Goal: Task Accomplishment & Management: Use online tool/utility

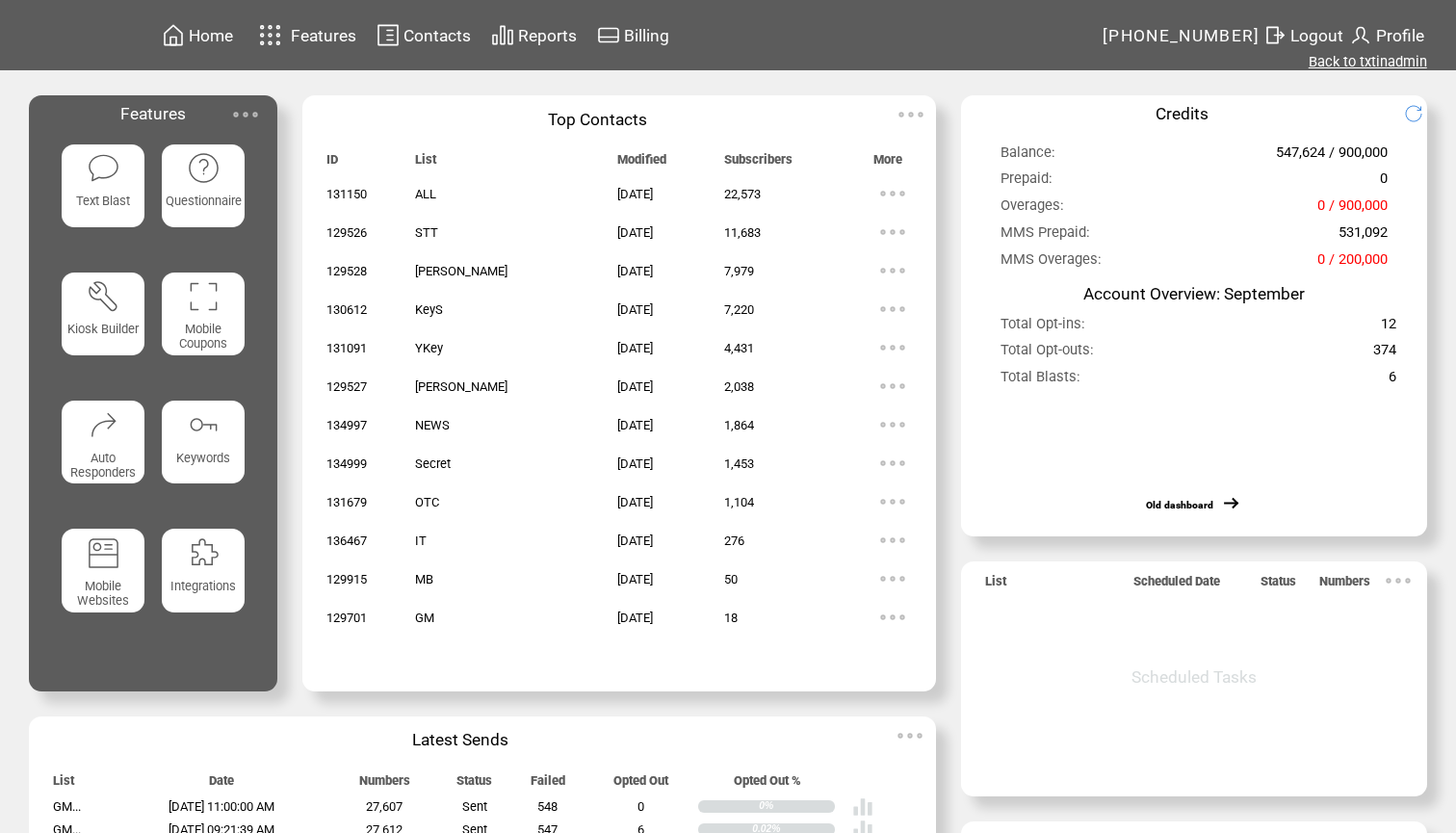
click at [1367, 62] on link "Back to txtinadmin" at bounding box center [1367, 62] width 118 height 18
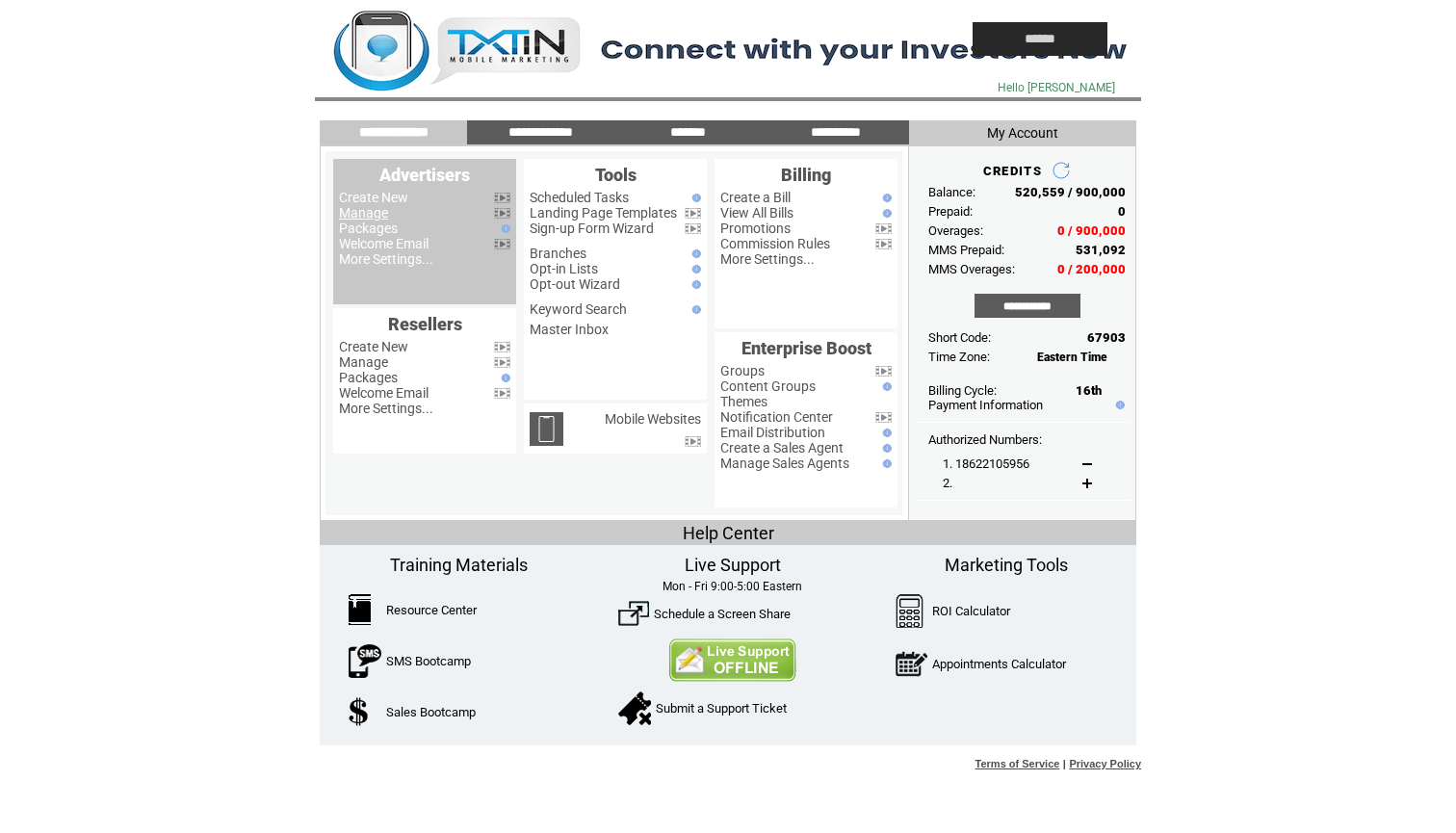
click at [370, 214] on link "Manage" at bounding box center [363, 213] width 49 height 16
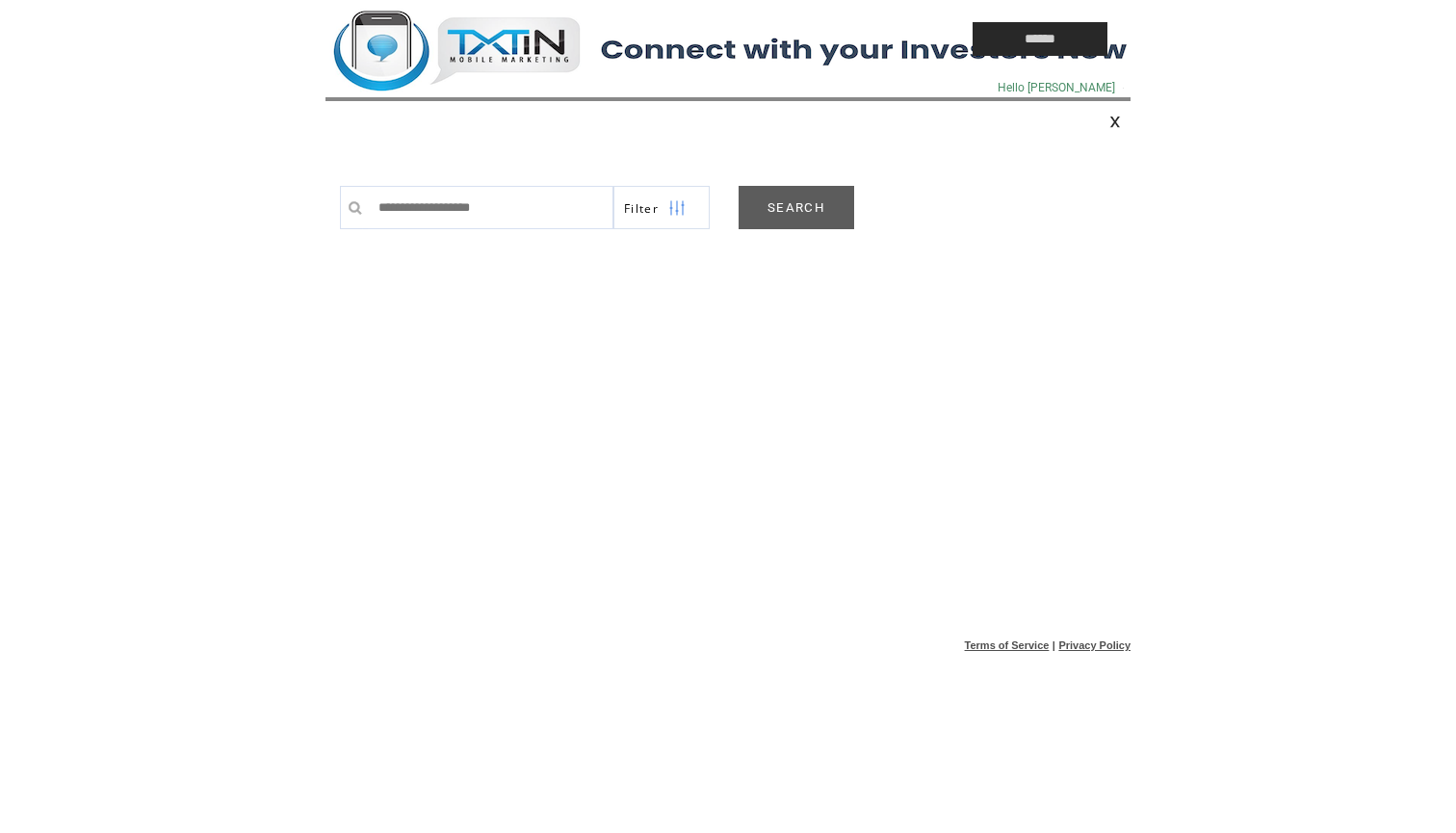
click at [819, 194] on link "SEARCH" at bounding box center [796, 207] width 115 height 43
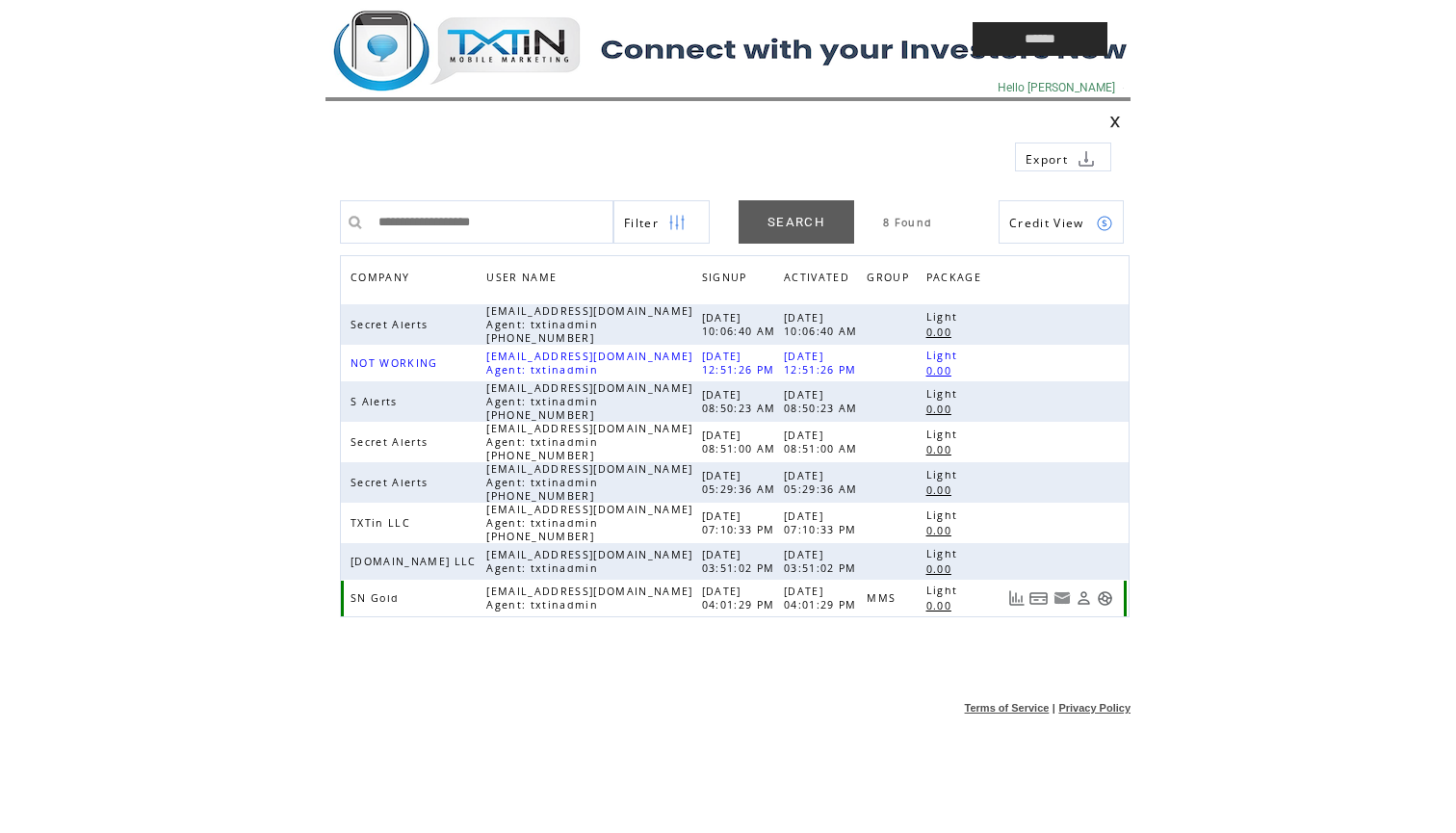
click at [1102, 595] on link at bounding box center [1104, 598] width 17 height 17
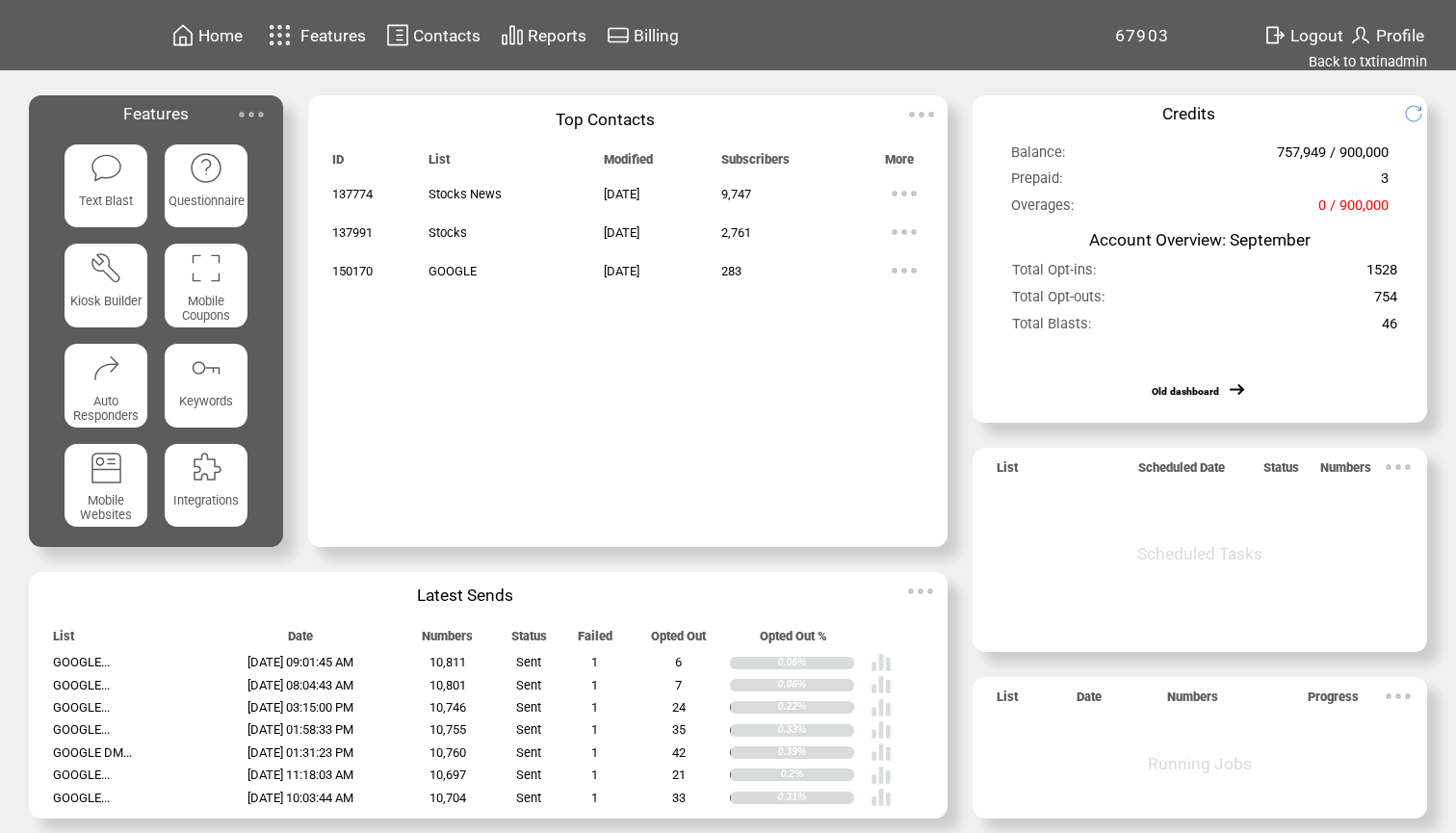
click at [547, 24] on td "Reports" at bounding box center [557, 35] width 61 height 26
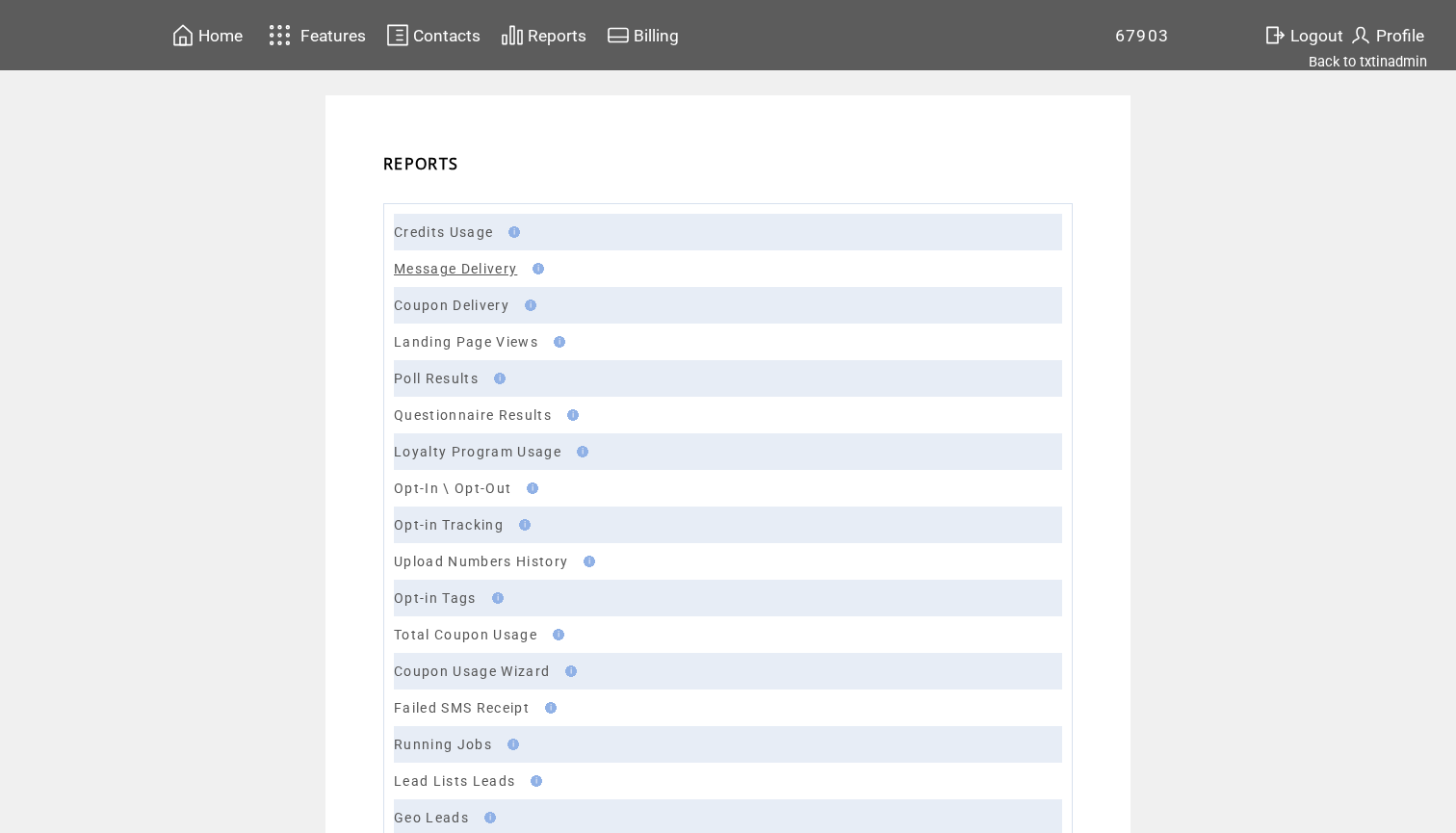
click at [452, 267] on link "Message Delivery" at bounding box center [455, 269] width 123 height 16
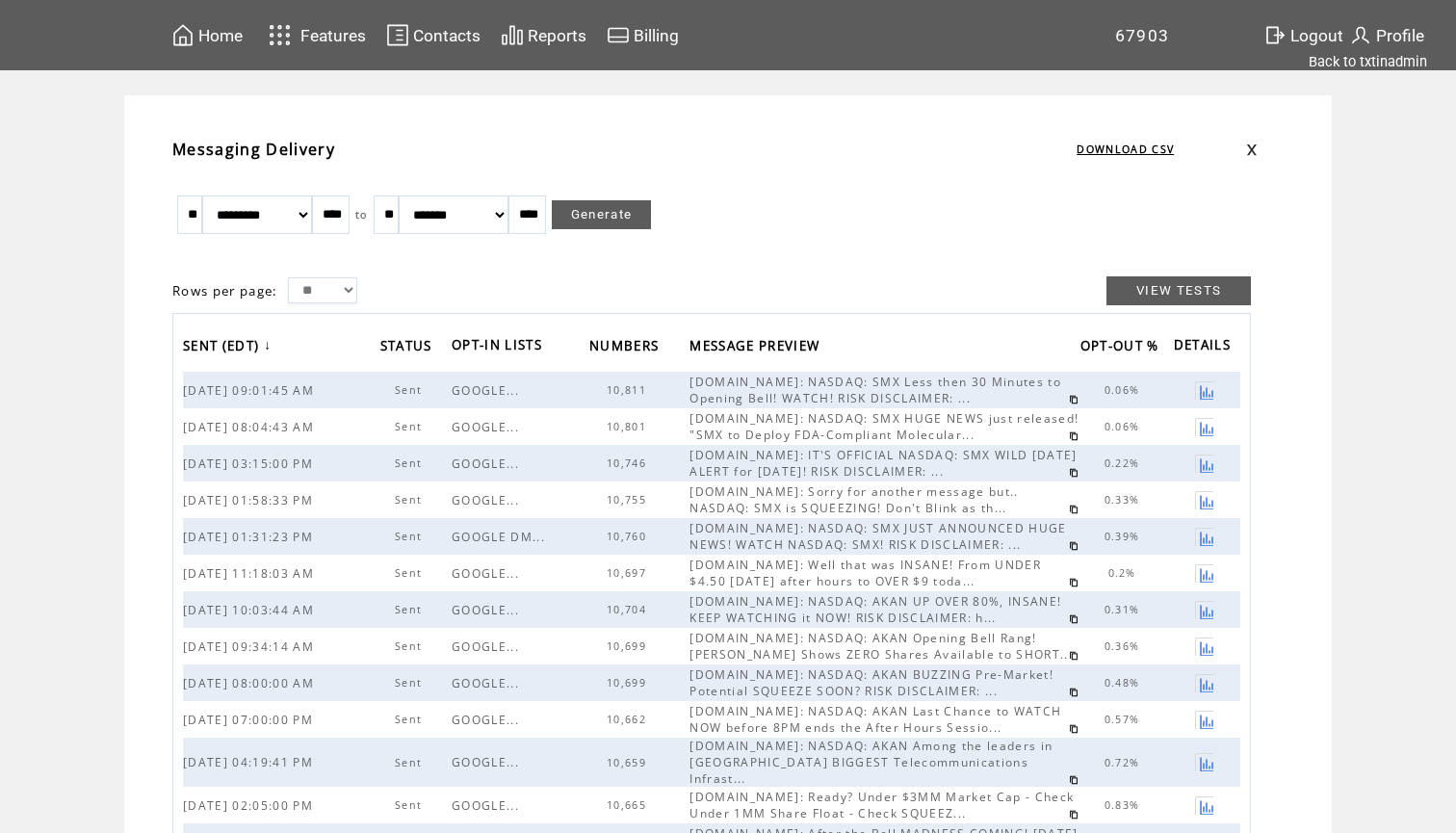
click at [1068, 398] on link at bounding box center [1073, 399] width 10 height 10
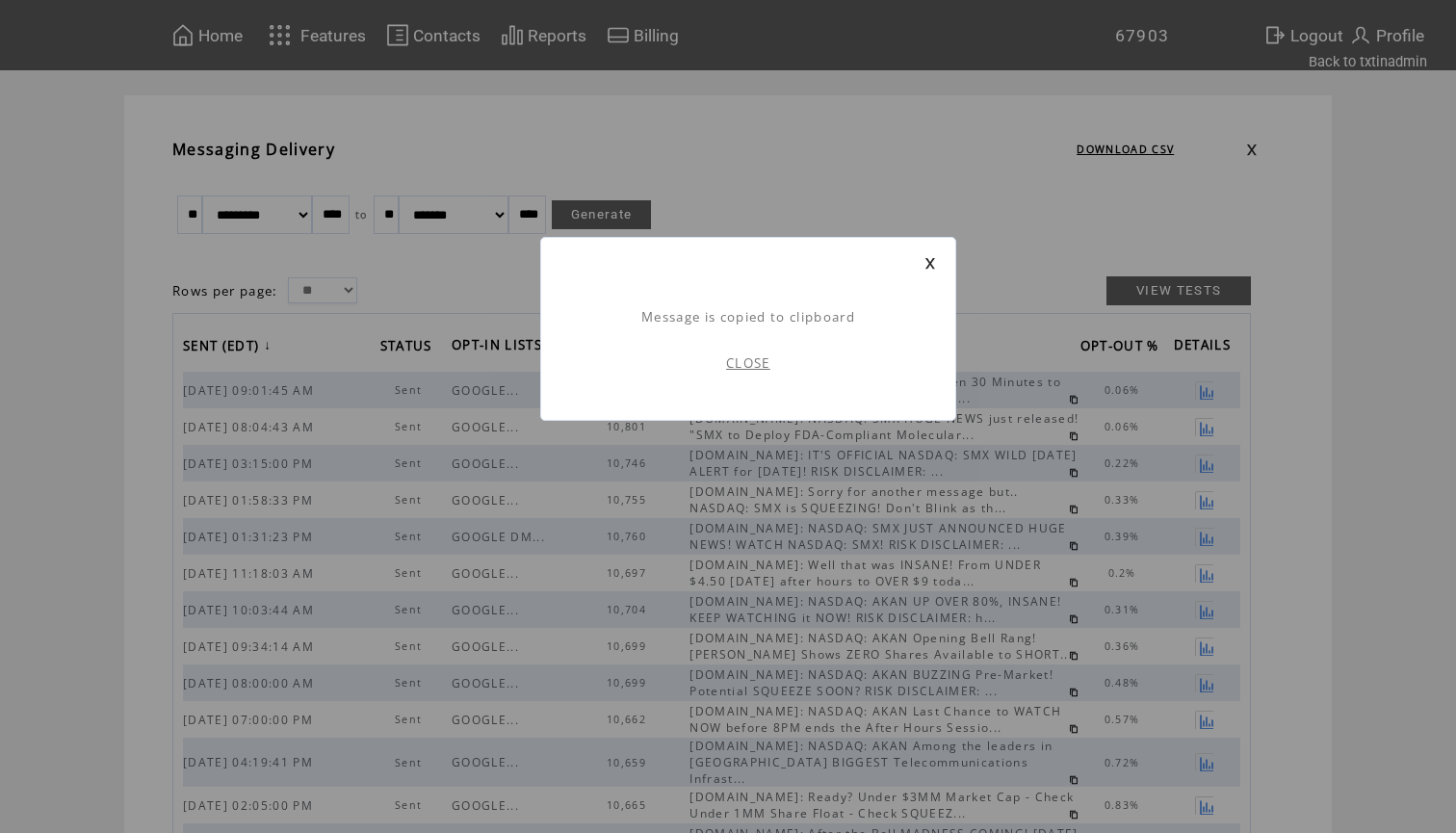
scroll to position [1, 0]
click at [738, 363] on link "CLOSE" at bounding box center [747, 363] width 44 height 18
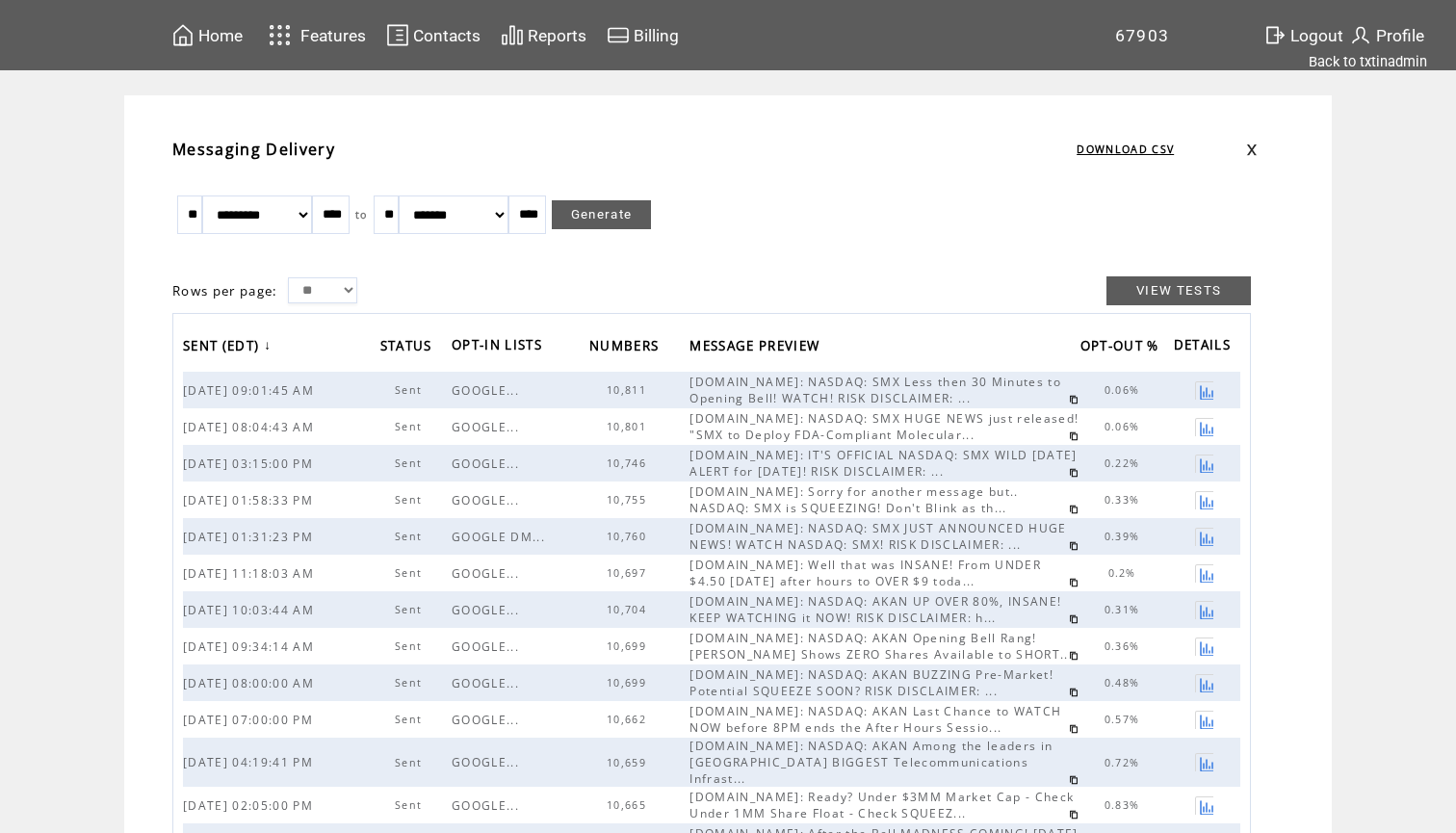
click at [217, 37] on span "Home" at bounding box center [220, 36] width 44 height 20
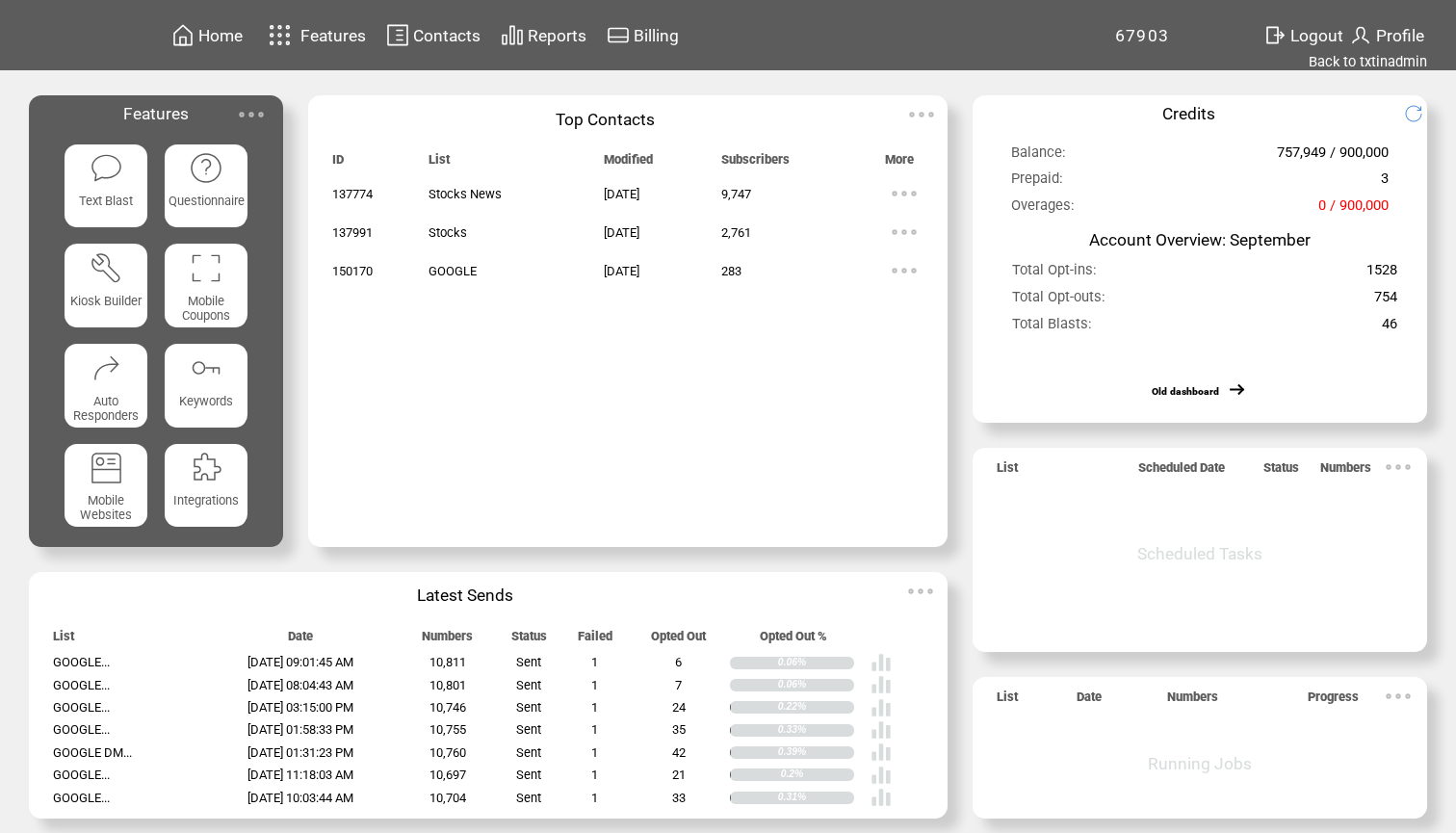
drag, startPoint x: 0, startPoint y: 0, endPoint x: 124, endPoint y: 175, distance: 214.5
click at [124, 175] on featureicon at bounding box center [106, 167] width 84 height 37
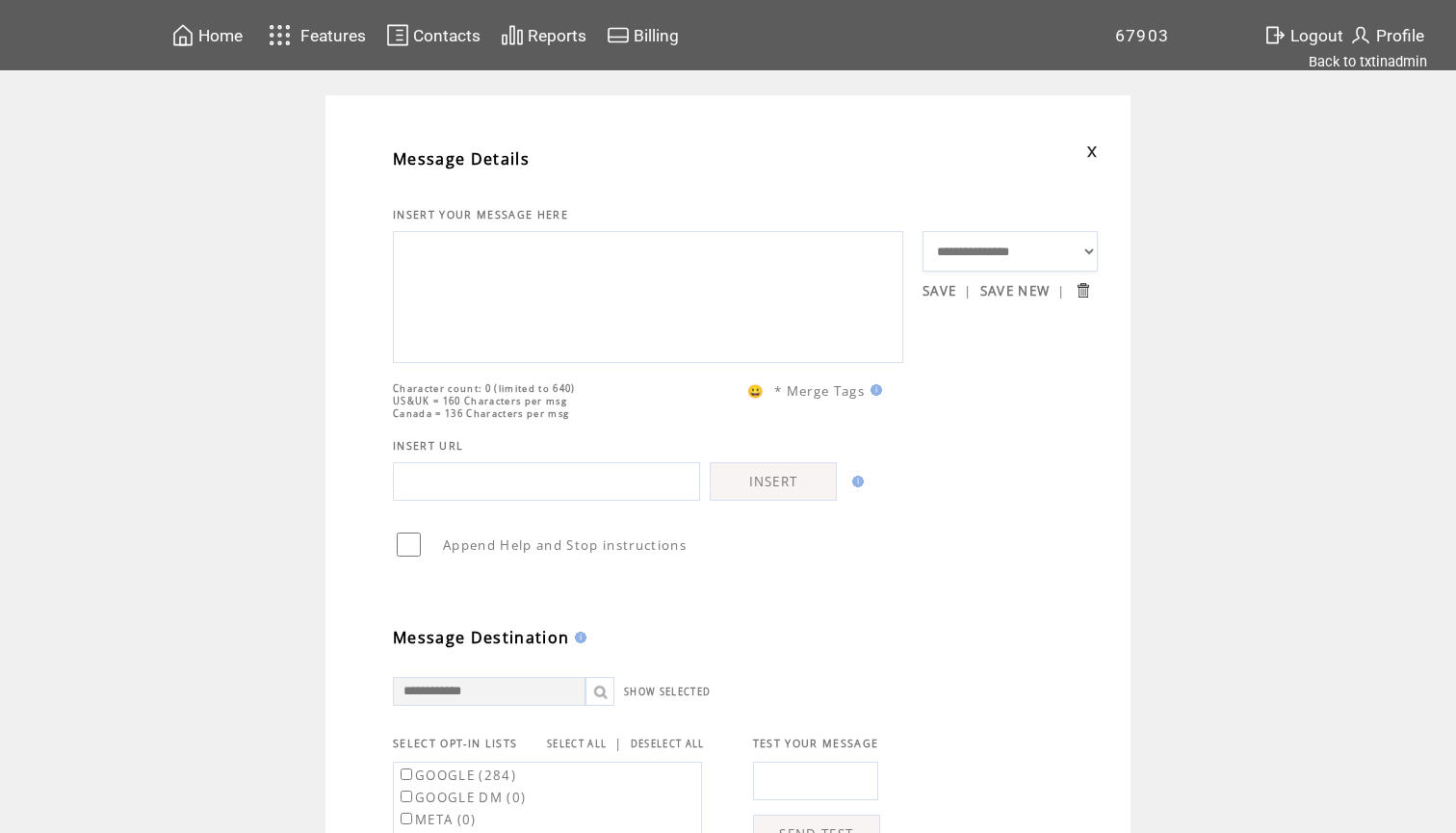
click at [512, 241] on textarea at bounding box center [647, 295] width 489 height 115
paste textarea "**********"
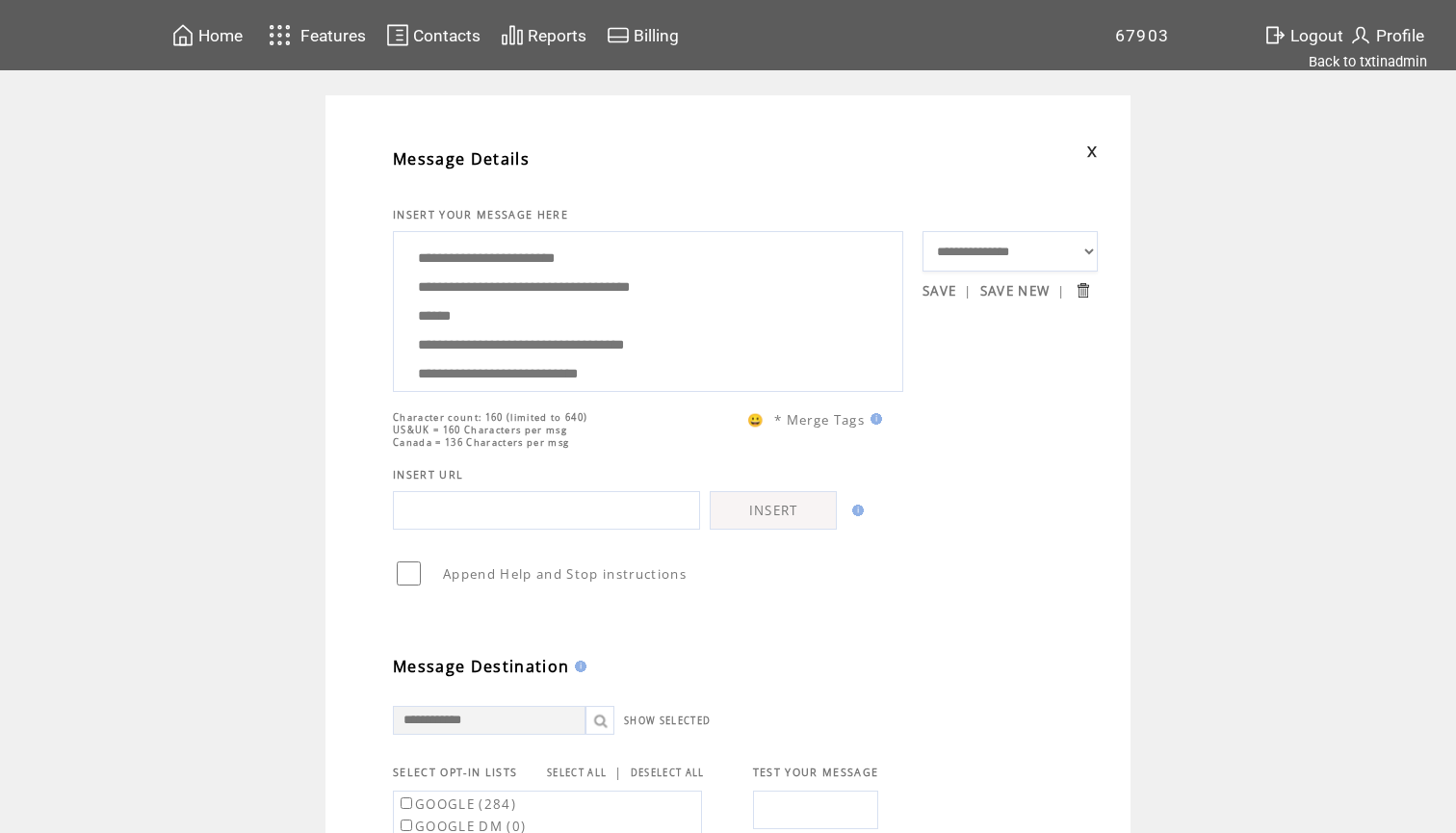
drag, startPoint x: 504, startPoint y: 325, endPoint x: 529, endPoint y: 263, distance: 66.9
click at [529, 264] on textarea "**********" at bounding box center [647, 310] width 489 height 145
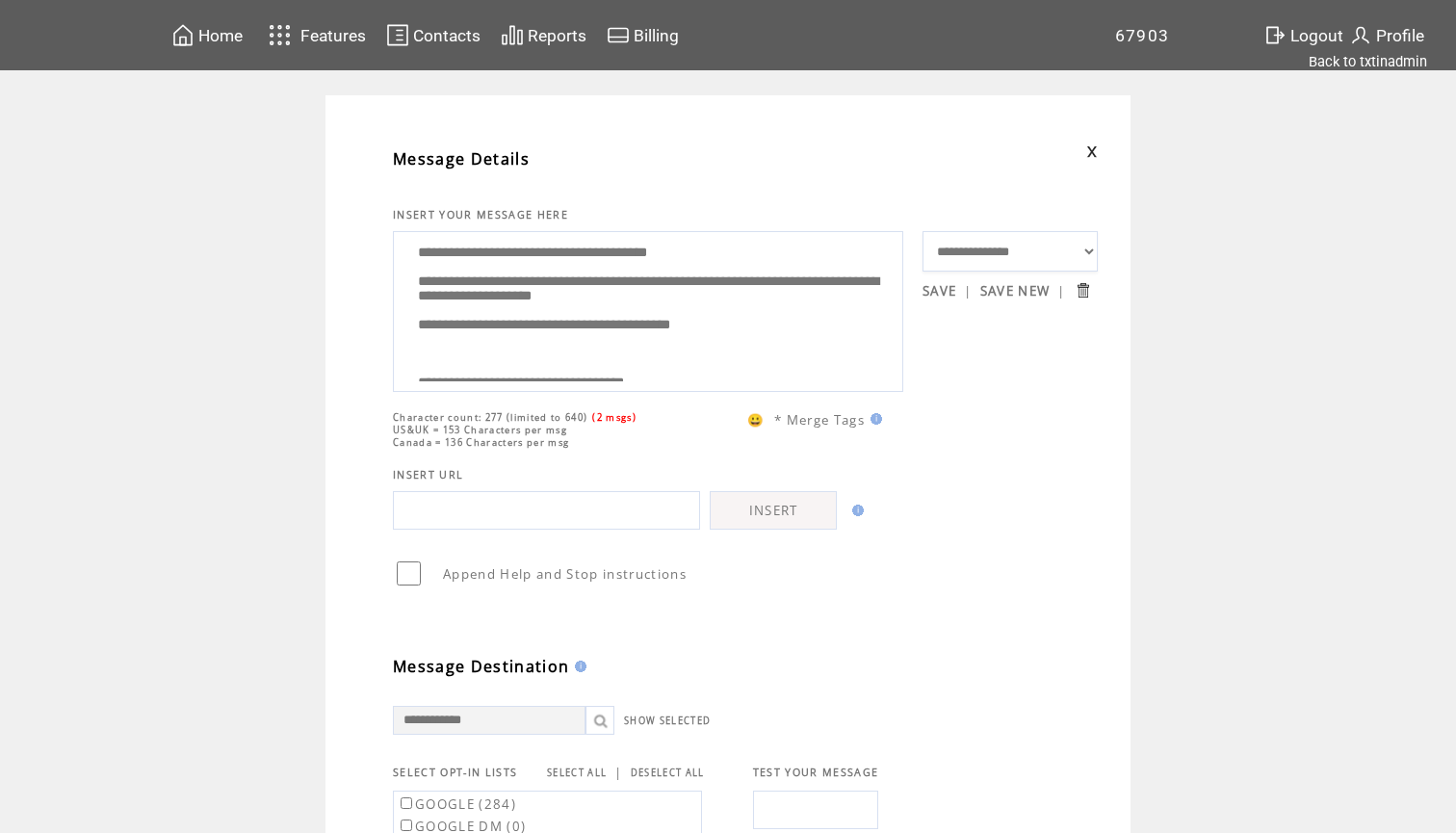
scroll to position [25, 0]
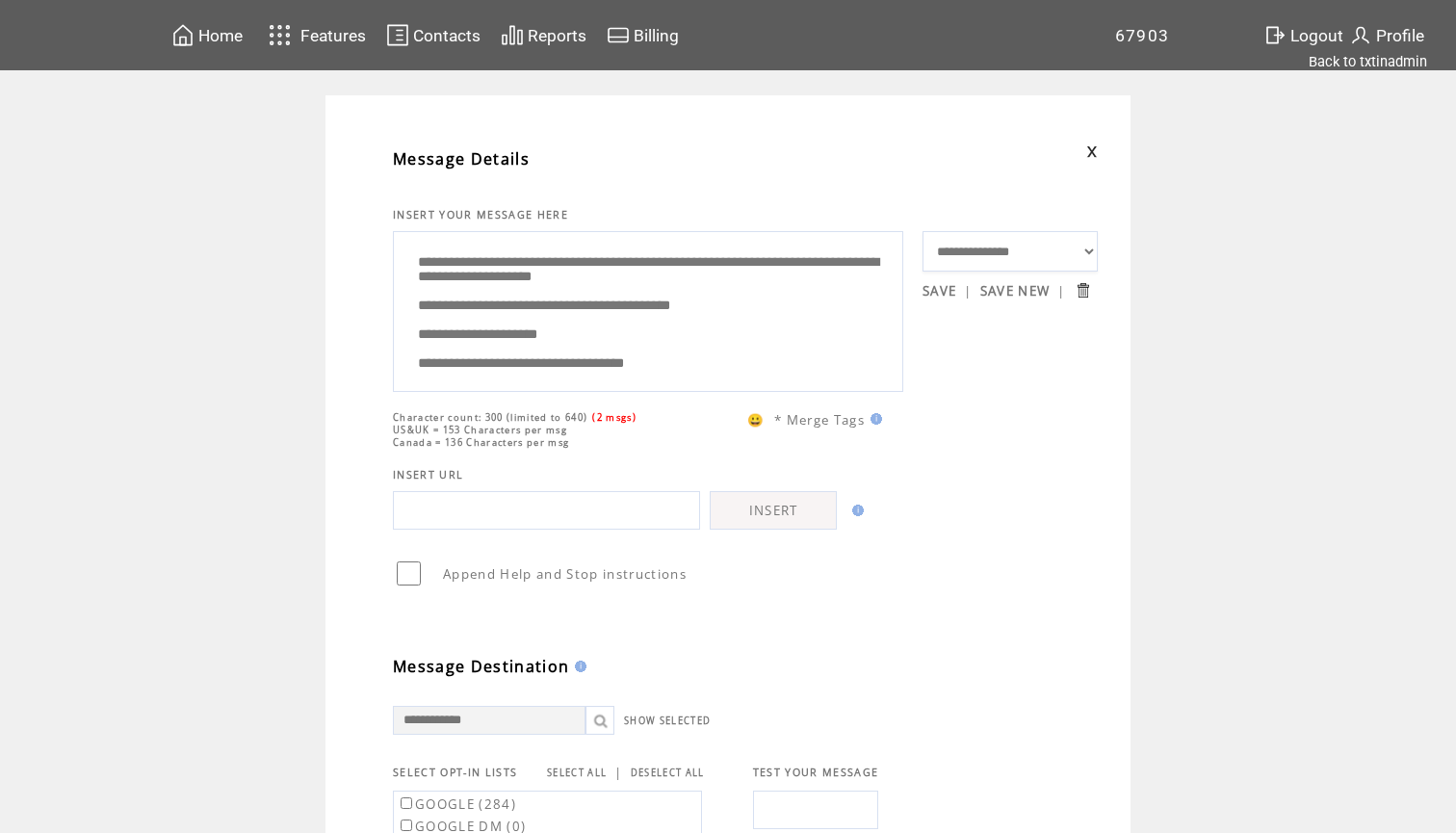
click at [640, 312] on textarea "**********" at bounding box center [647, 310] width 489 height 145
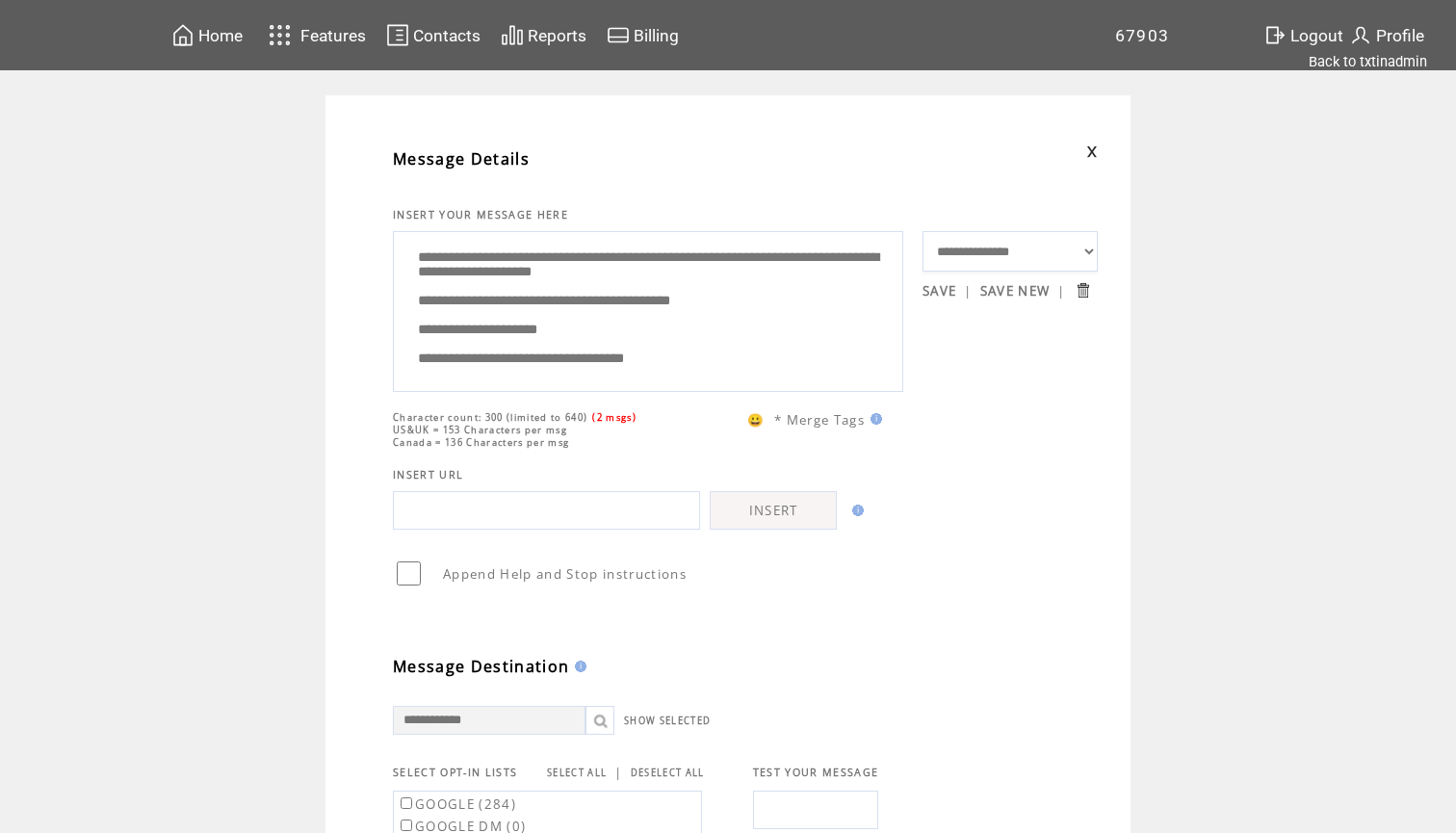
scroll to position [0, 0]
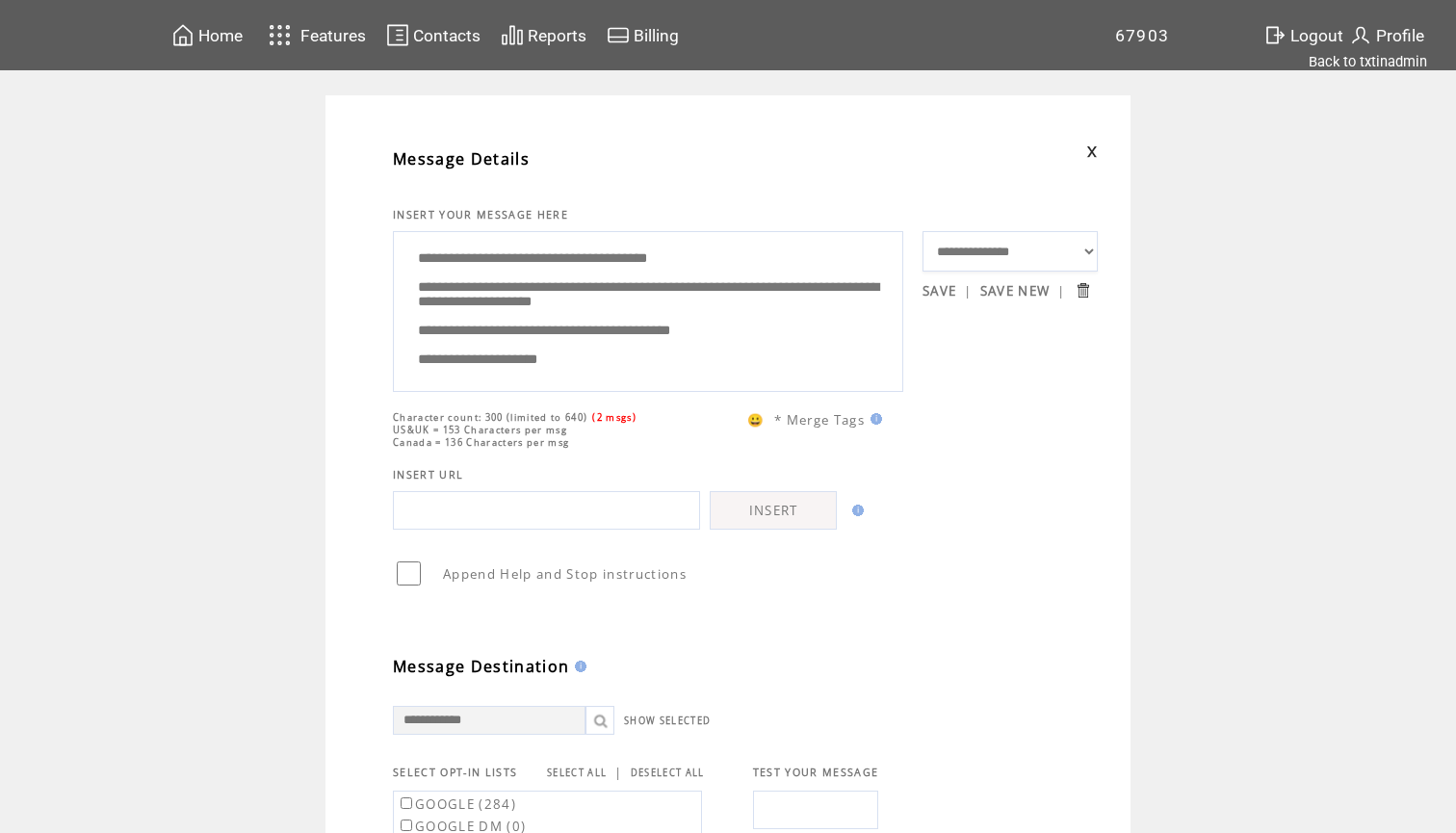
drag, startPoint x: 608, startPoint y: 360, endPoint x: 584, endPoint y: 140, distance: 221.3
click at [584, 140] on tbody "**********" at bounding box center [745, 675] width 705 height 1082
click at [537, 329] on textarea "**********" at bounding box center [647, 310] width 489 height 145
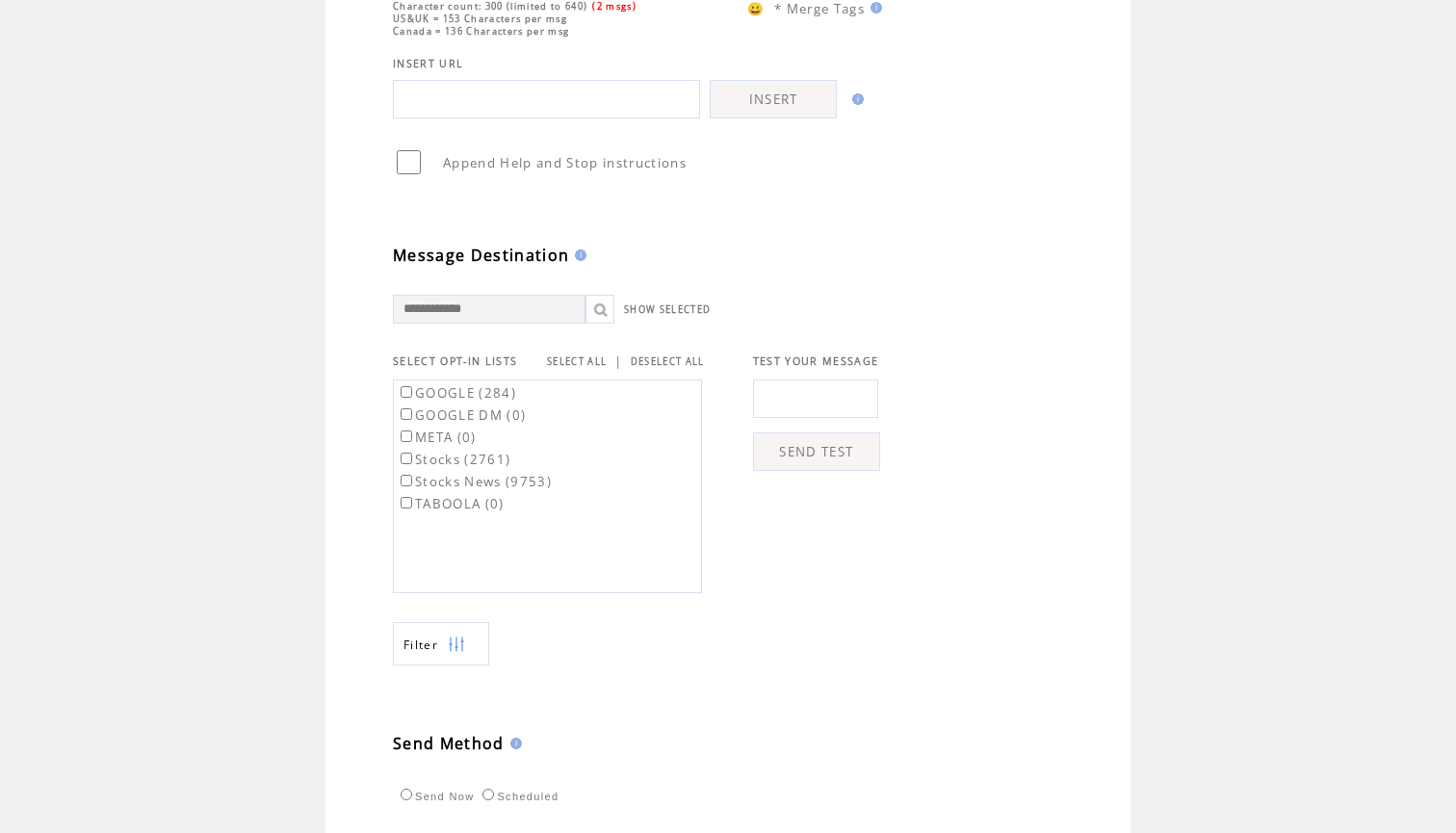
scroll to position [539, 0]
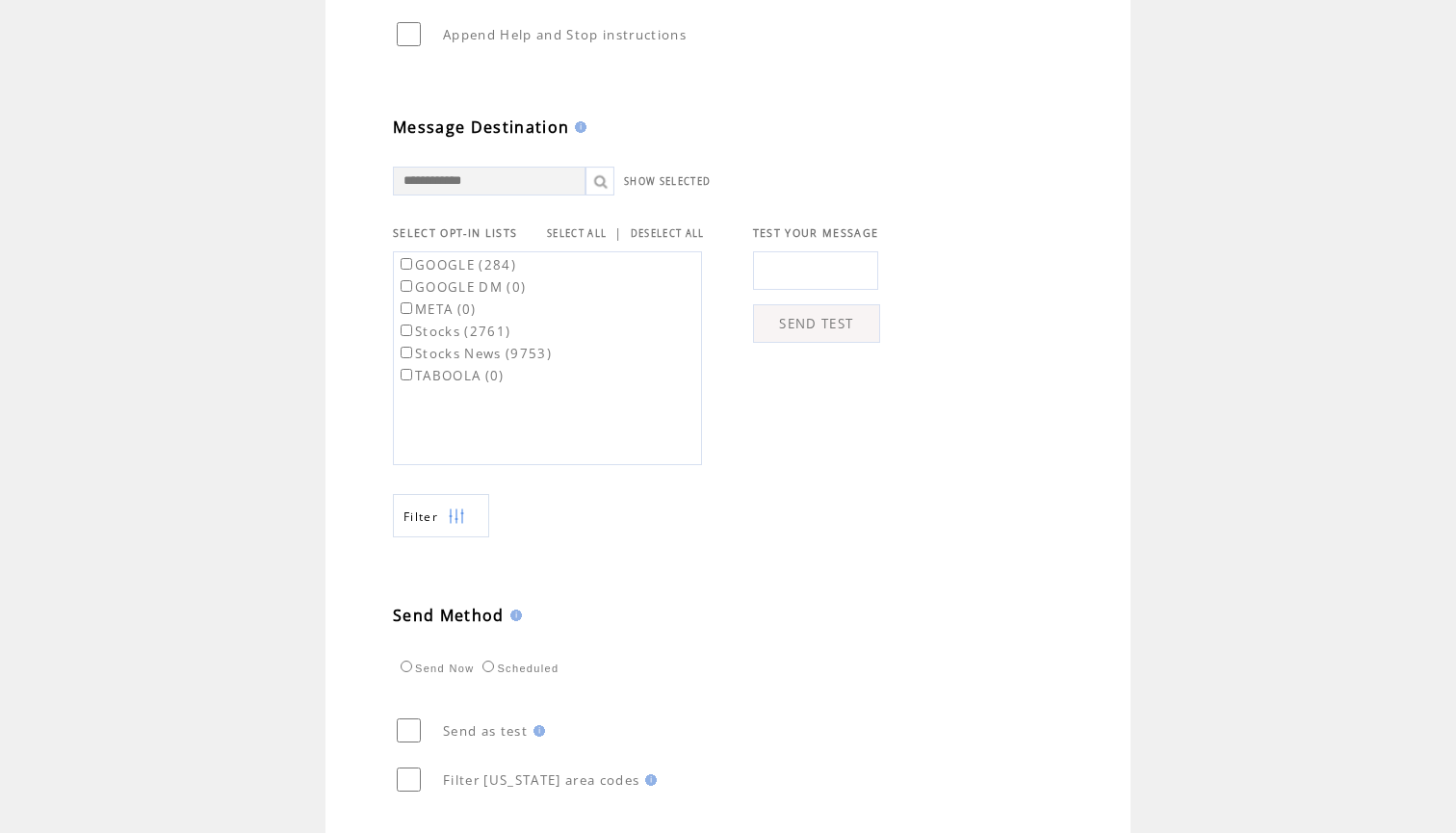
click at [600, 237] on link "SELECT ALL" at bounding box center [576, 233] width 60 height 13
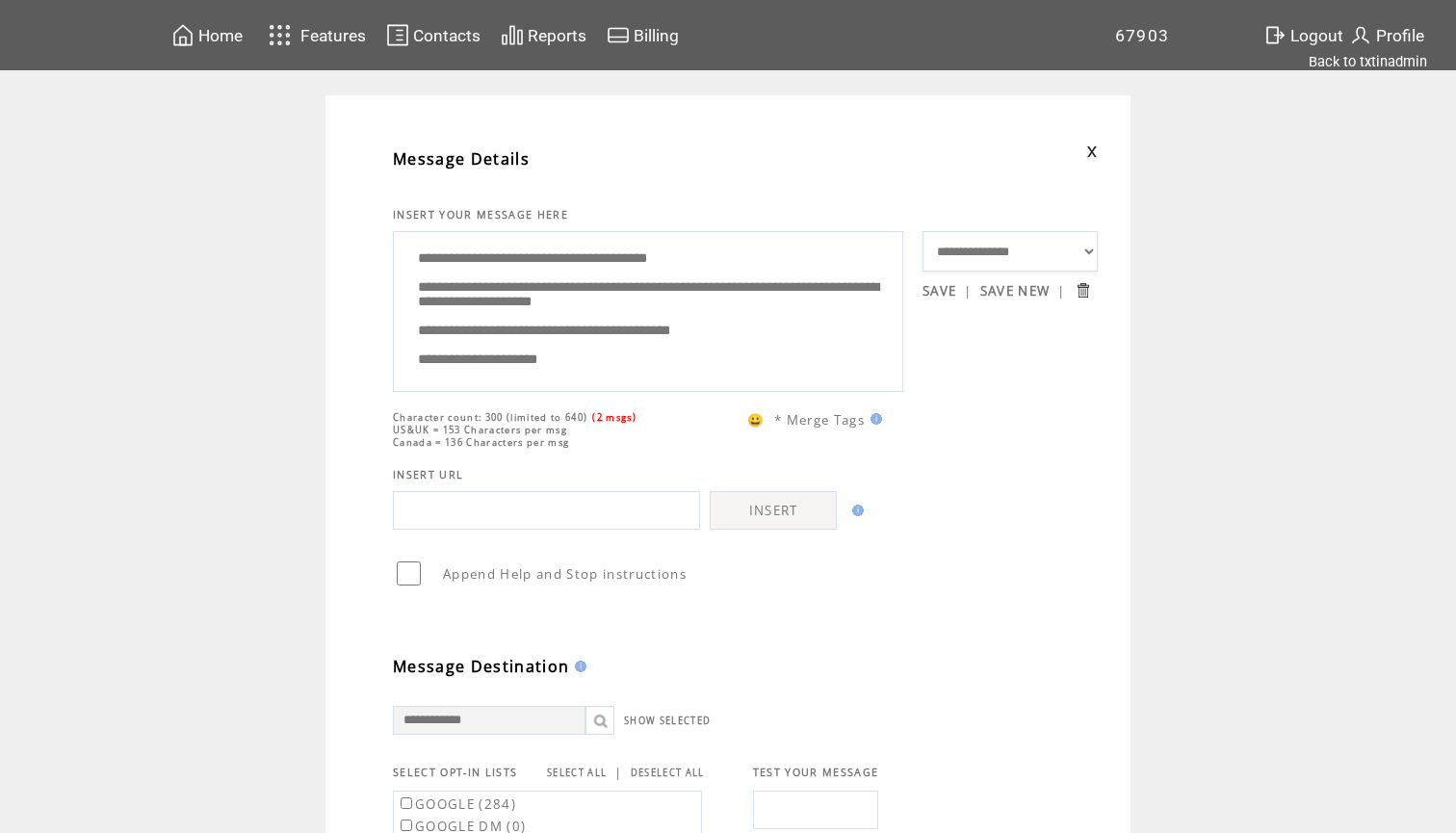
scroll to position [0, 0]
click at [694, 328] on textarea "**********" at bounding box center [647, 310] width 489 height 145
click at [485, 360] on textarea "**********" at bounding box center [647, 310] width 489 height 145
click at [741, 353] on textarea "**********" at bounding box center [647, 310] width 489 height 145
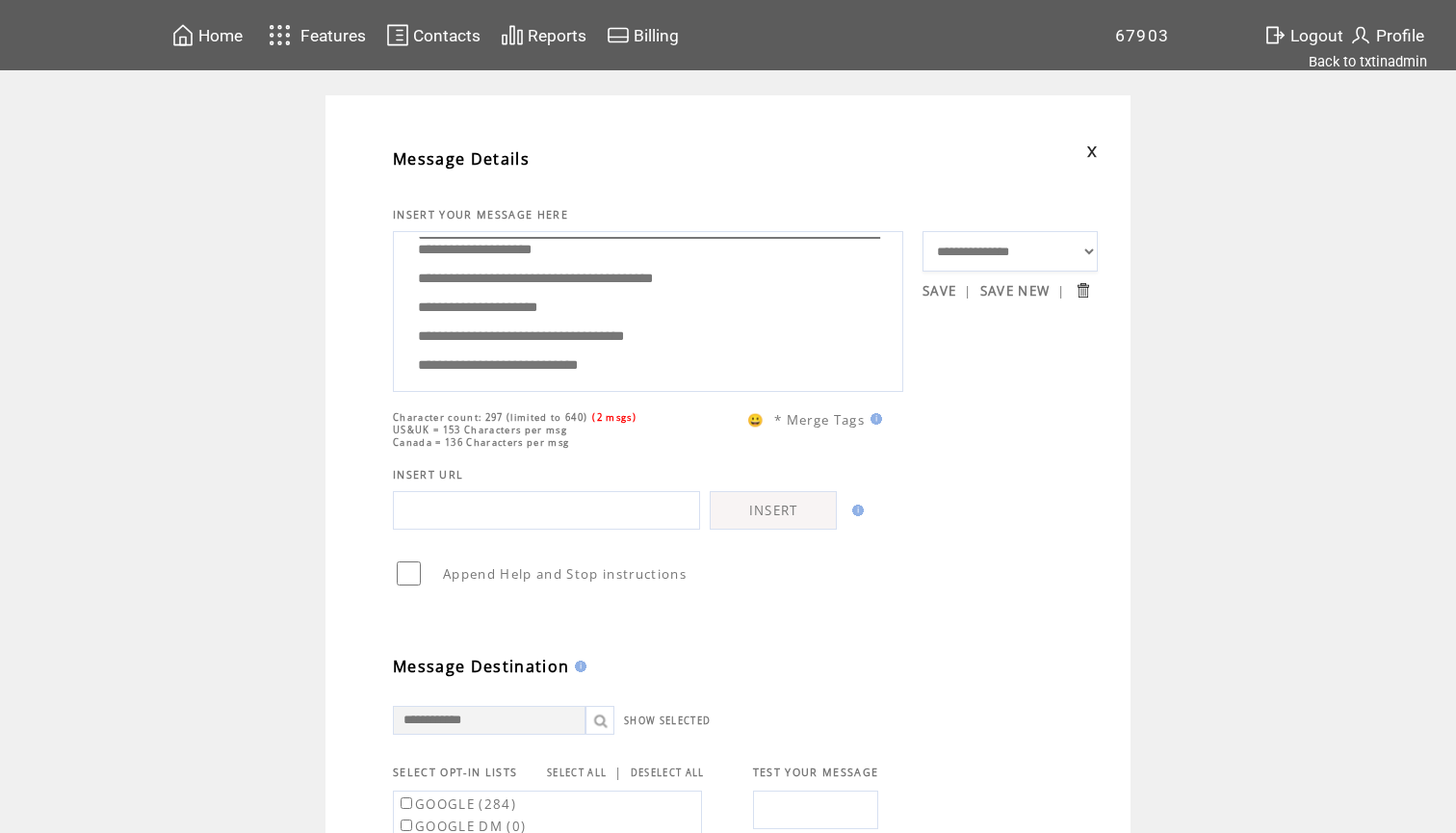
click at [462, 308] on textarea "**********" at bounding box center [647, 310] width 489 height 145
click at [600, 343] on textarea "**********" at bounding box center [647, 310] width 489 height 145
click at [713, 312] on textarea "**********" at bounding box center [647, 310] width 489 height 145
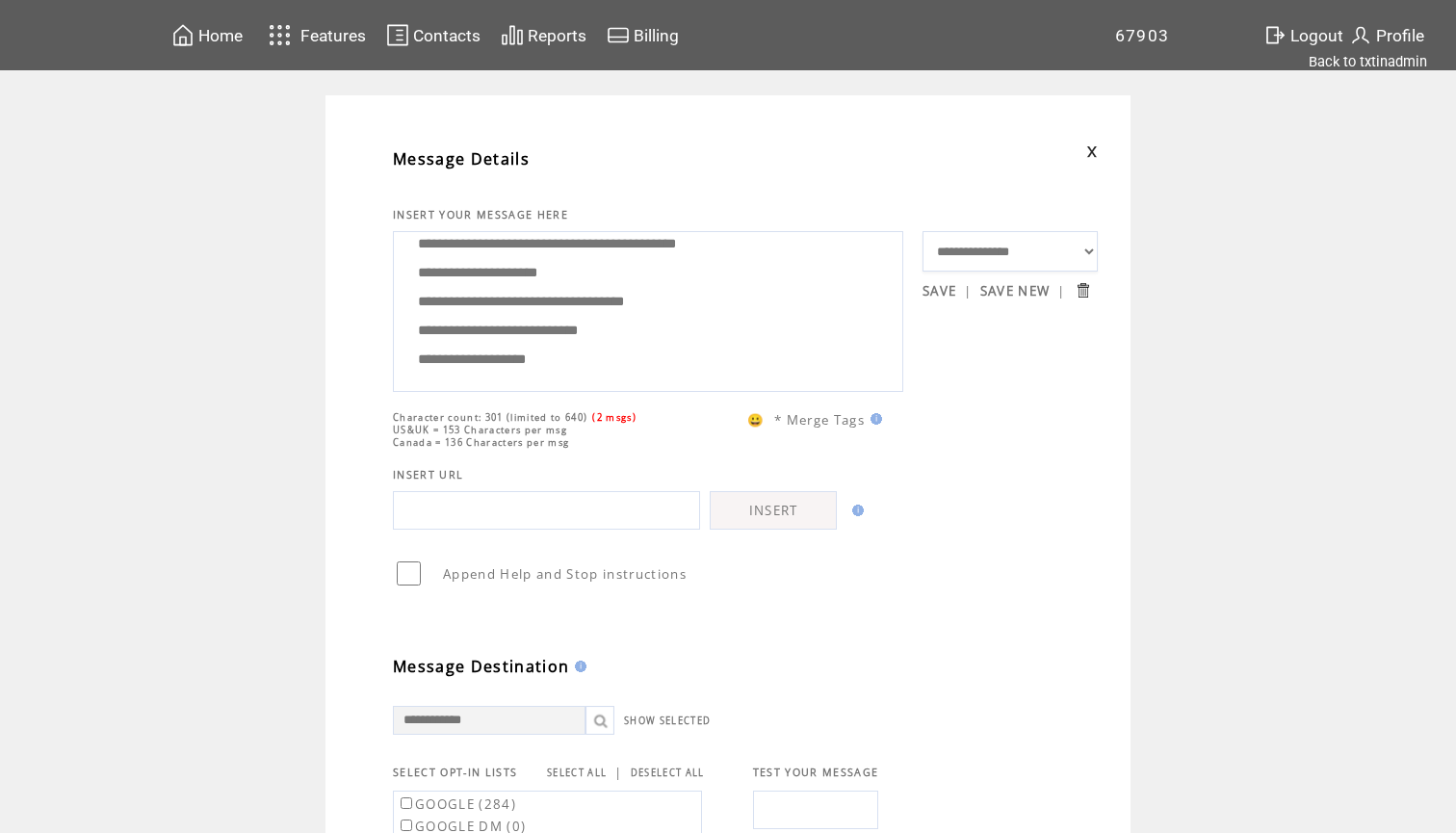
scroll to position [0, 0]
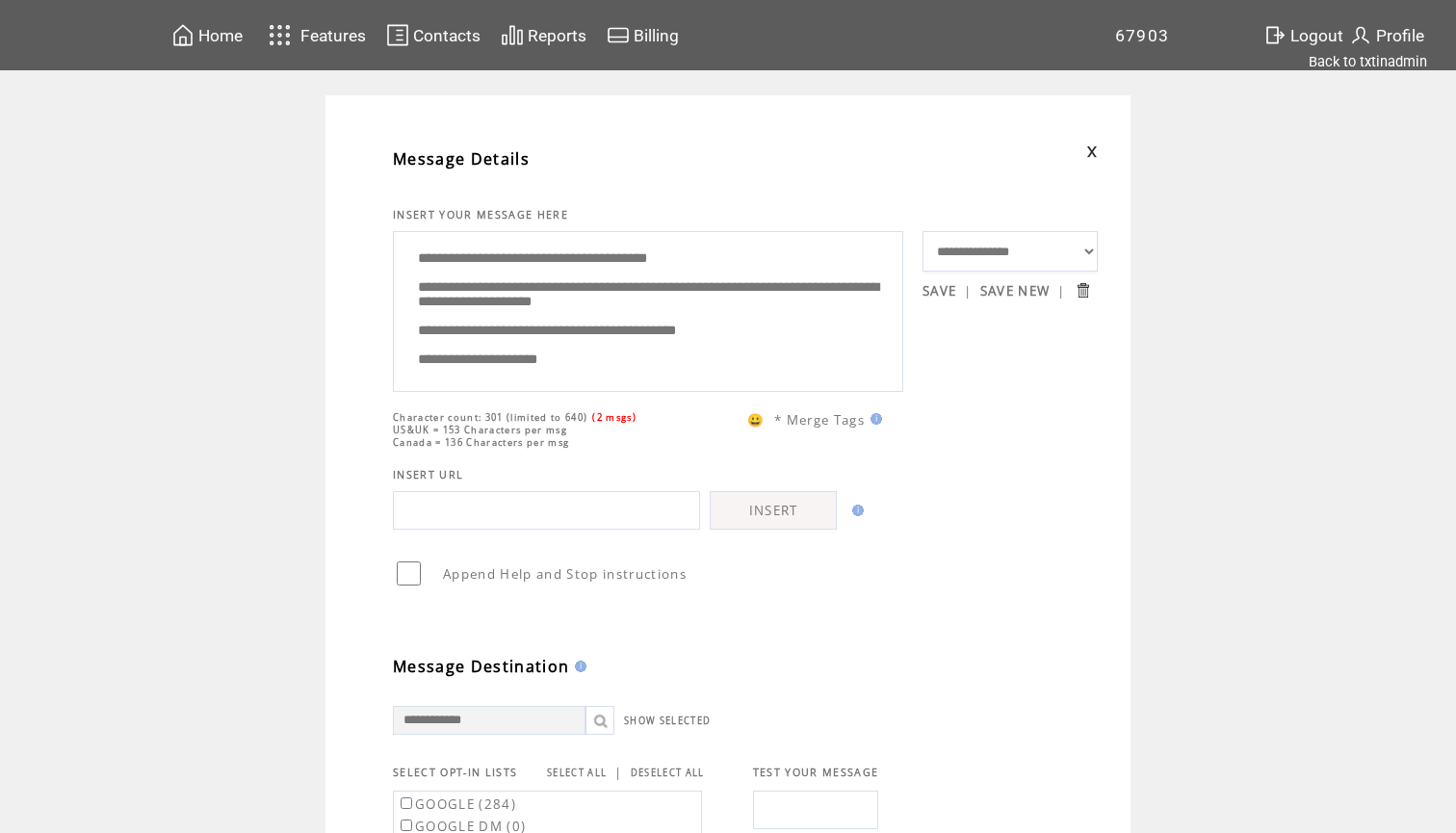
drag, startPoint x: 615, startPoint y: 357, endPoint x: 580, endPoint y: 166, distance: 194.2
click at [580, 166] on tbody "**********" at bounding box center [745, 675] width 705 height 1082
click at [629, 320] on textarea "**********" at bounding box center [647, 310] width 489 height 145
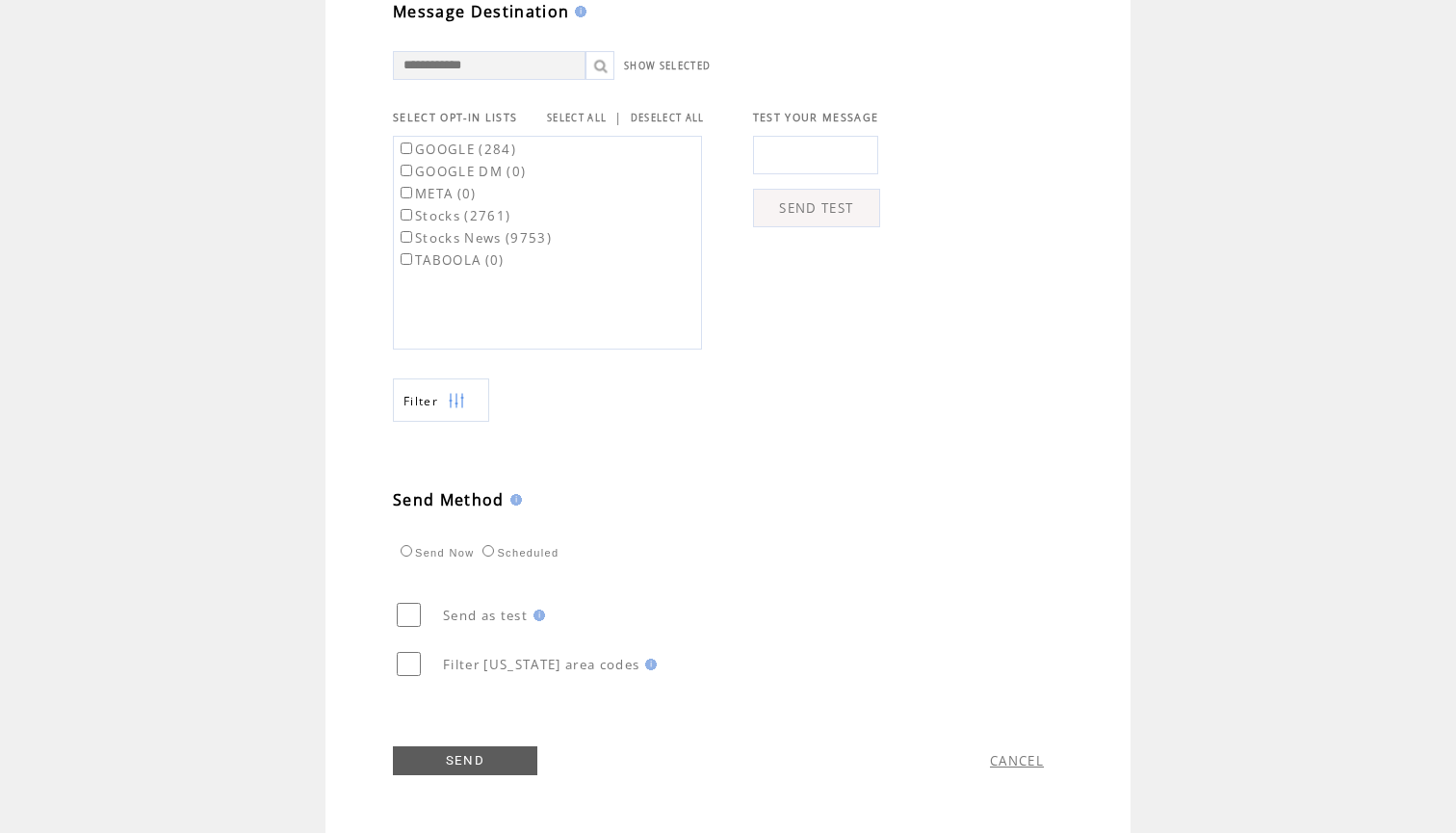
scroll to position [665, 0]
type textarea "**********"
click at [461, 771] on link "SEND" at bounding box center [465, 761] width 145 height 29
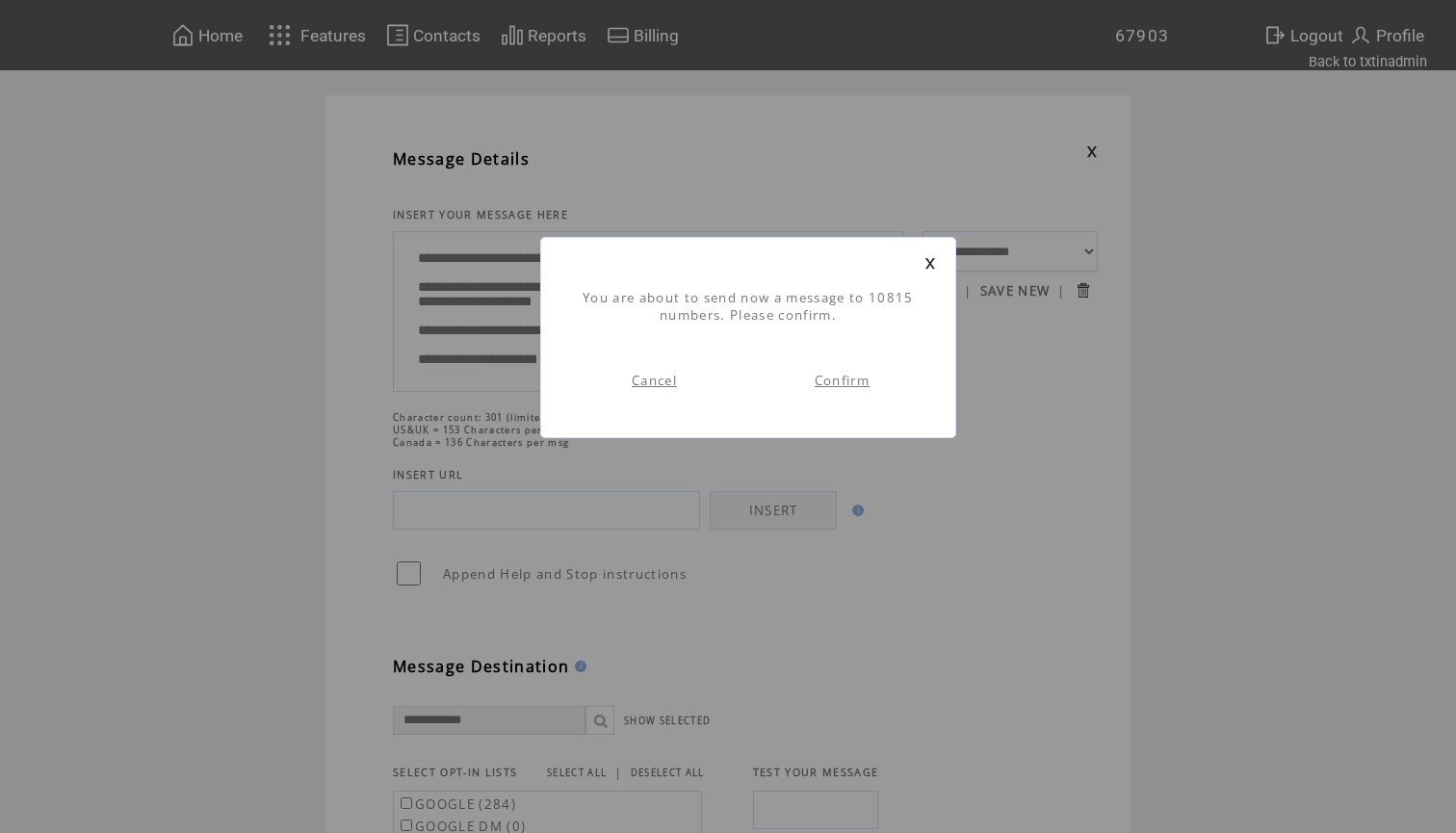
scroll to position [1, 0]
click at [829, 385] on link "Confirm" at bounding box center [842, 381] width 55 height 18
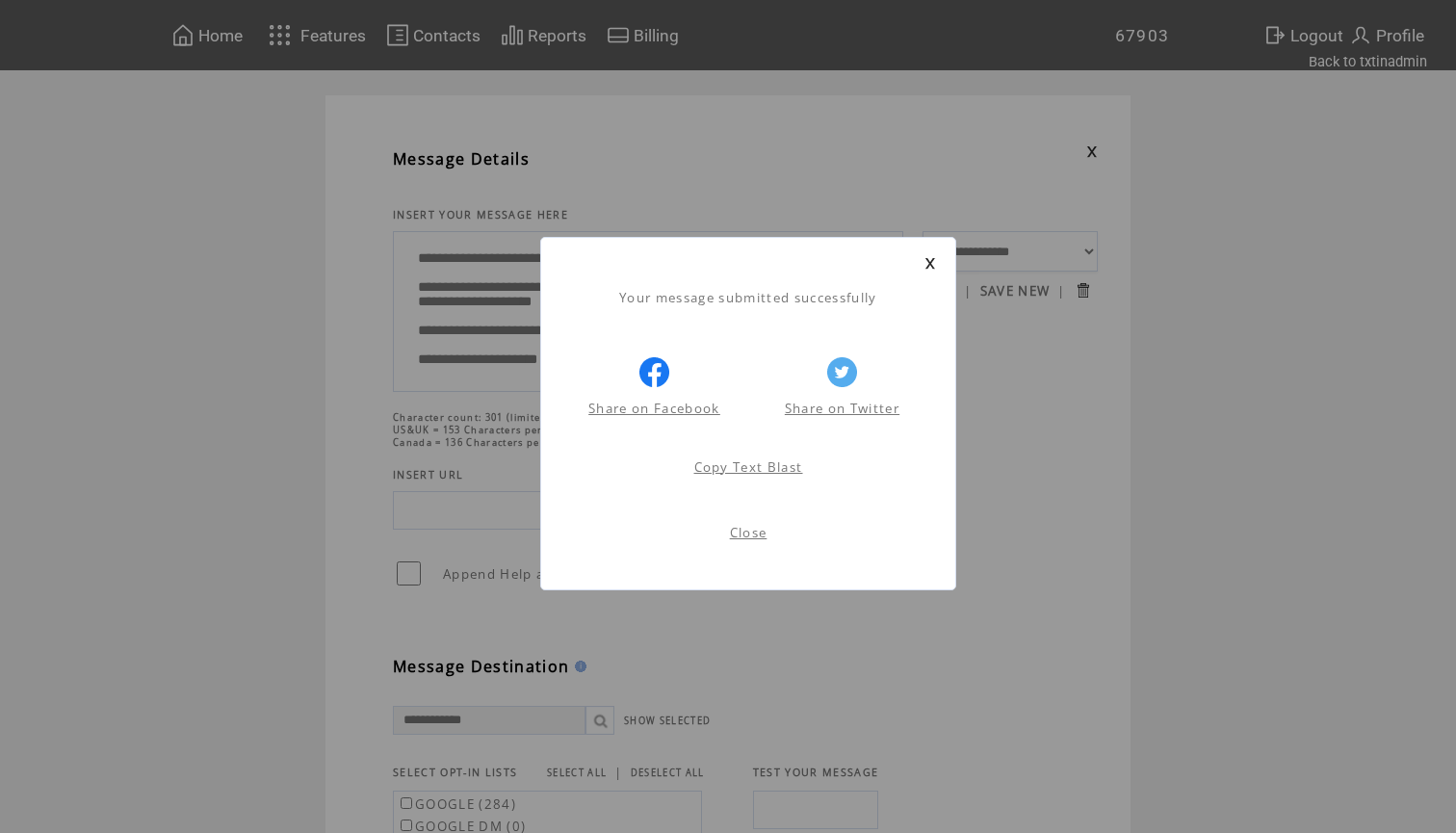
scroll to position [1, 0]
click at [928, 257] on link at bounding box center [931, 263] width 12 height 13
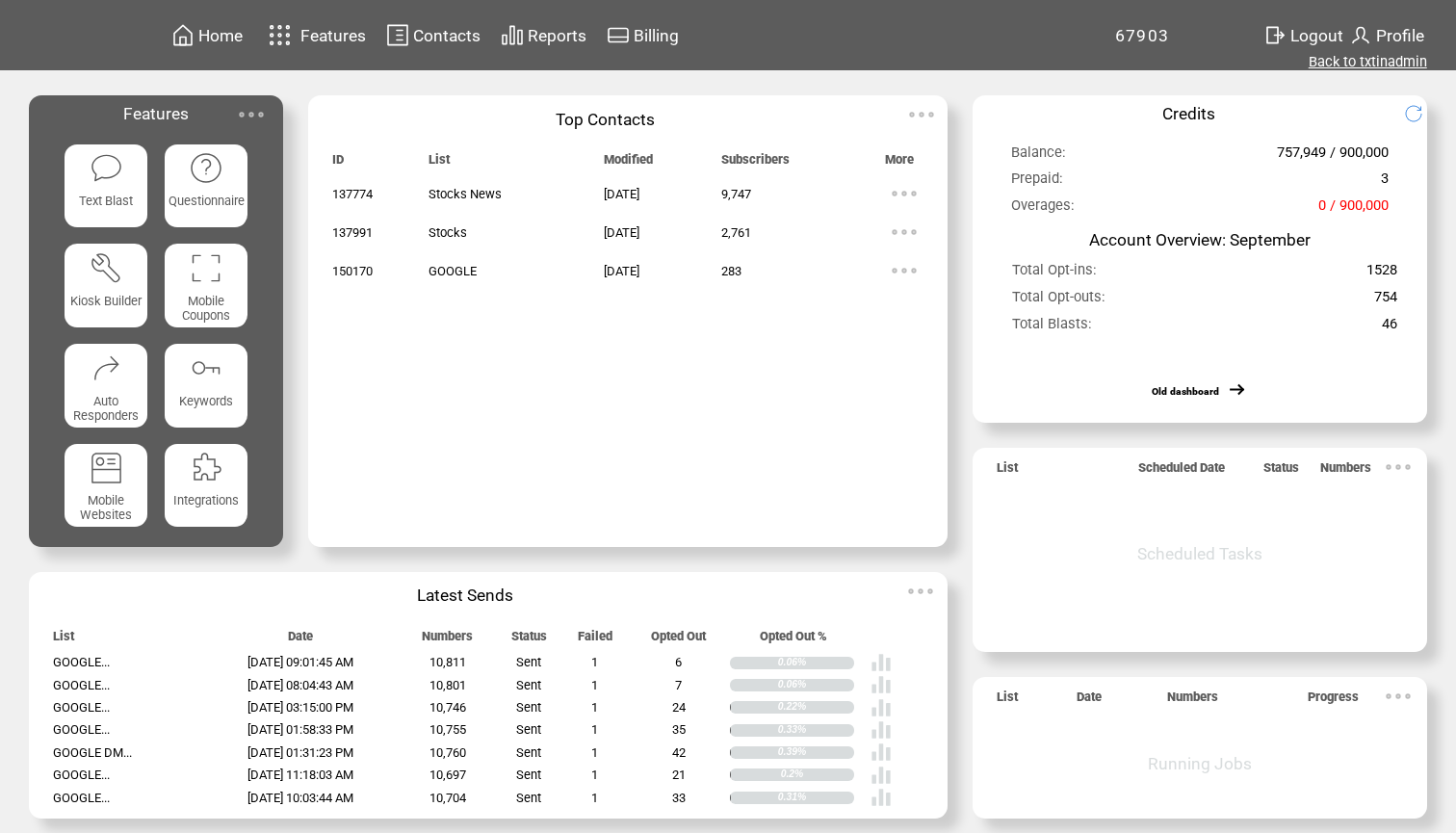
click at [1346, 64] on link "Back to txtinadmin" at bounding box center [1367, 62] width 118 height 18
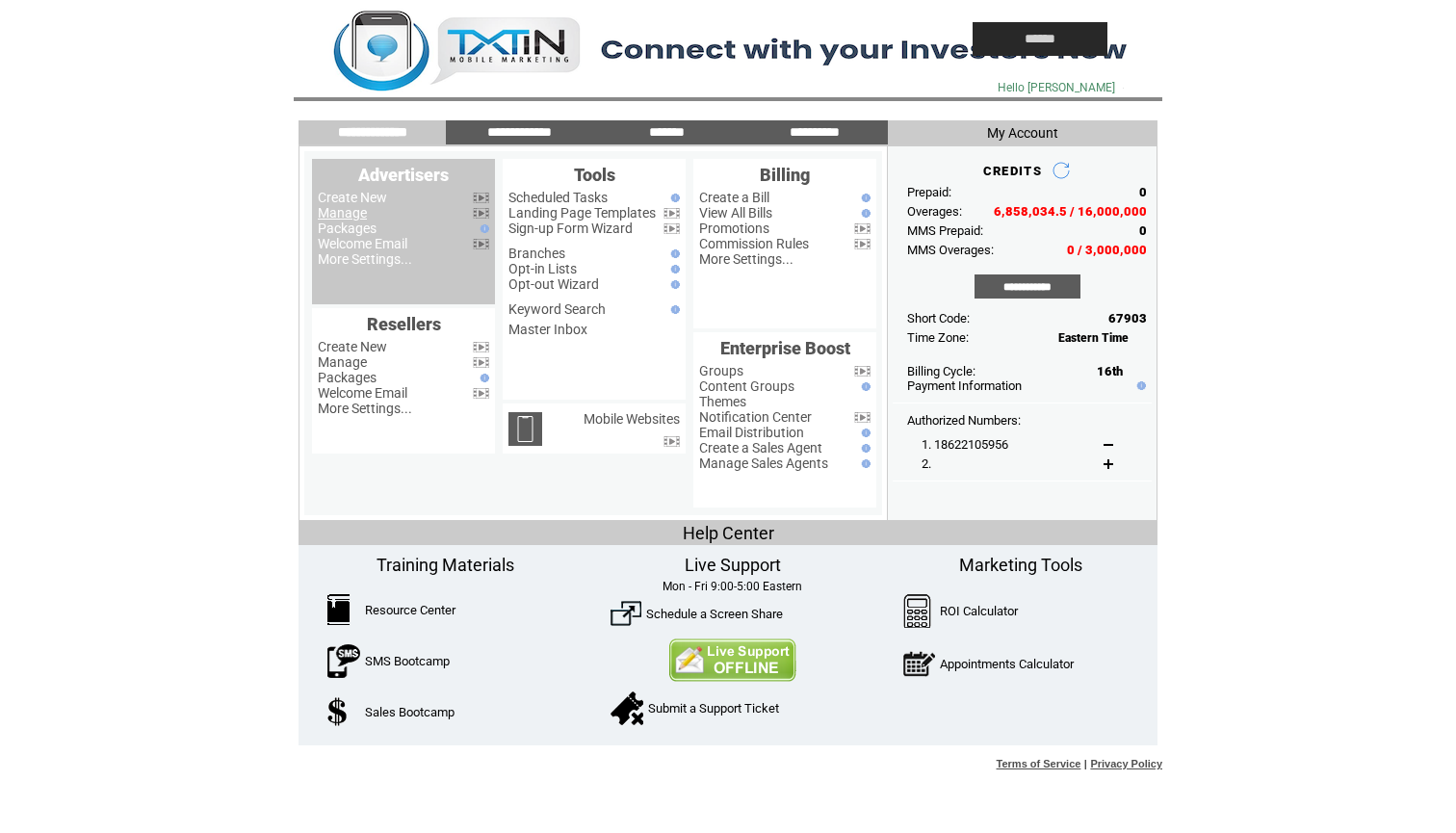
click at [361, 214] on link "Manage" at bounding box center [342, 213] width 49 height 16
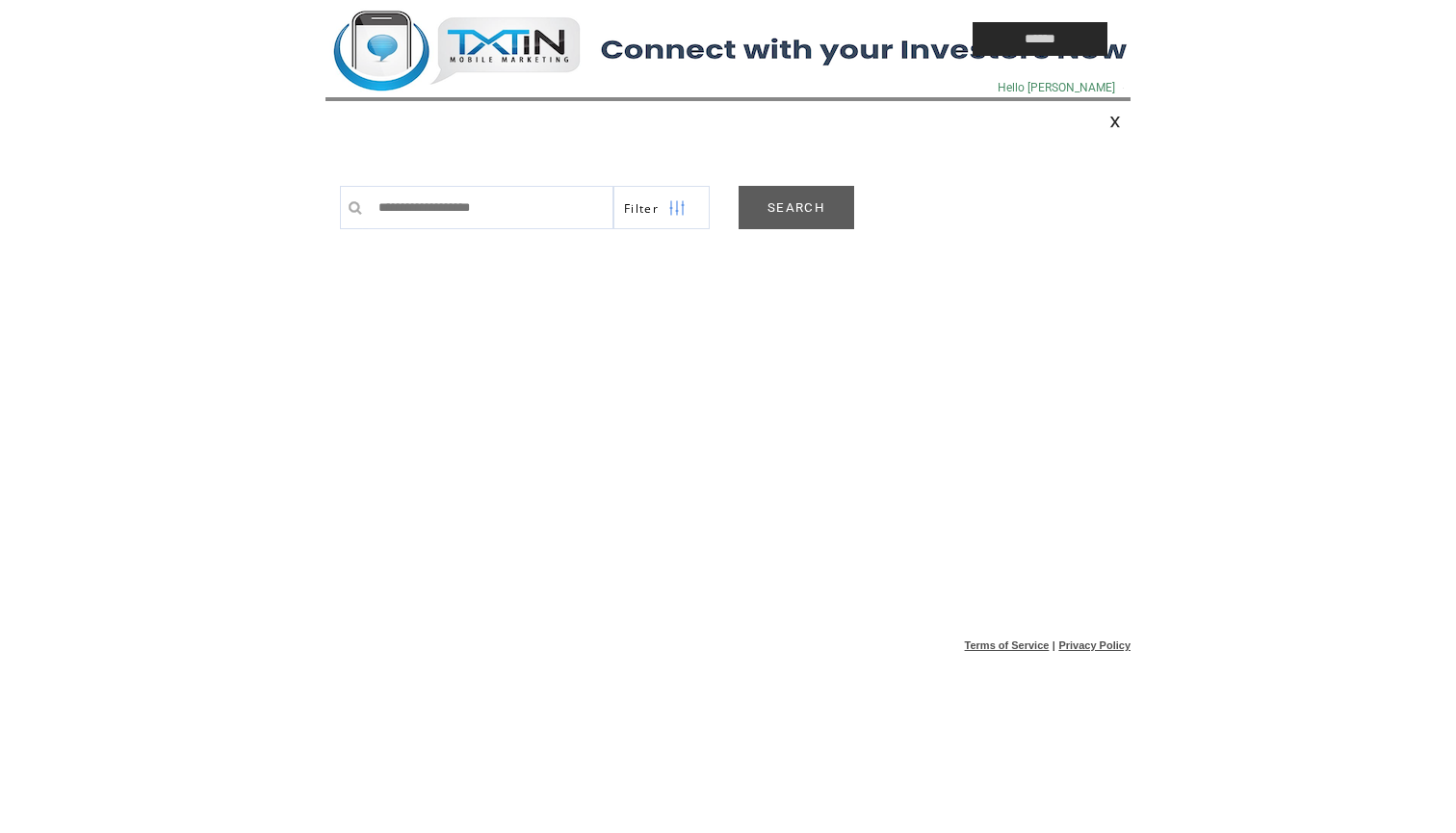
click at [803, 225] on link "SEARCH" at bounding box center [796, 207] width 115 height 43
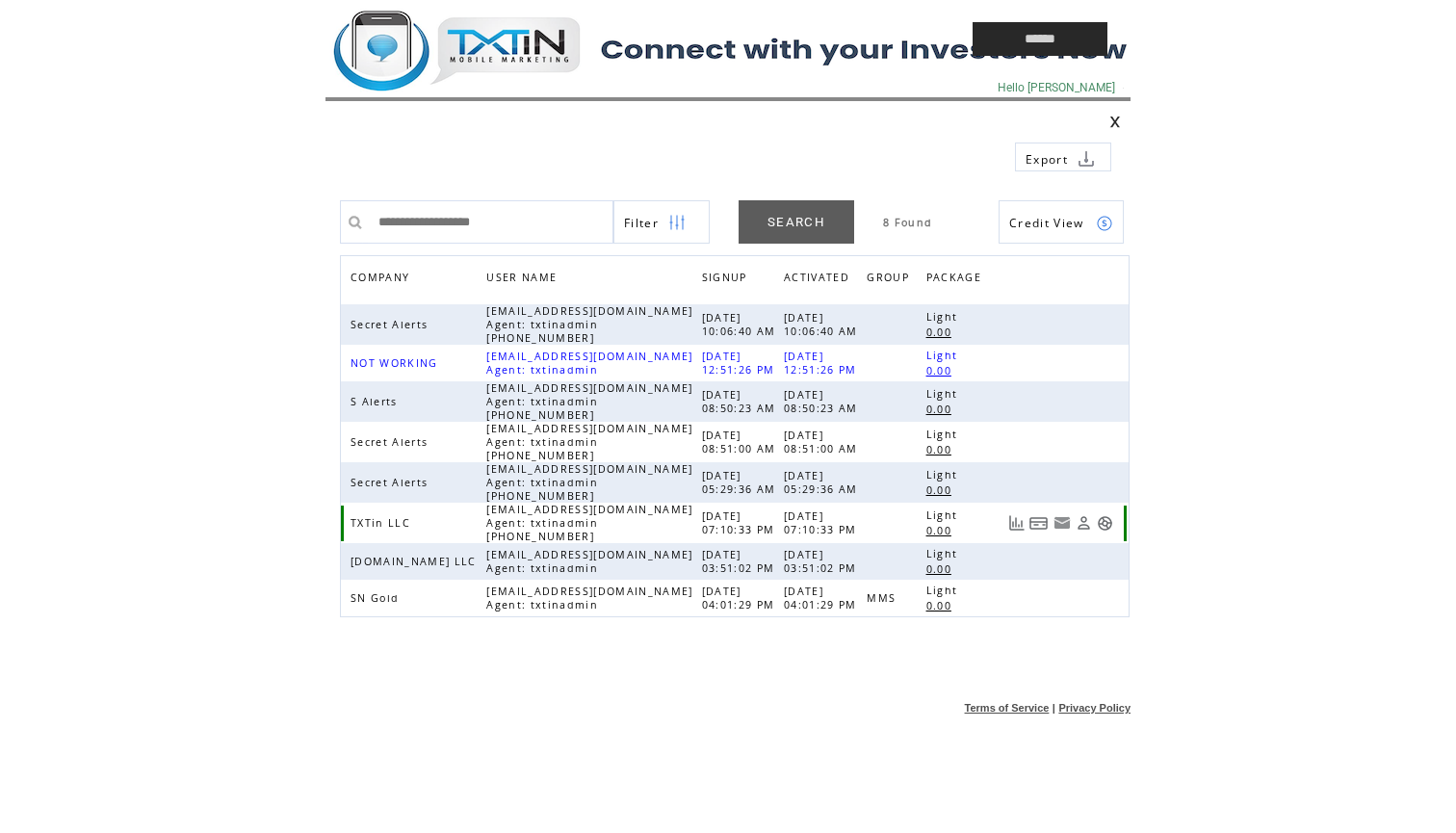
click at [1108, 522] on link at bounding box center [1104, 522] width 17 height 17
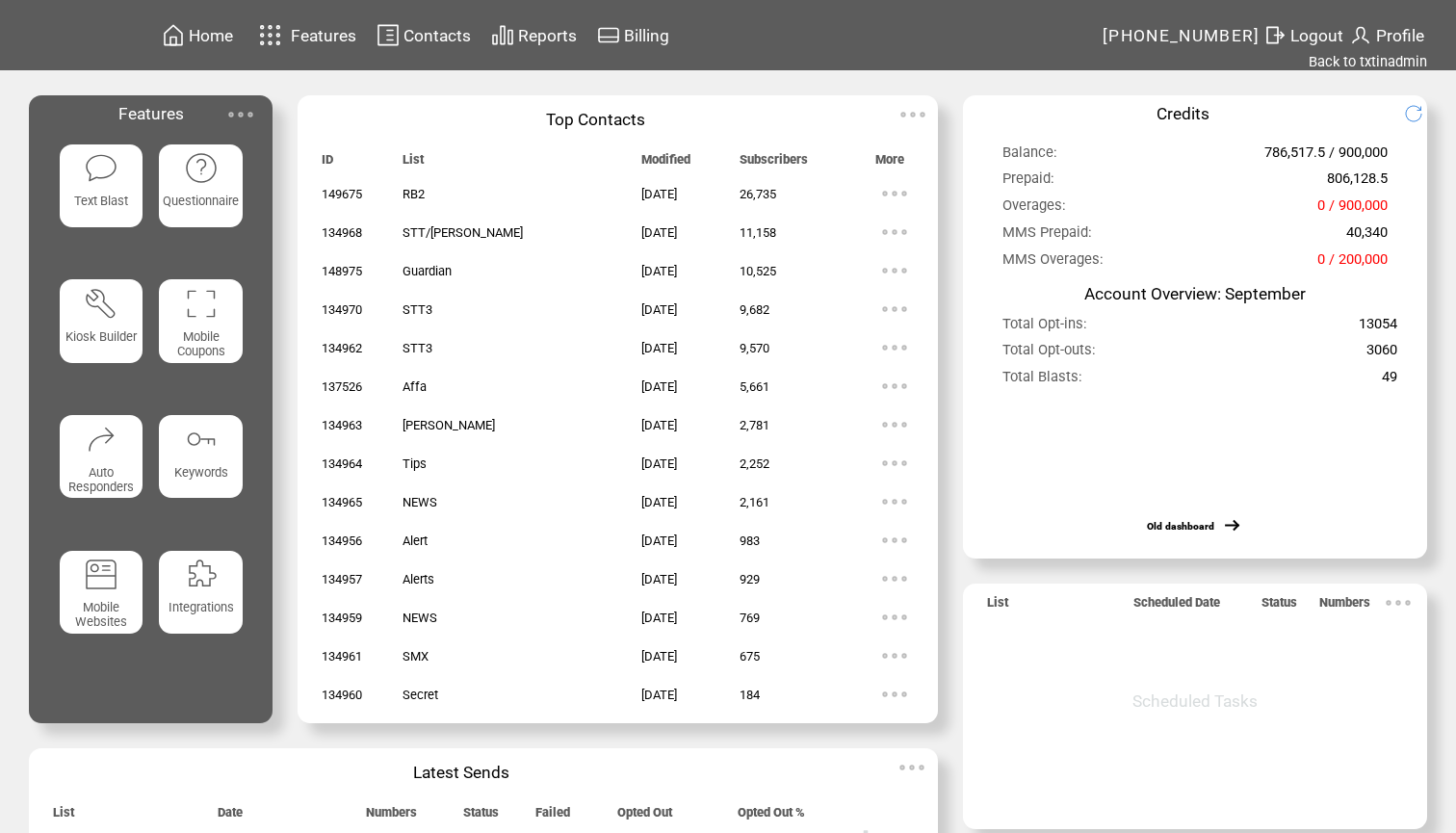
click at [106, 174] on img at bounding box center [101, 168] width 34 height 34
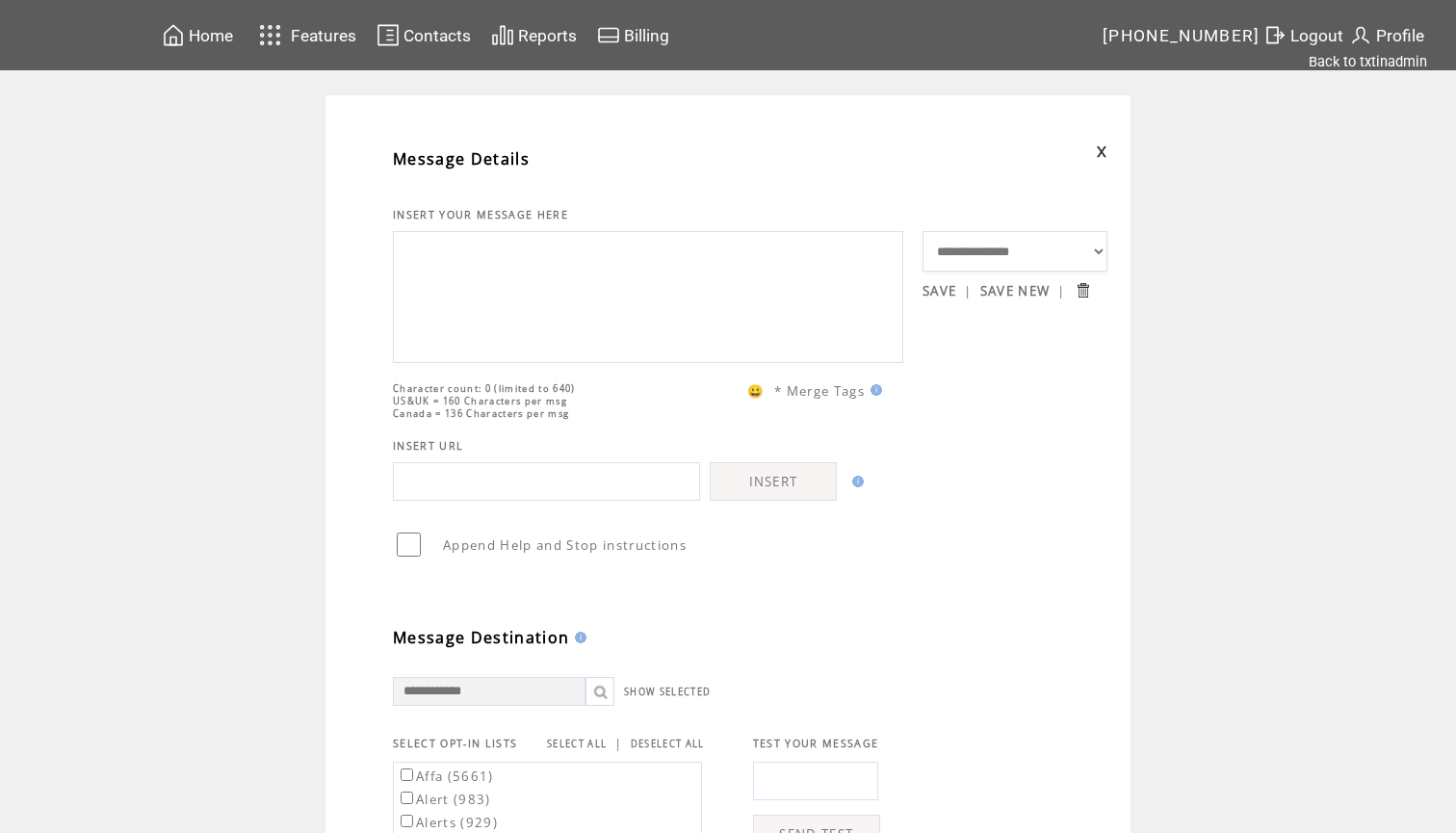
click at [489, 329] on textarea at bounding box center [647, 295] width 489 height 115
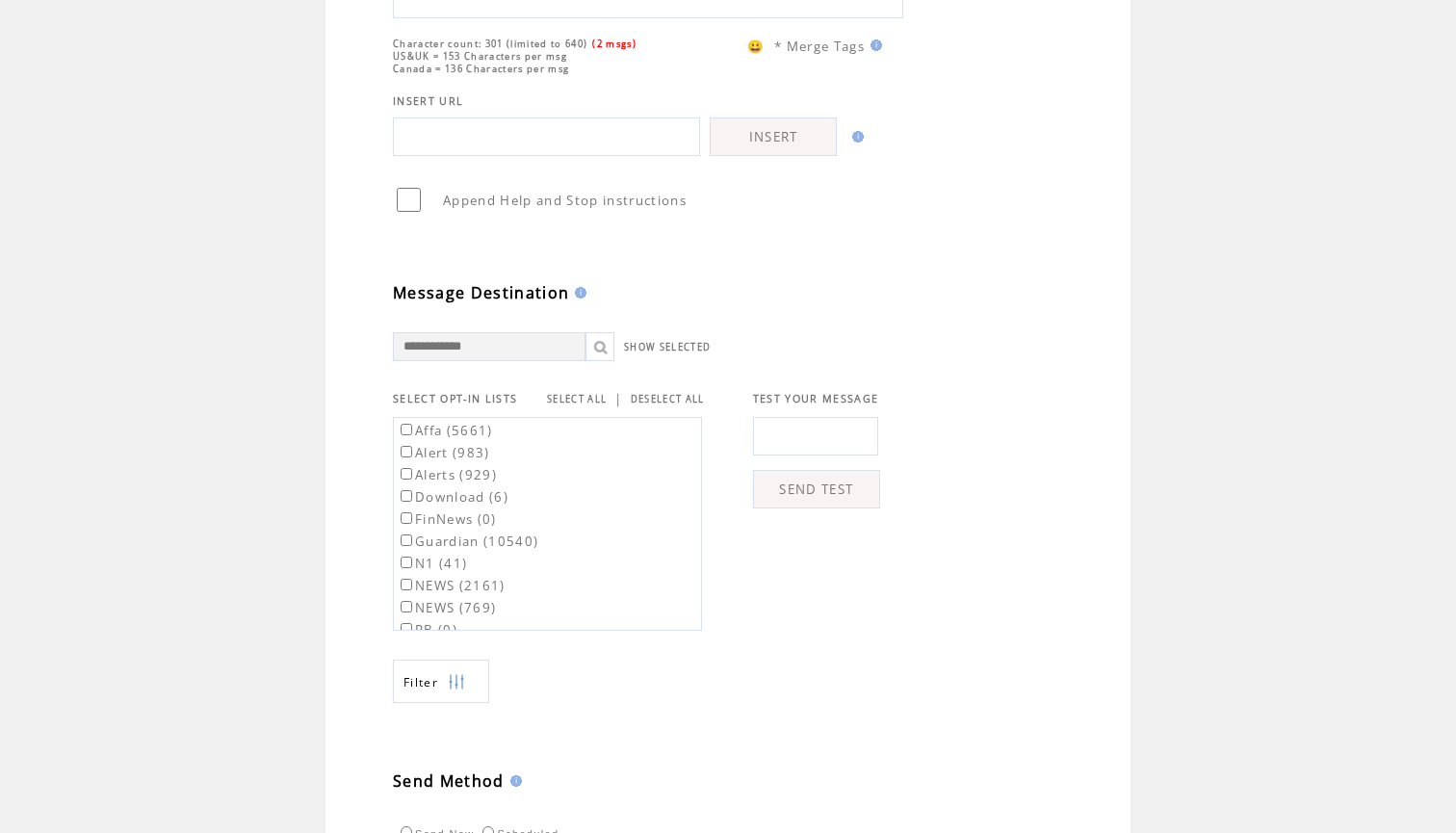
scroll to position [665, 0]
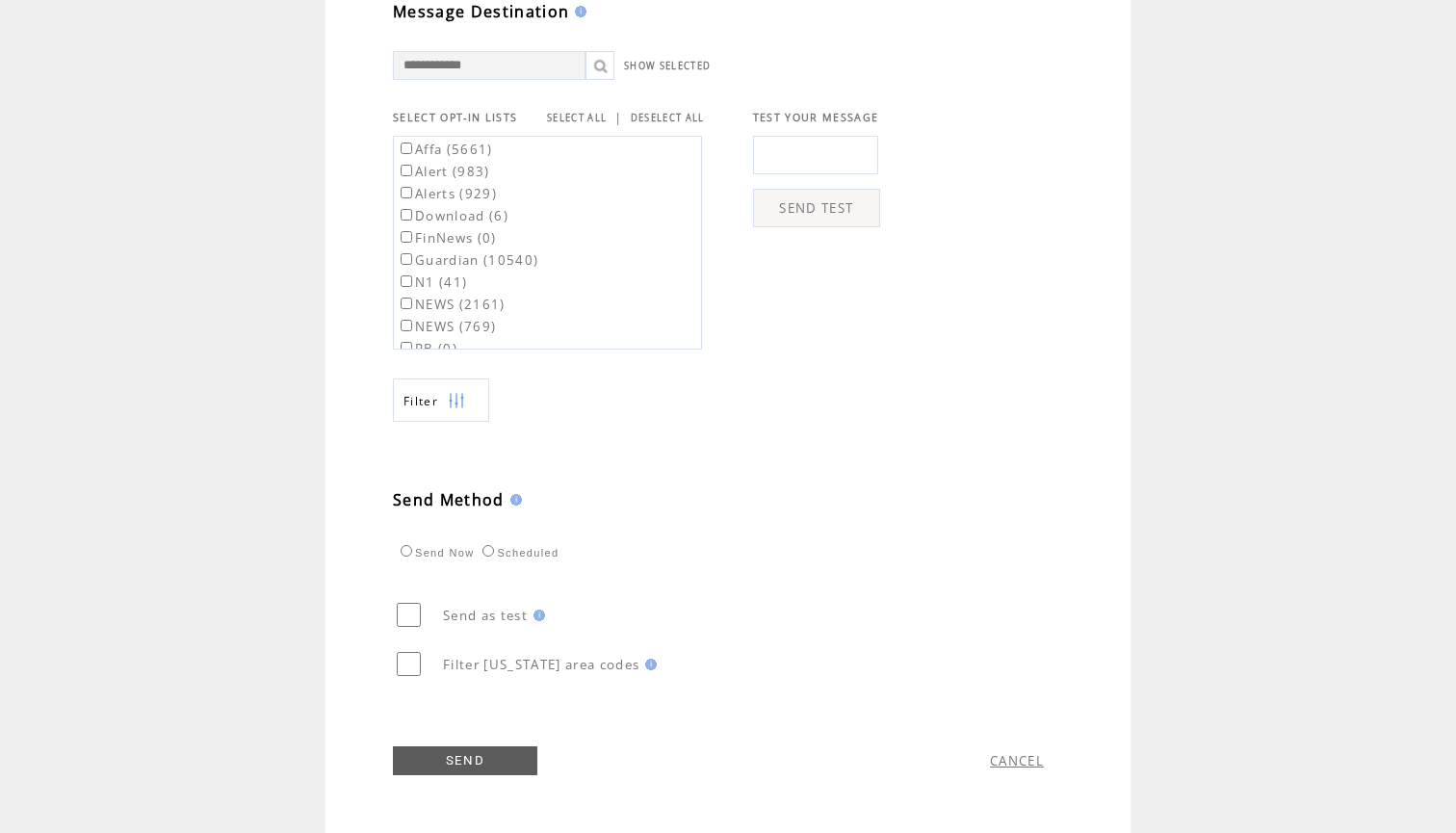
type textarea "**********"
click at [473, 150] on label "Affa (5661)" at bounding box center [444, 149] width 97 height 18
click at [493, 259] on label "Guardian (10540)" at bounding box center [467, 260] width 142 height 18
click at [482, 240] on label "RB2 (26780)" at bounding box center [449, 249] width 105 height 18
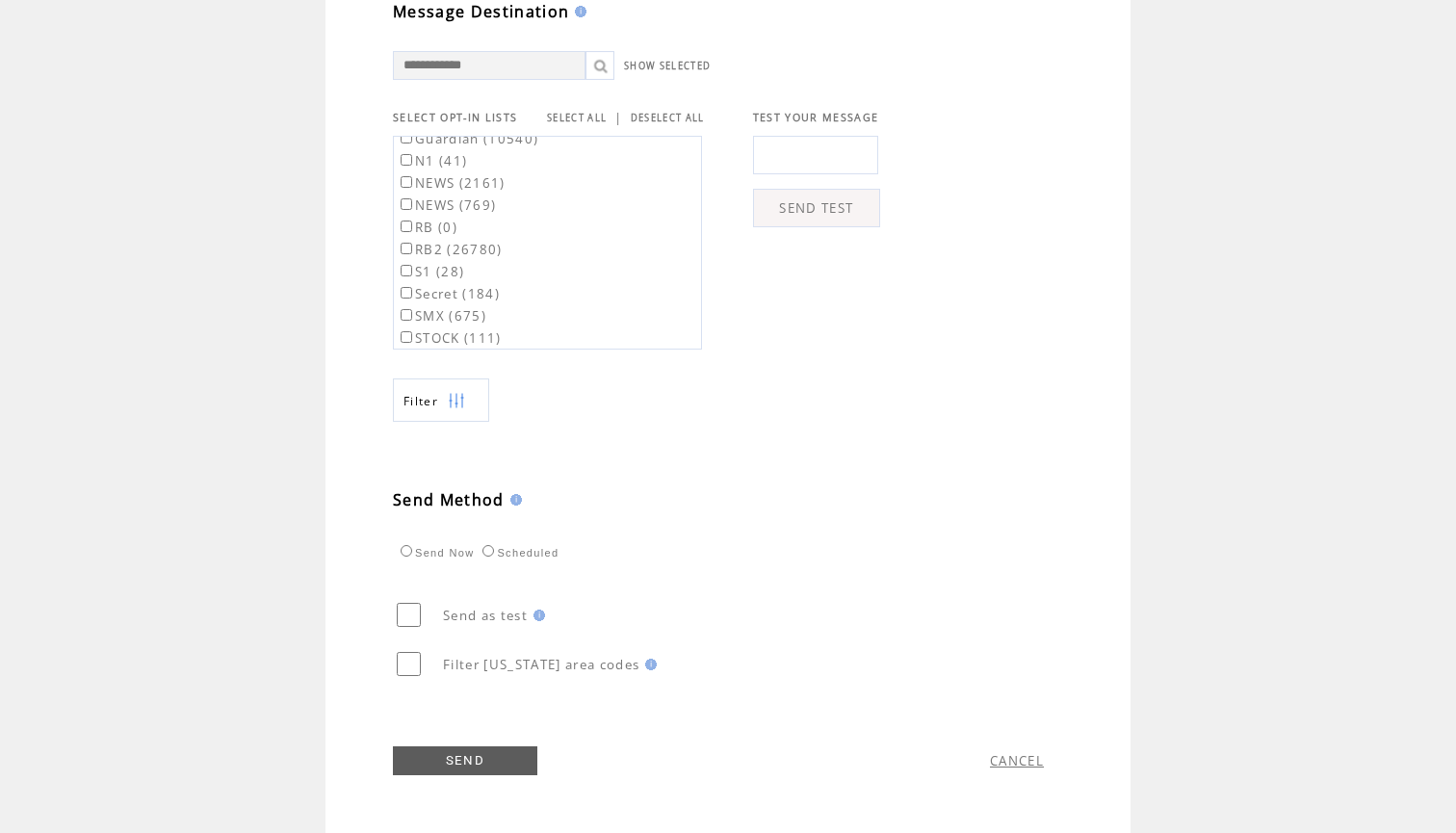
click at [454, 755] on link "SEND" at bounding box center [465, 761] width 145 height 29
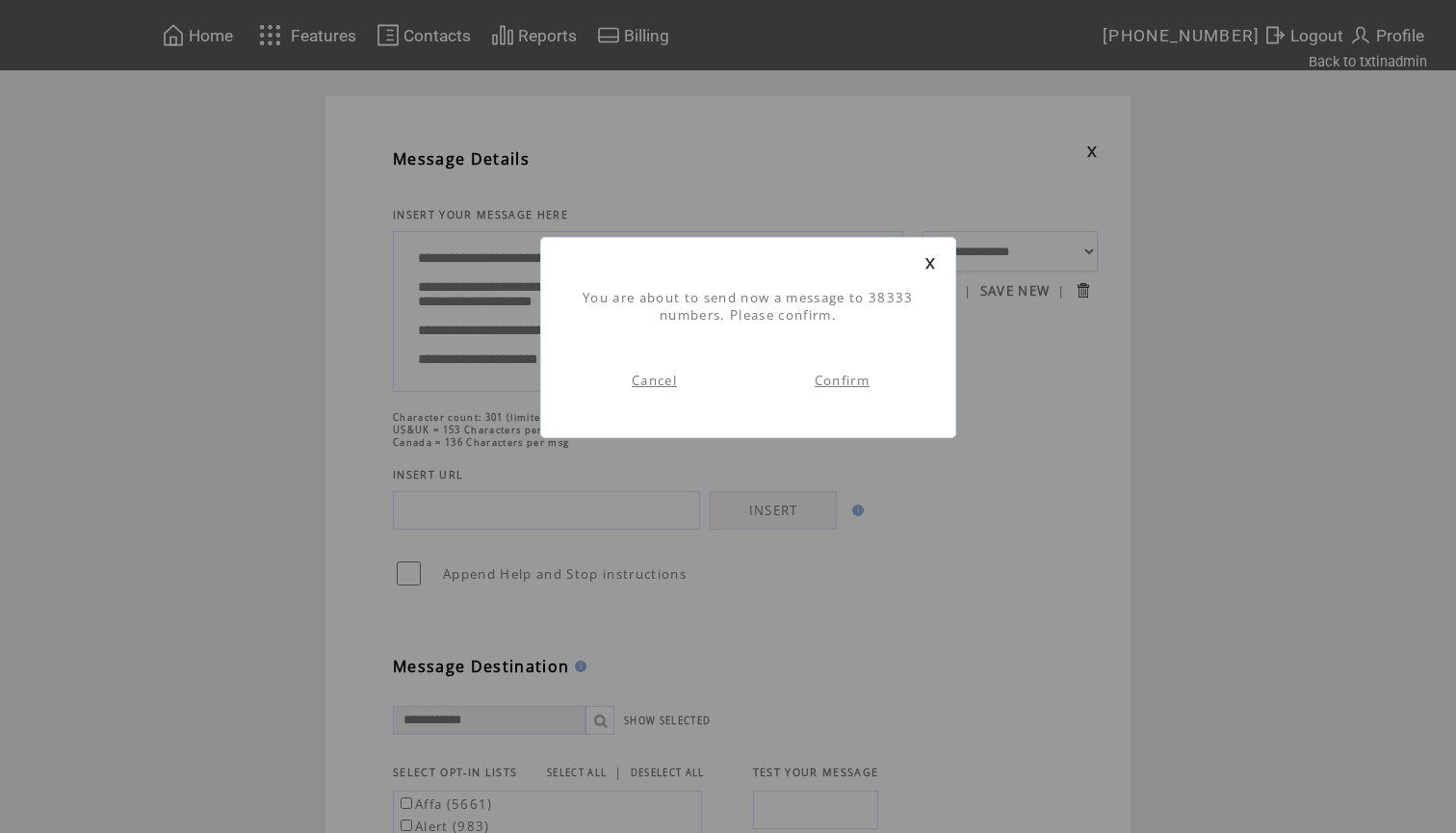
scroll to position [1, 0]
click at [847, 377] on link "Confirm" at bounding box center [842, 381] width 55 height 18
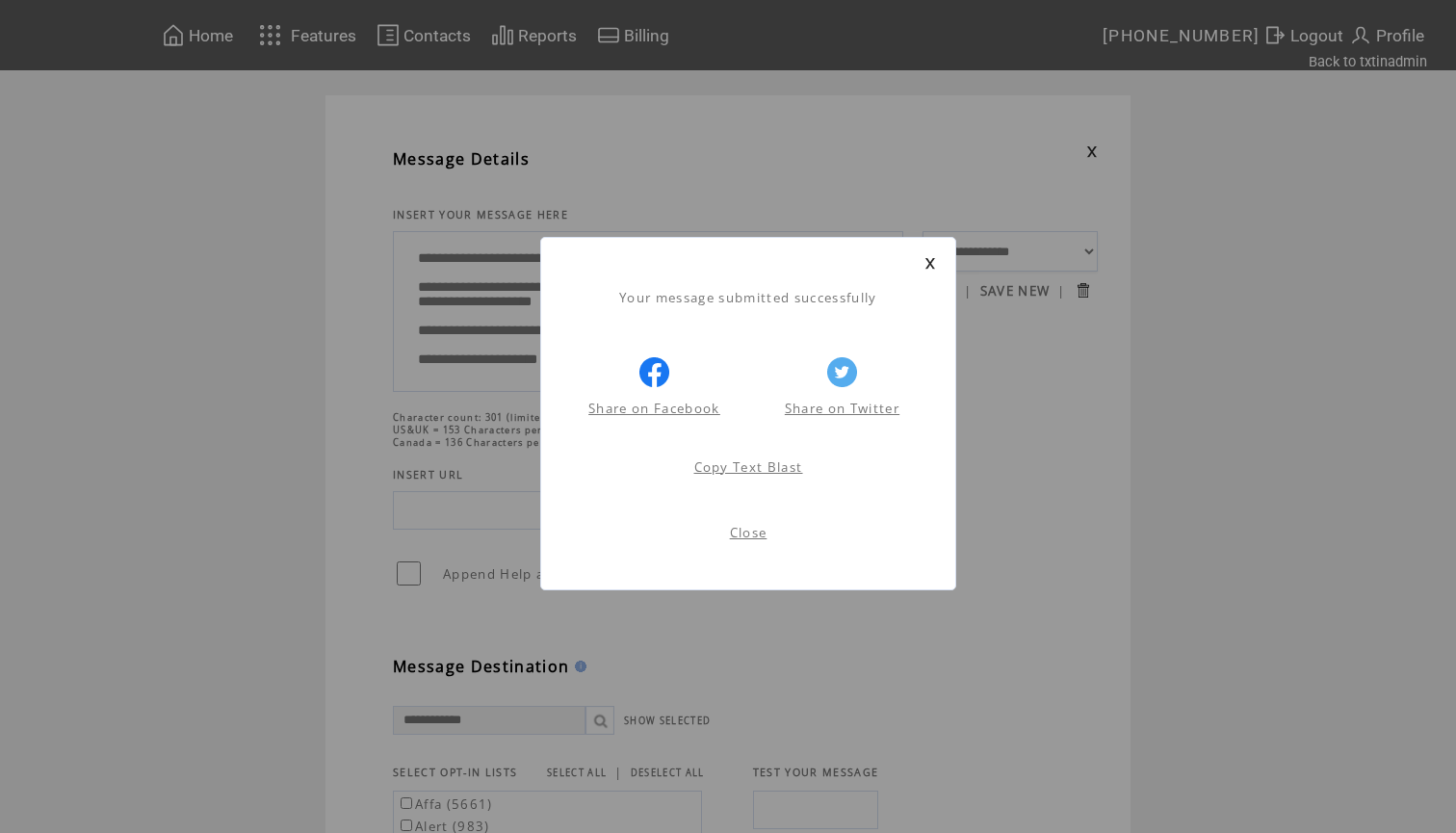
scroll to position [1, 0]
click at [930, 264] on link at bounding box center [931, 263] width 12 height 13
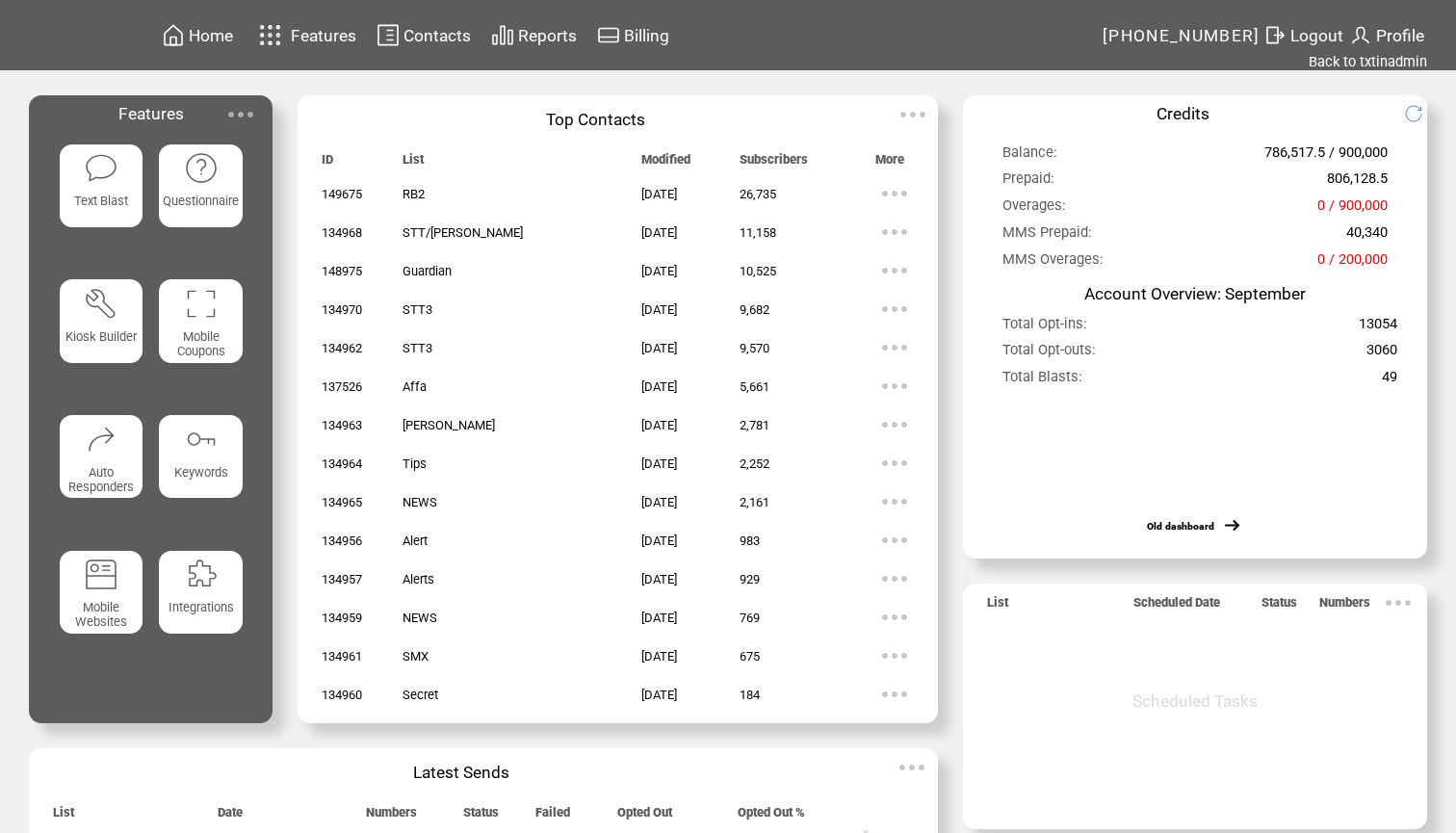
click at [1355, 71] on div "Home Features Contacts Reports Billing" at bounding box center [728, 510] width 1456 height 1020
click at [1368, 62] on link "Back to txtinadmin" at bounding box center [1367, 62] width 118 height 18
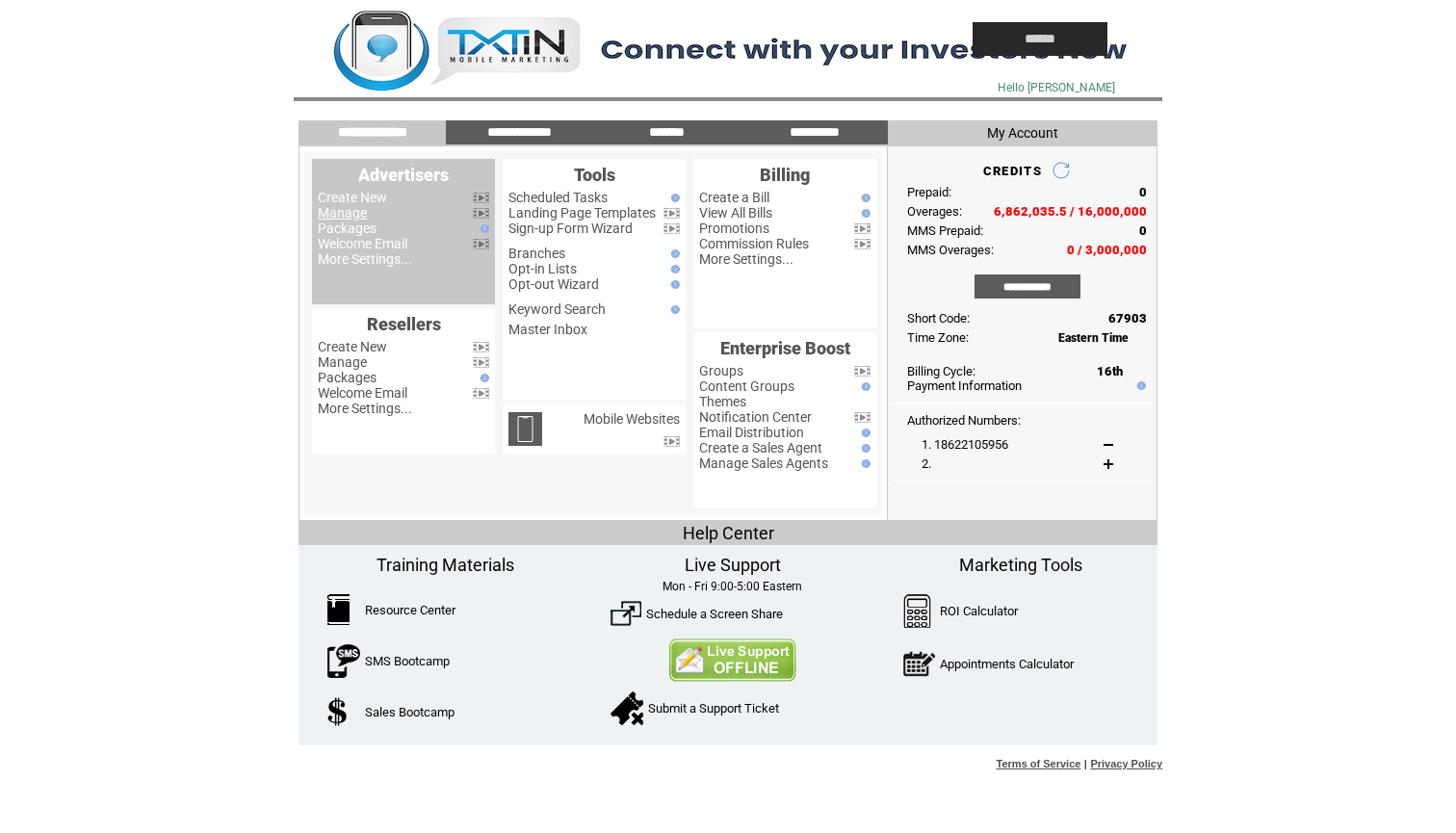
click at [360, 213] on link "Manage" at bounding box center [342, 213] width 49 height 16
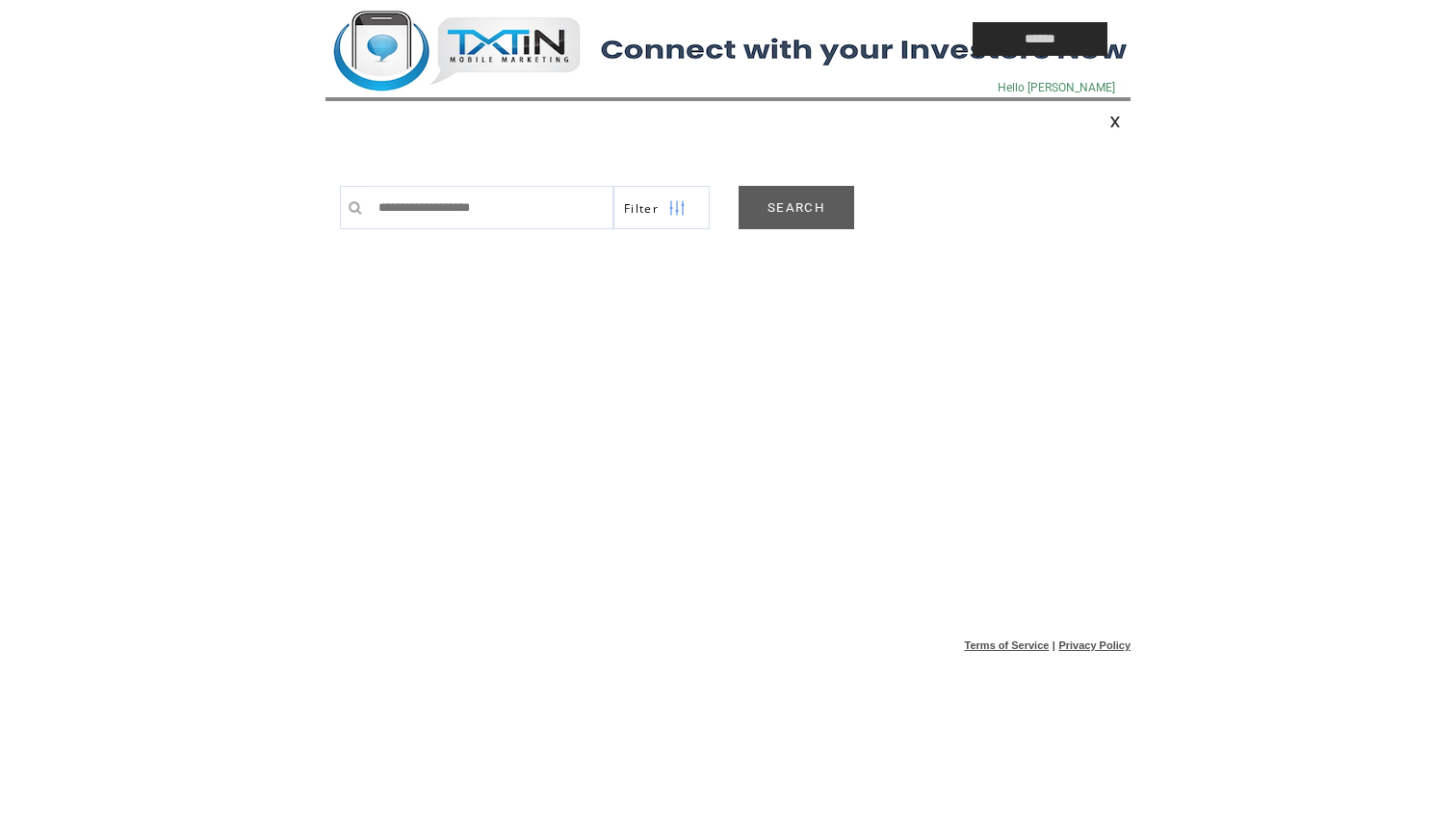
click at [792, 200] on link "SEARCH" at bounding box center [796, 207] width 115 height 43
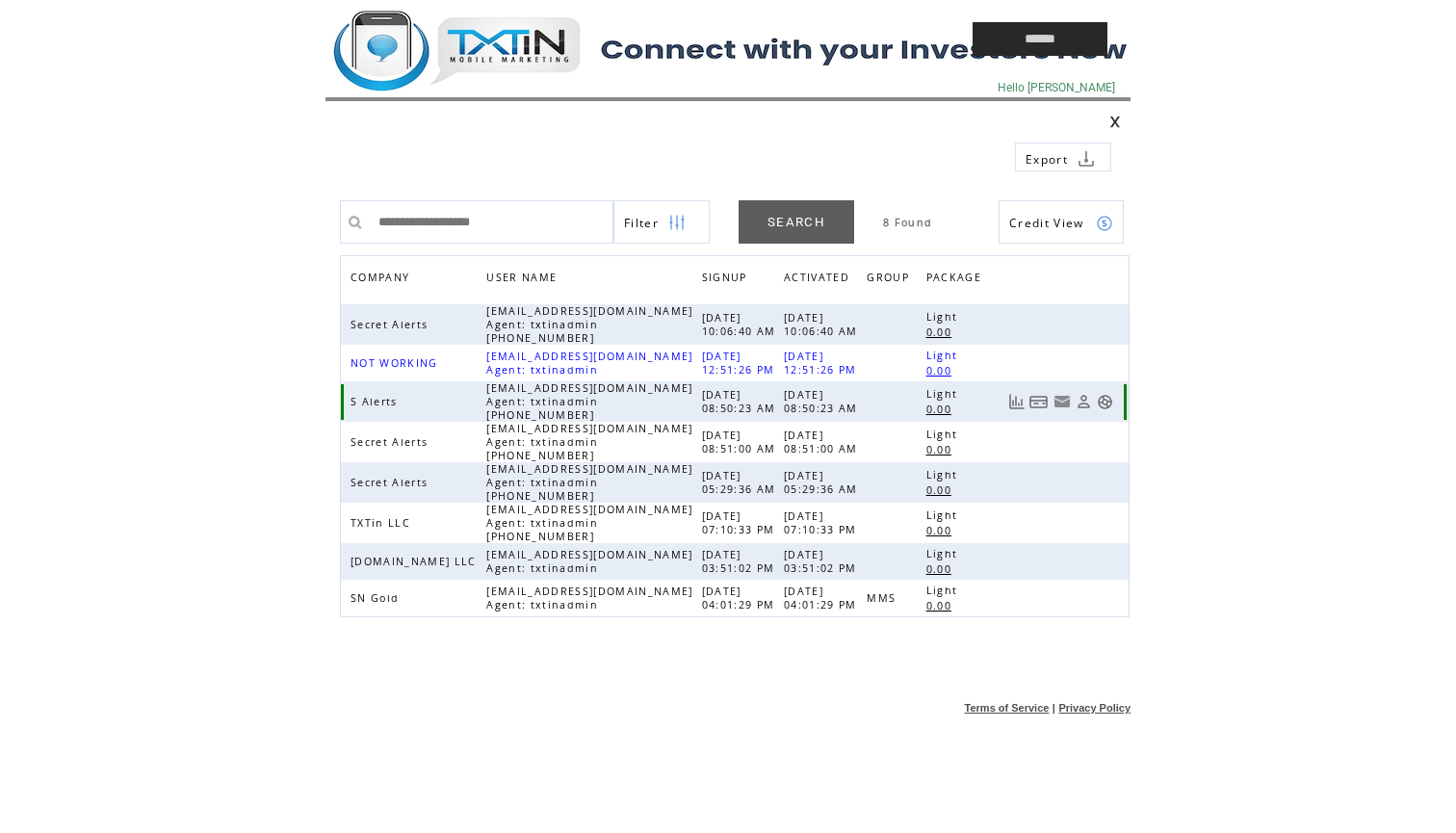
click at [1109, 407] on link at bounding box center [1104, 401] width 17 height 17
click at [485, 51] on td at bounding box center [604, 39] width 559 height 78
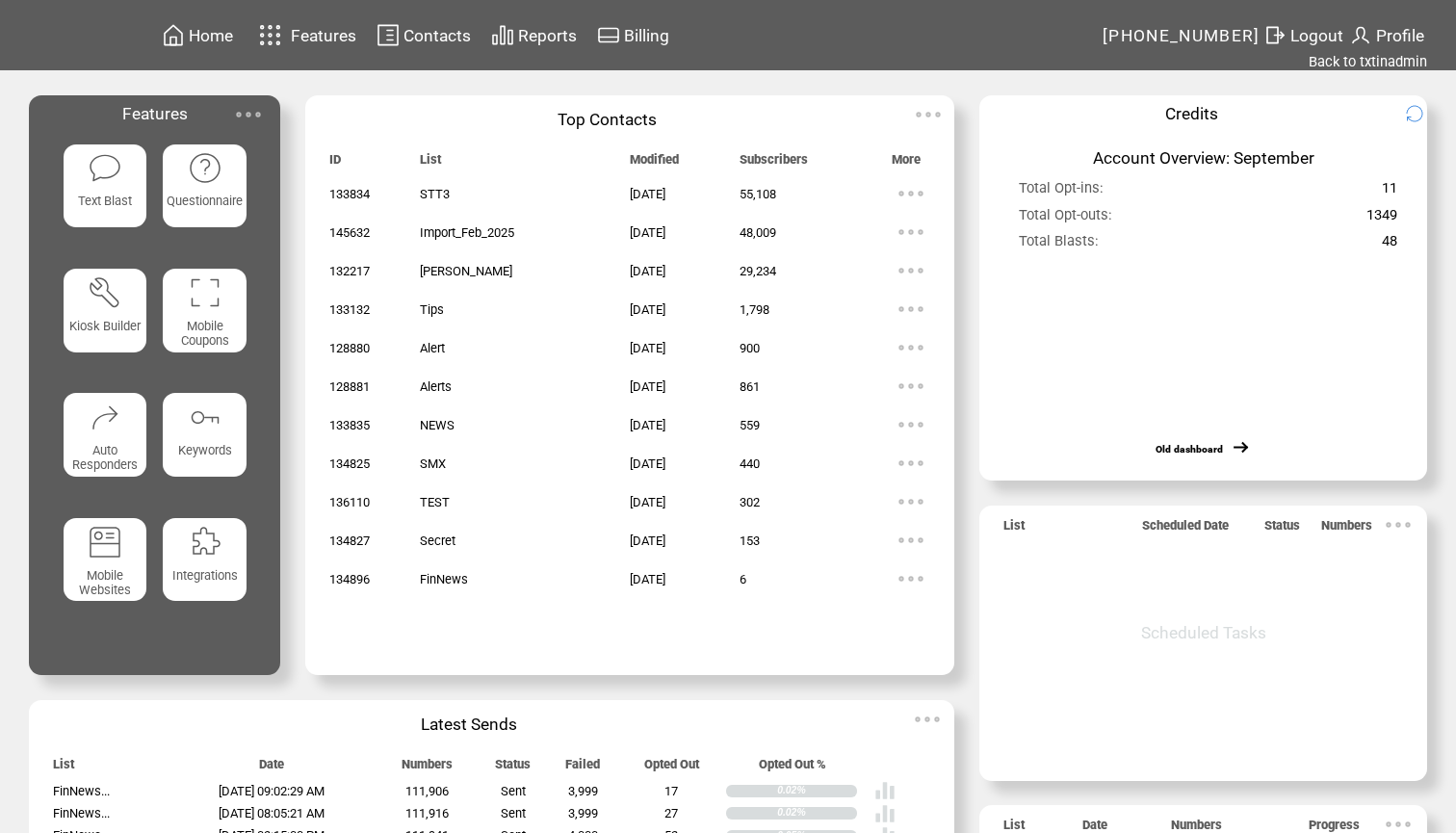
click at [107, 191] on featuretext "Text Blast" at bounding box center [105, 206] width 84 height 34
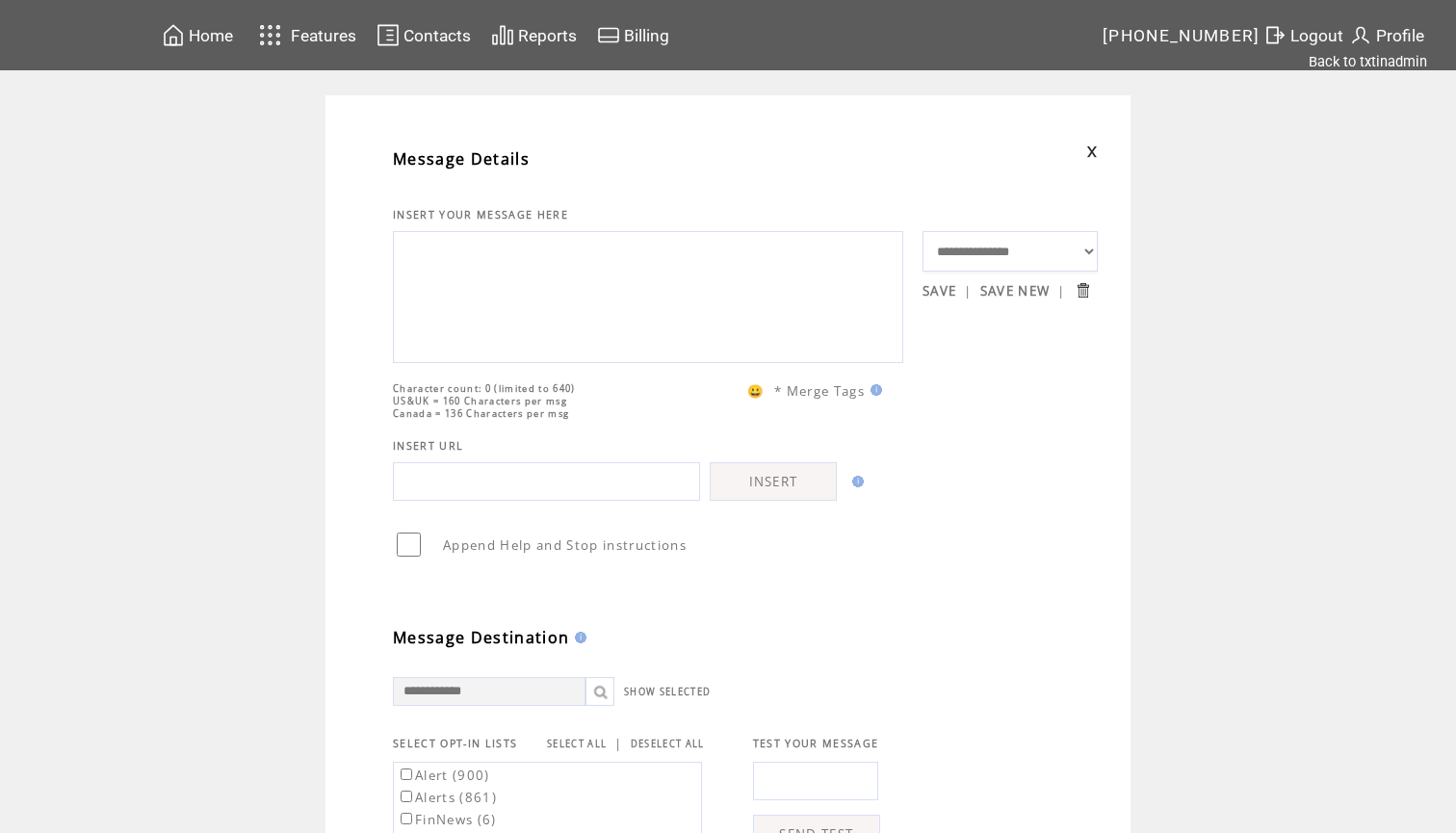
click at [472, 344] on textarea at bounding box center [647, 295] width 489 height 115
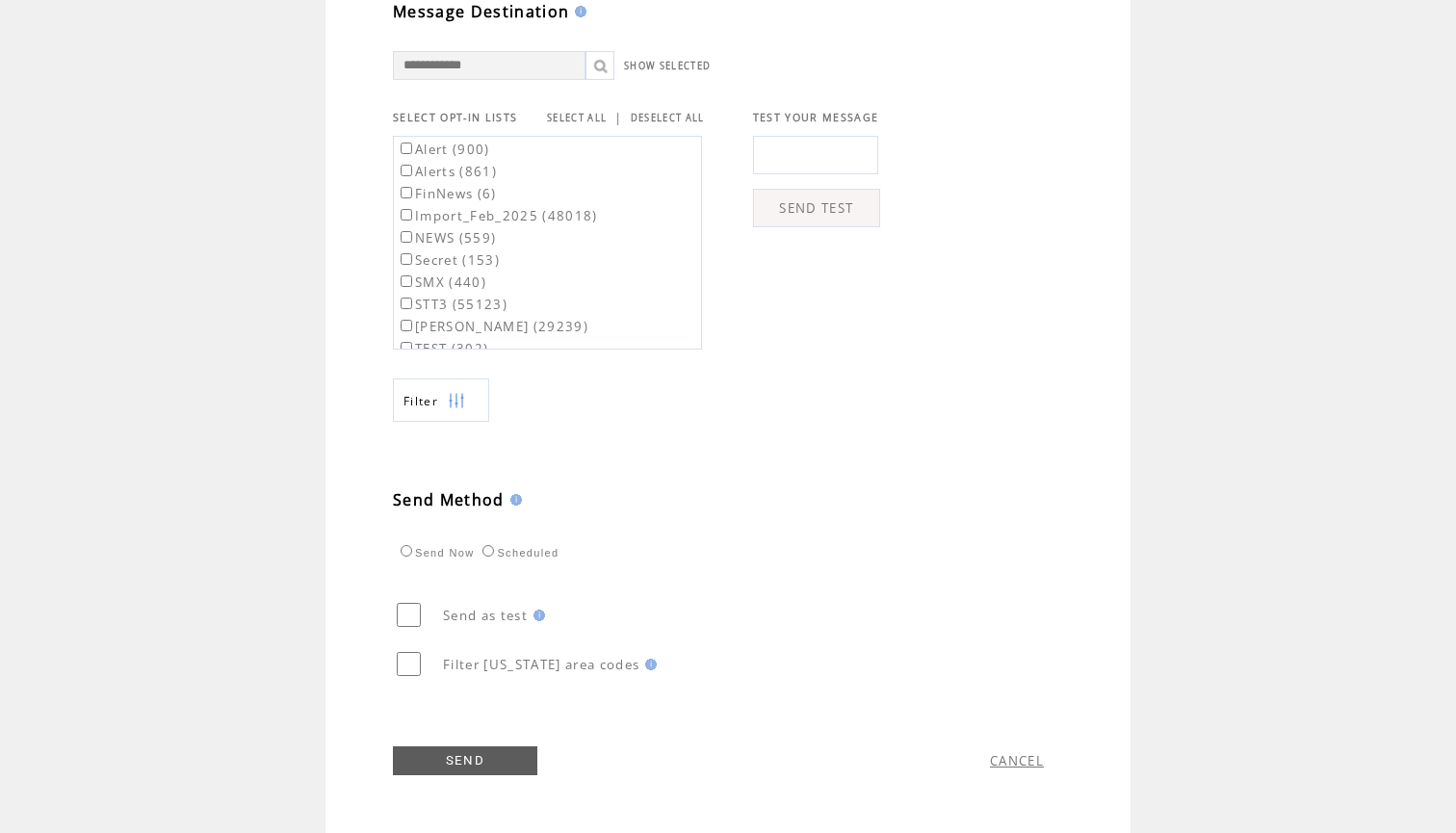
scroll to position [665, 0]
type textarea "**********"
click at [574, 113] on link "SELECT ALL" at bounding box center [576, 117] width 60 height 13
click at [457, 151] on label "Alert (900)" at bounding box center [443, 149] width 94 height 18
click at [452, 178] on label "Alerts (861)" at bounding box center [446, 172] width 101 height 18
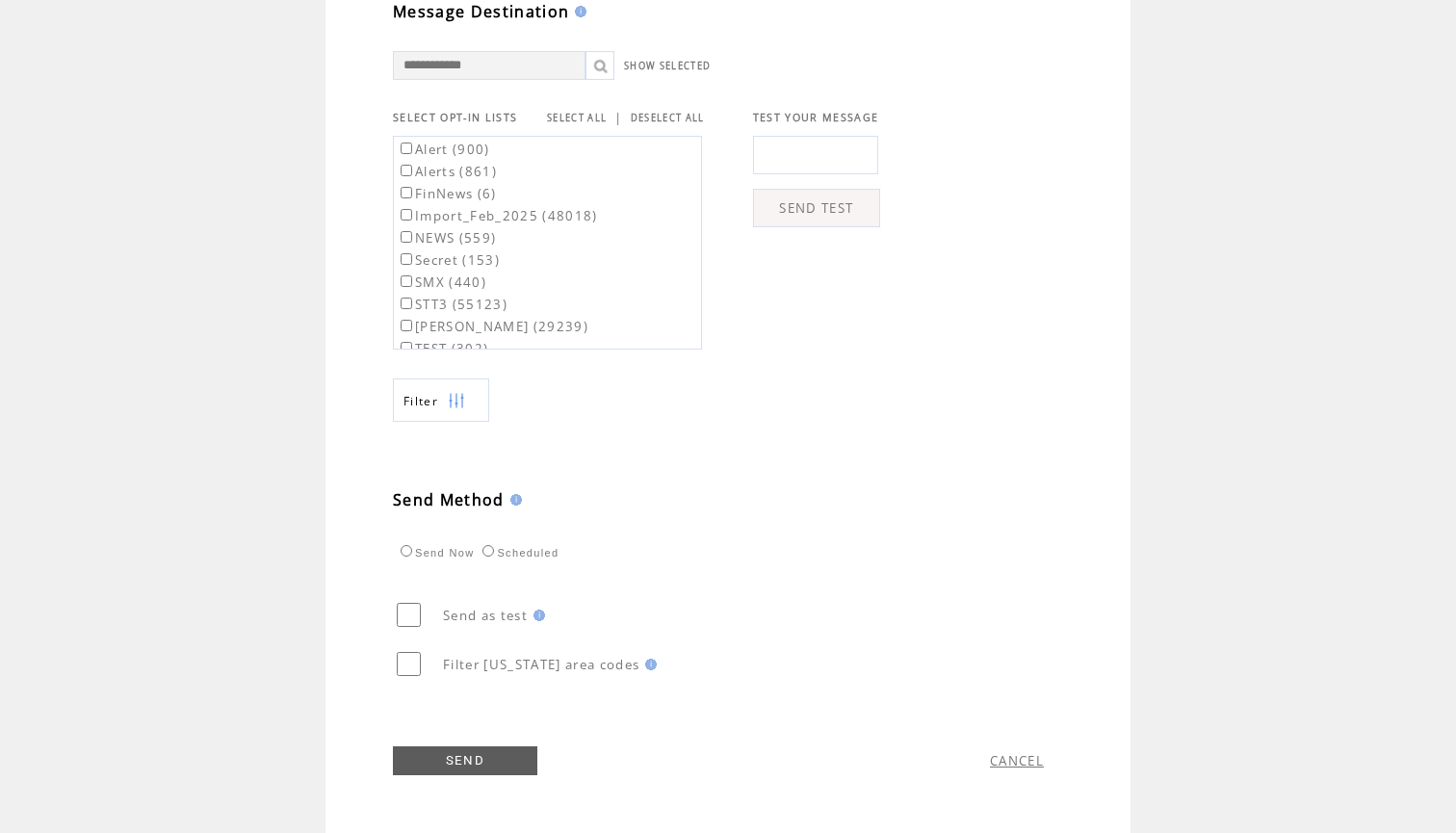
click at [462, 759] on link "SEND" at bounding box center [465, 761] width 145 height 29
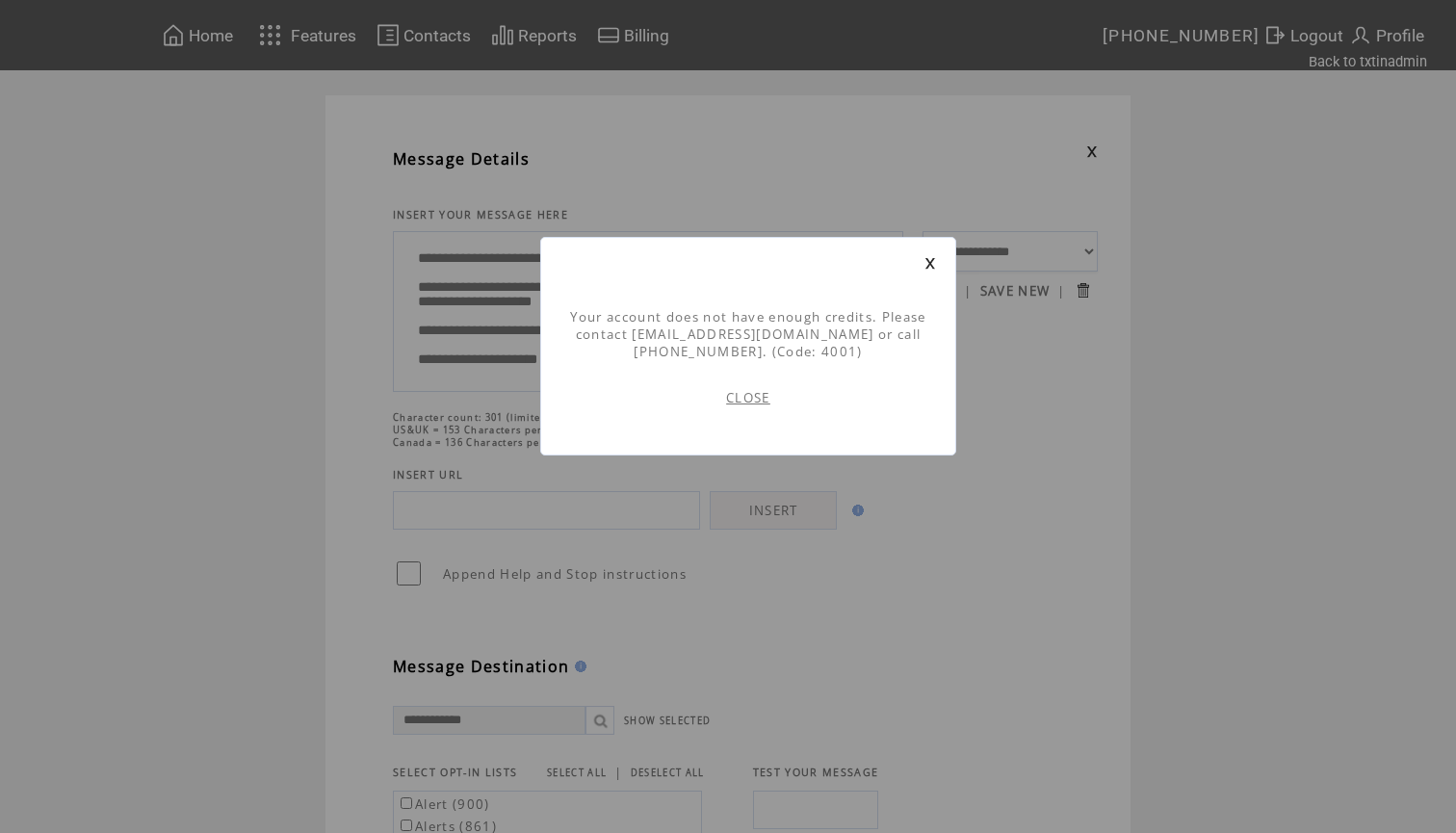
scroll to position [1, 0]
click at [746, 401] on link "CLOSE" at bounding box center [747, 397] width 44 height 18
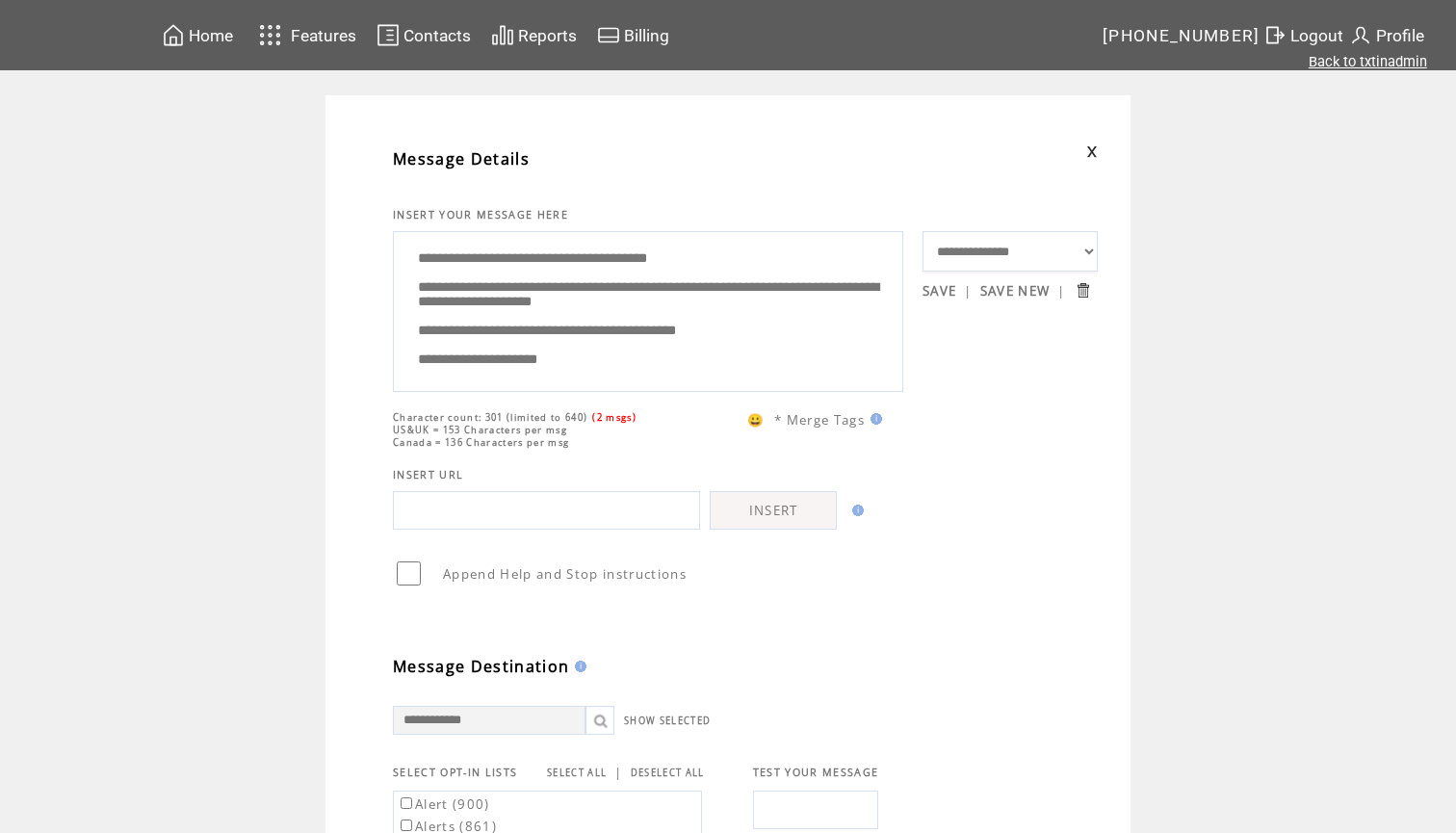
click at [1340, 67] on link "Back to txtinadmin" at bounding box center [1367, 62] width 118 height 18
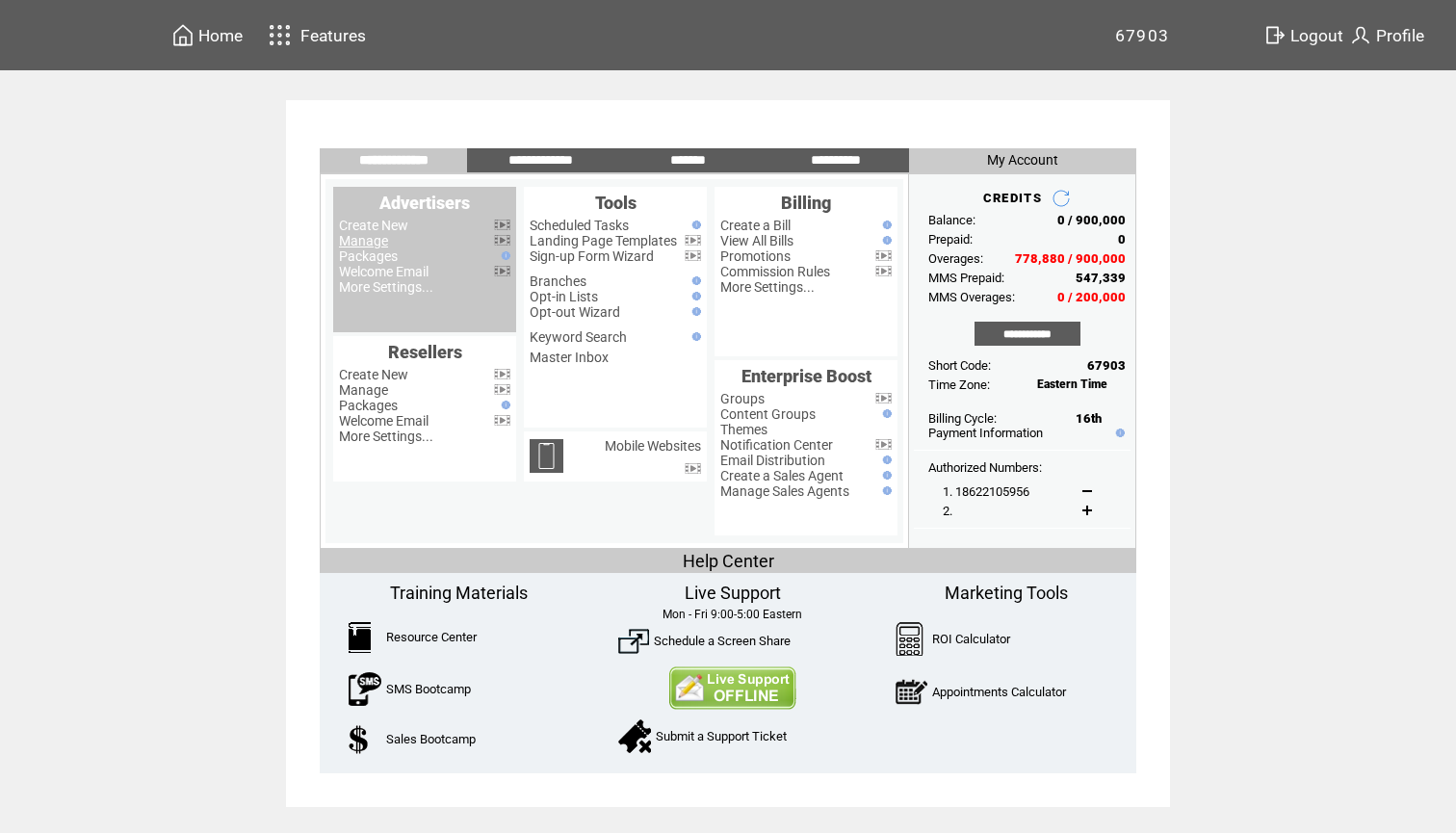
click at [363, 244] on link "Manage" at bounding box center [363, 241] width 49 height 16
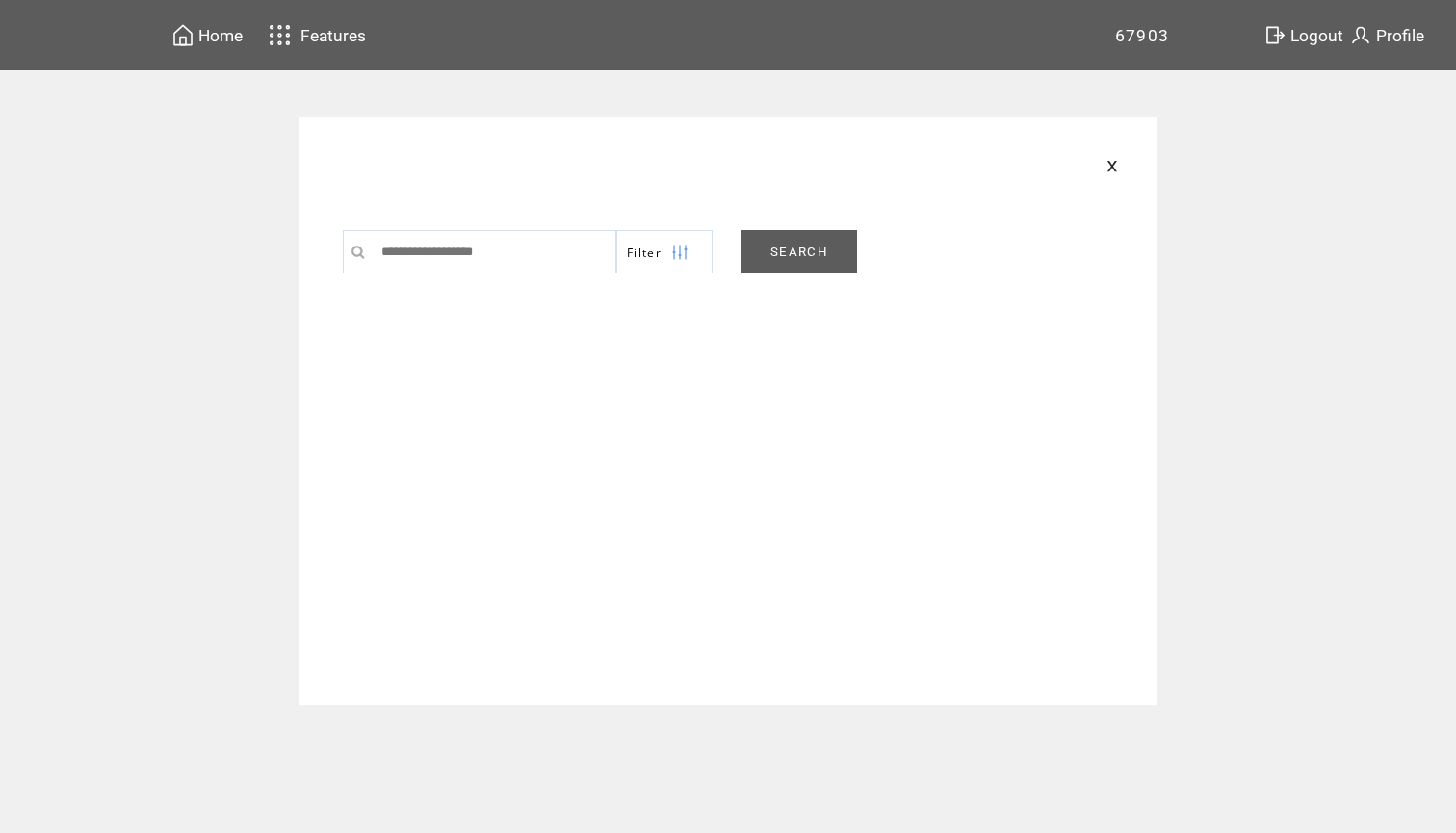
click at [769, 235] on link "SEARCH" at bounding box center [799, 252] width 115 height 43
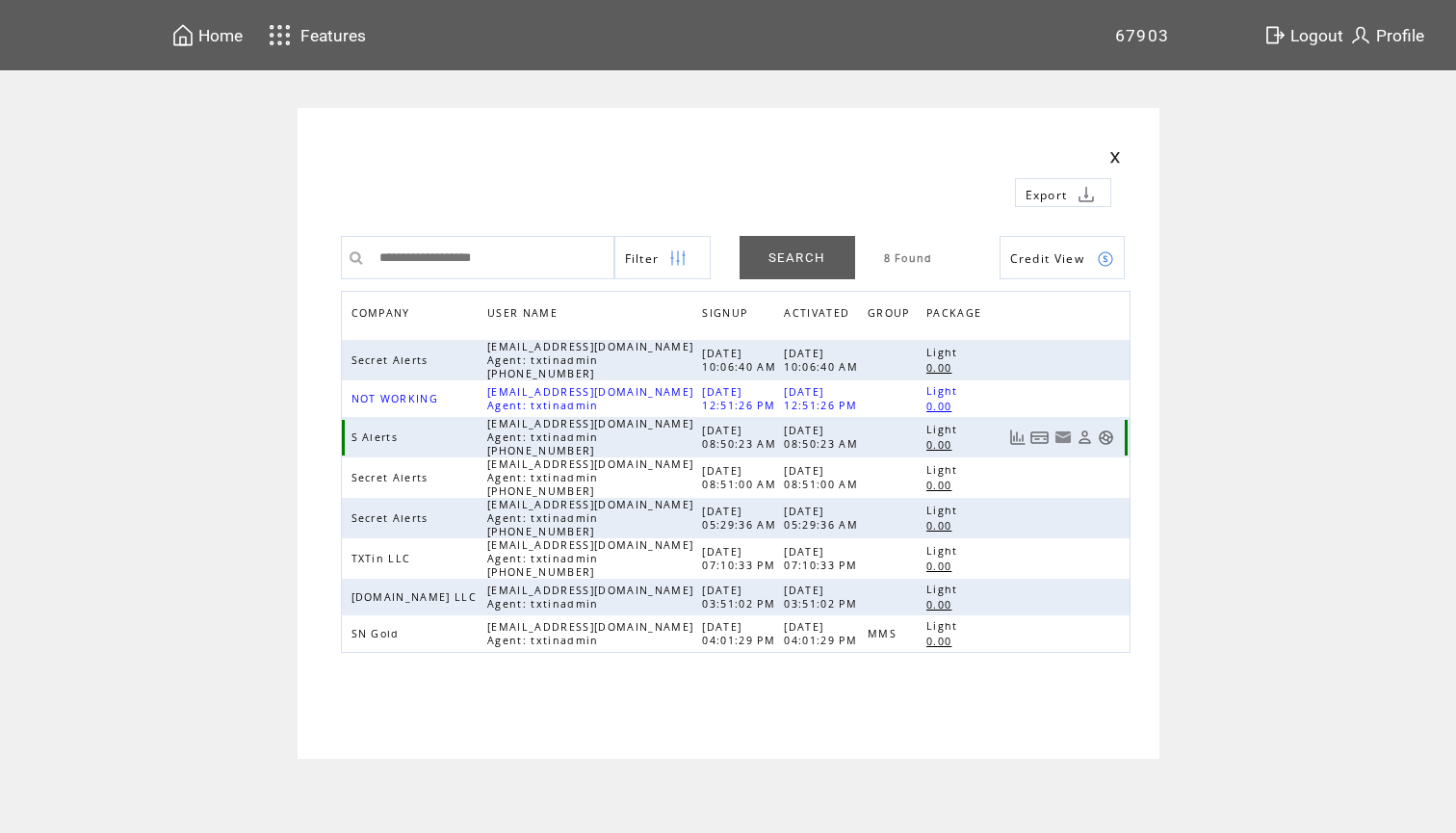
click at [1088, 437] on link at bounding box center [1084, 437] width 17 height 17
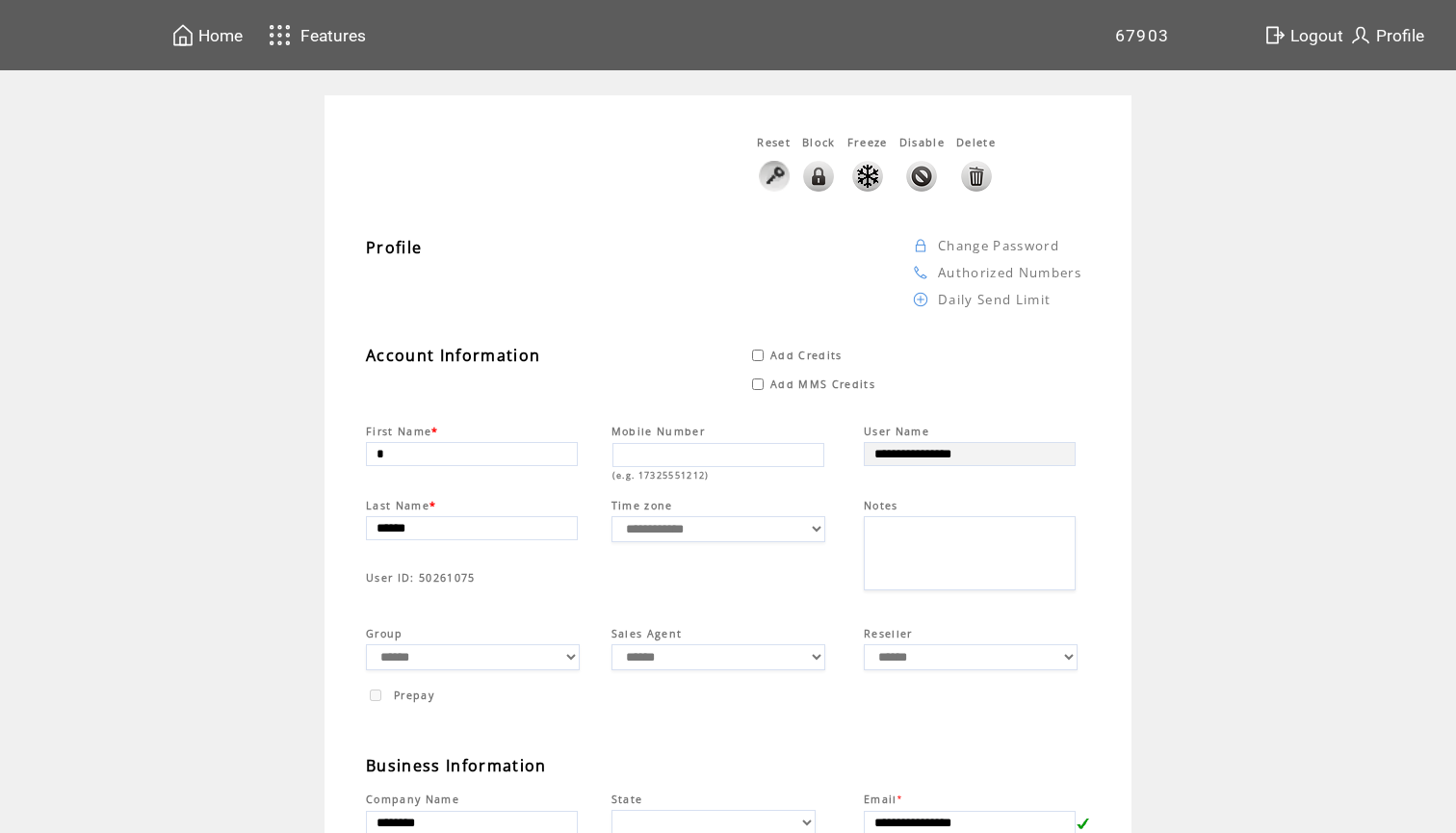
click at [821, 355] on span "Add Credits" at bounding box center [807, 355] width 72 height 14
click at [923, 358] on input "*" at bounding box center [970, 357] width 183 height 24
type input "******"
click at [1221, 420] on td "**********" at bounding box center [728, 686] width 1456 height 1180
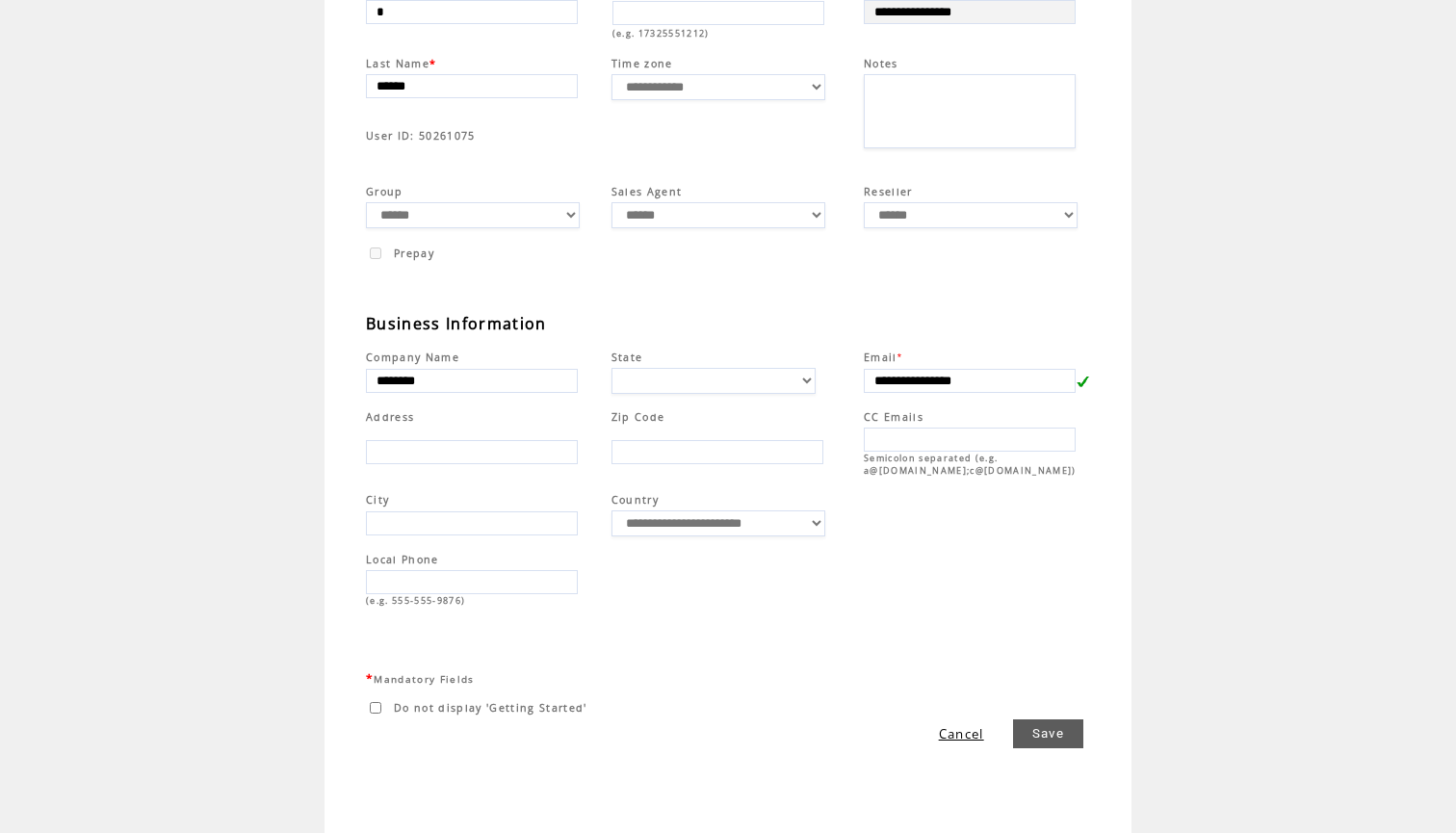
scroll to position [444, 0]
click at [1018, 732] on link "Save" at bounding box center [1048, 734] width 70 height 29
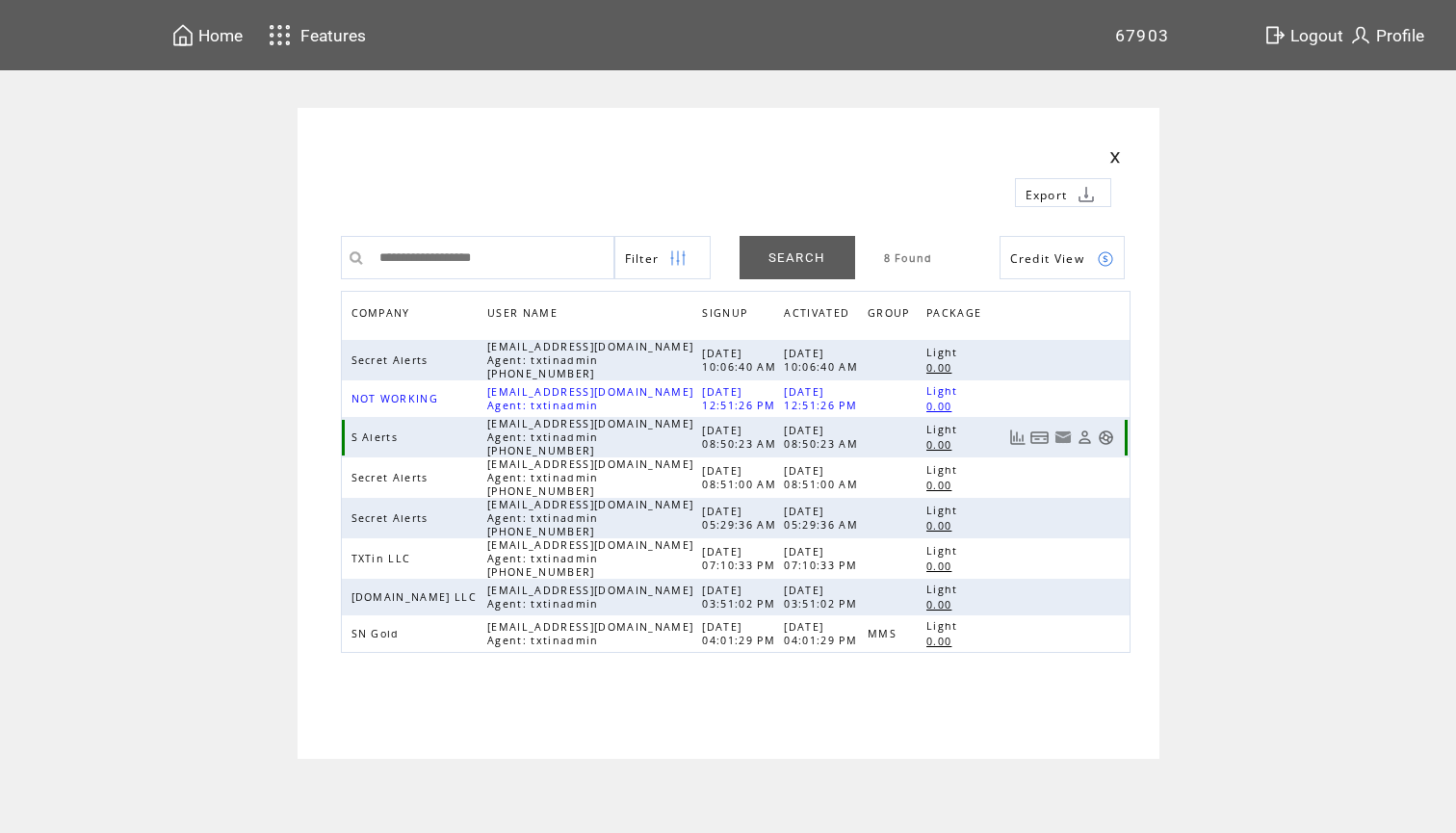
click at [1102, 441] on link at bounding box center [1105, 437] width 17 height 17
click at [212, 44] on span "Home" at bounding box center [220, 36] width 44 height 20
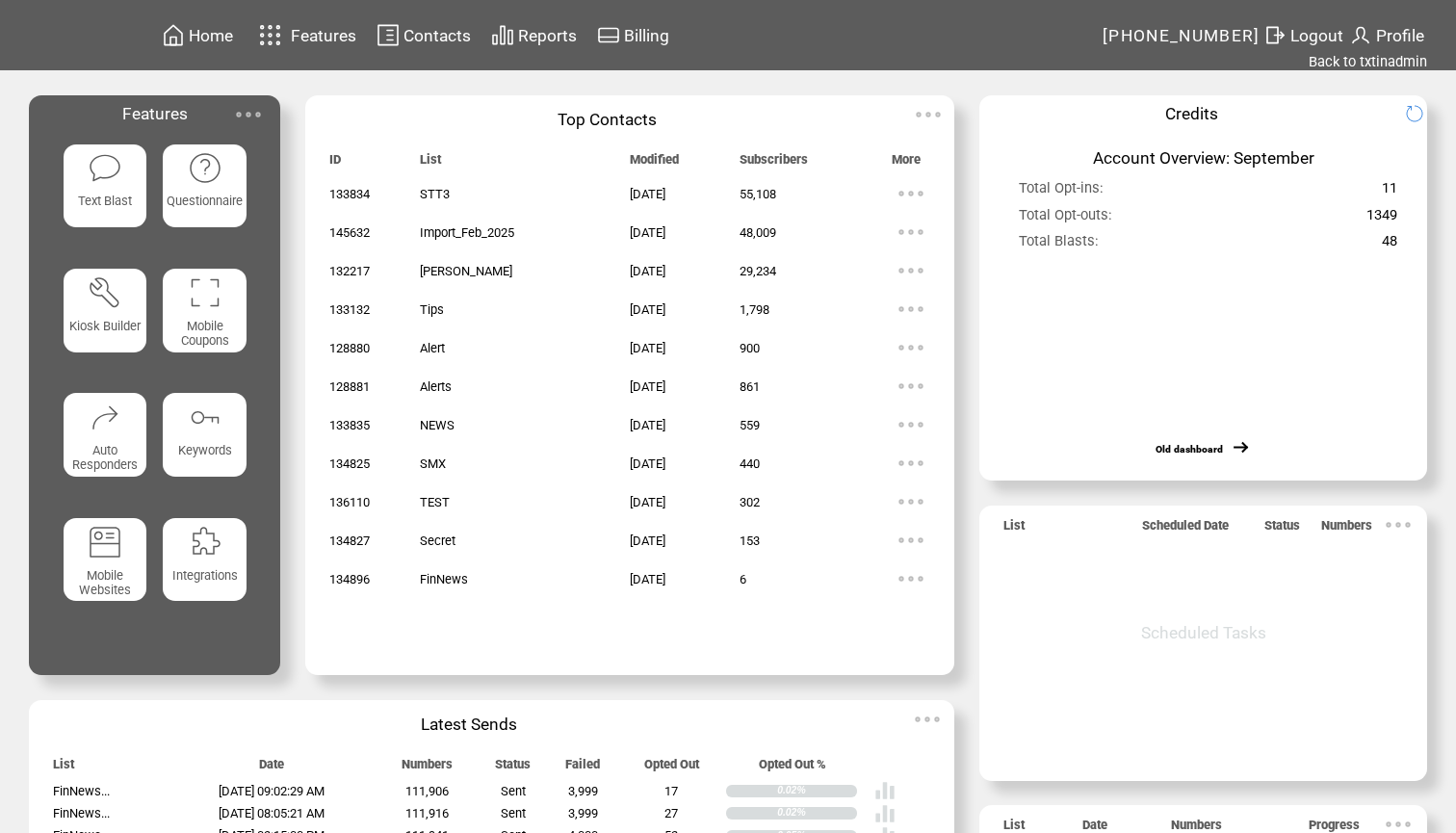
click at [109, 162] on img at bounding box center [104, 168] width 34 height 34
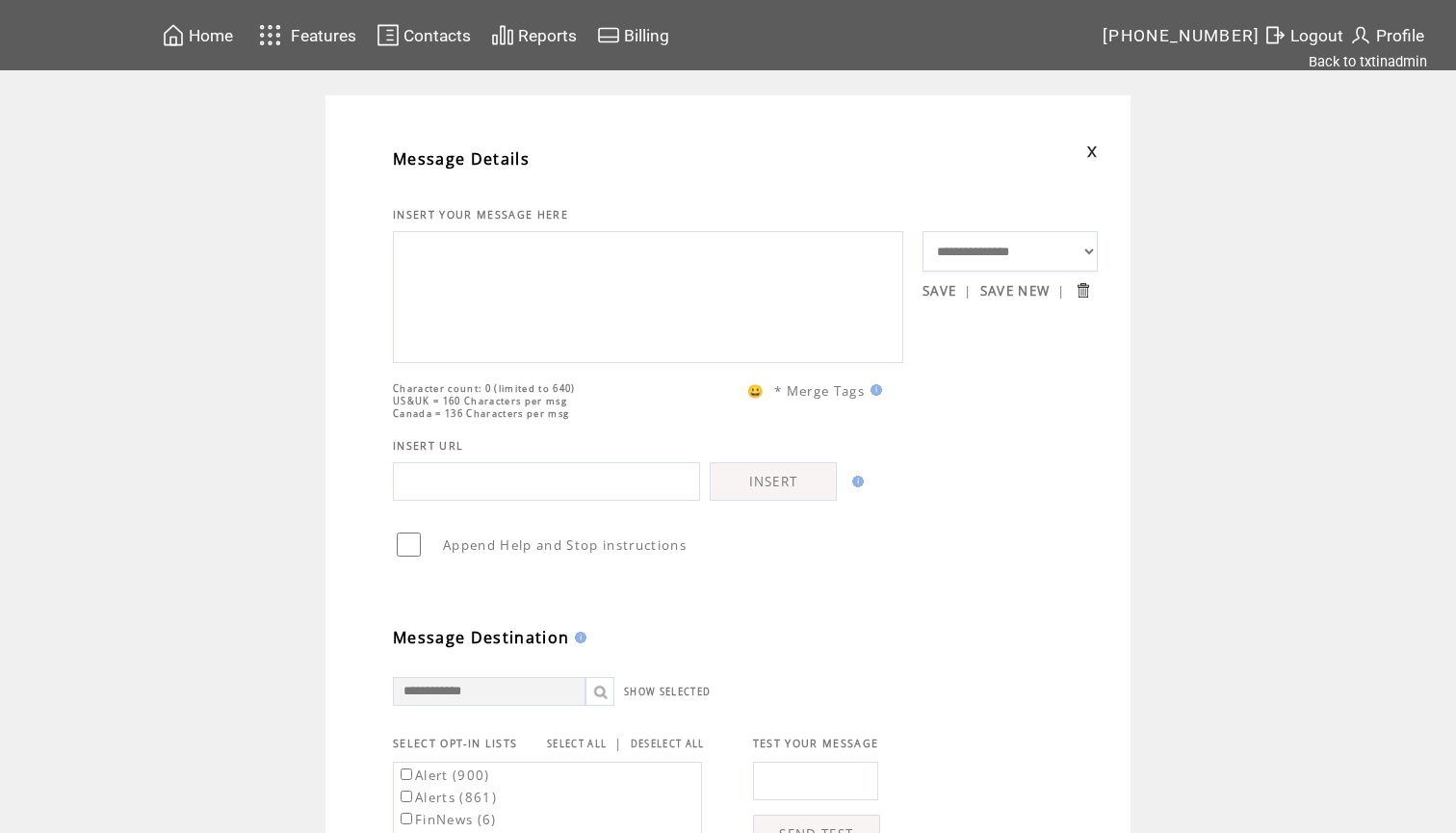
click at [490, 315] on textarea at bounding box center [647, 295] width 489 height 115
paste textarea "**********"
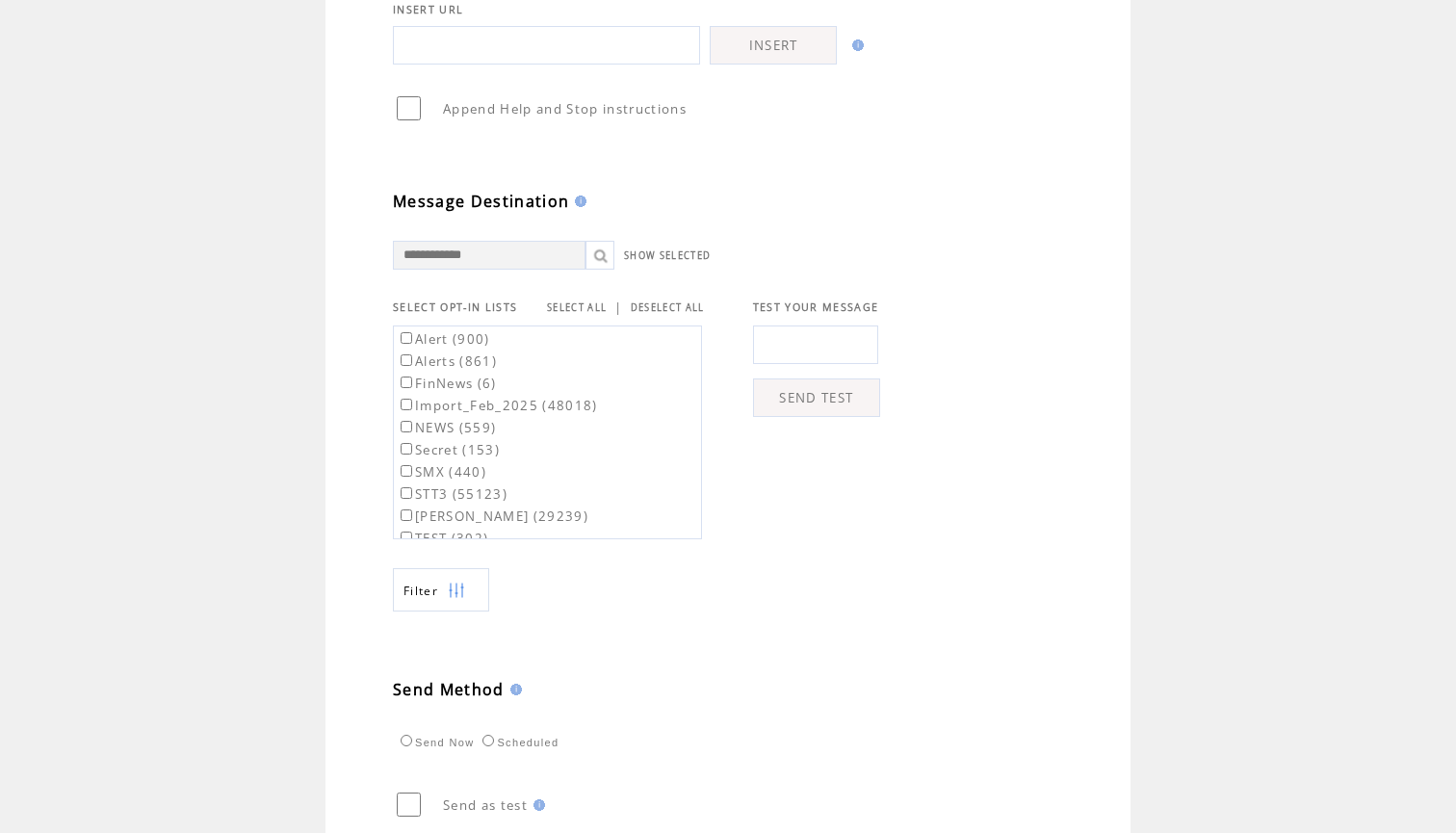
scroll to position [554, 0]
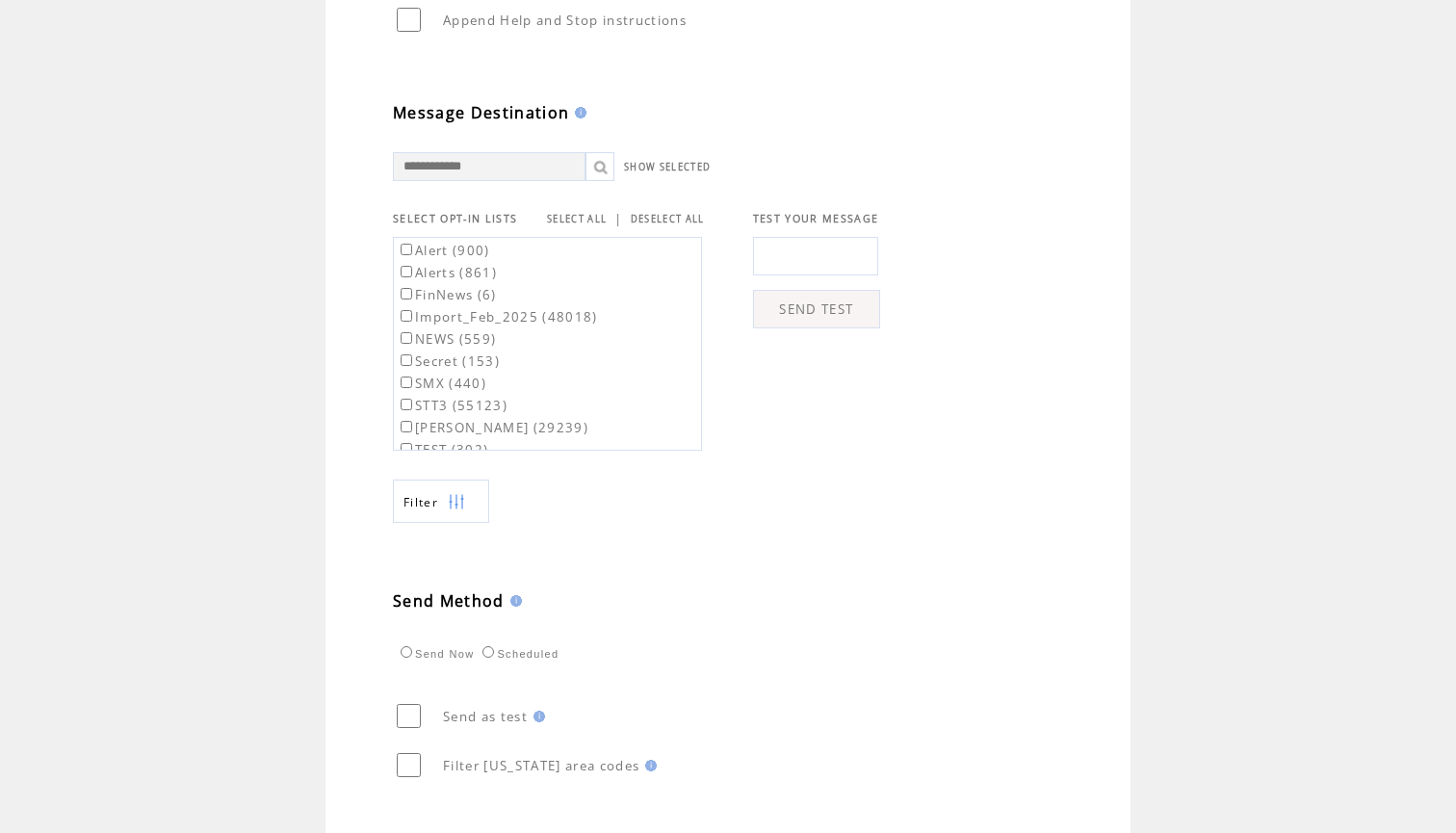
type textarea "**********"
click at [588, 225] on link "SELECT ALL" at bounding box center [576, 219] width 60 height 13
click at [465, 259] on label "Alert (900)" at bounding box center [443, 250] width 94 height 18
click at [458, 281] on label "Alerts (861)" at bounding box center [446, 272] width 101 height 18
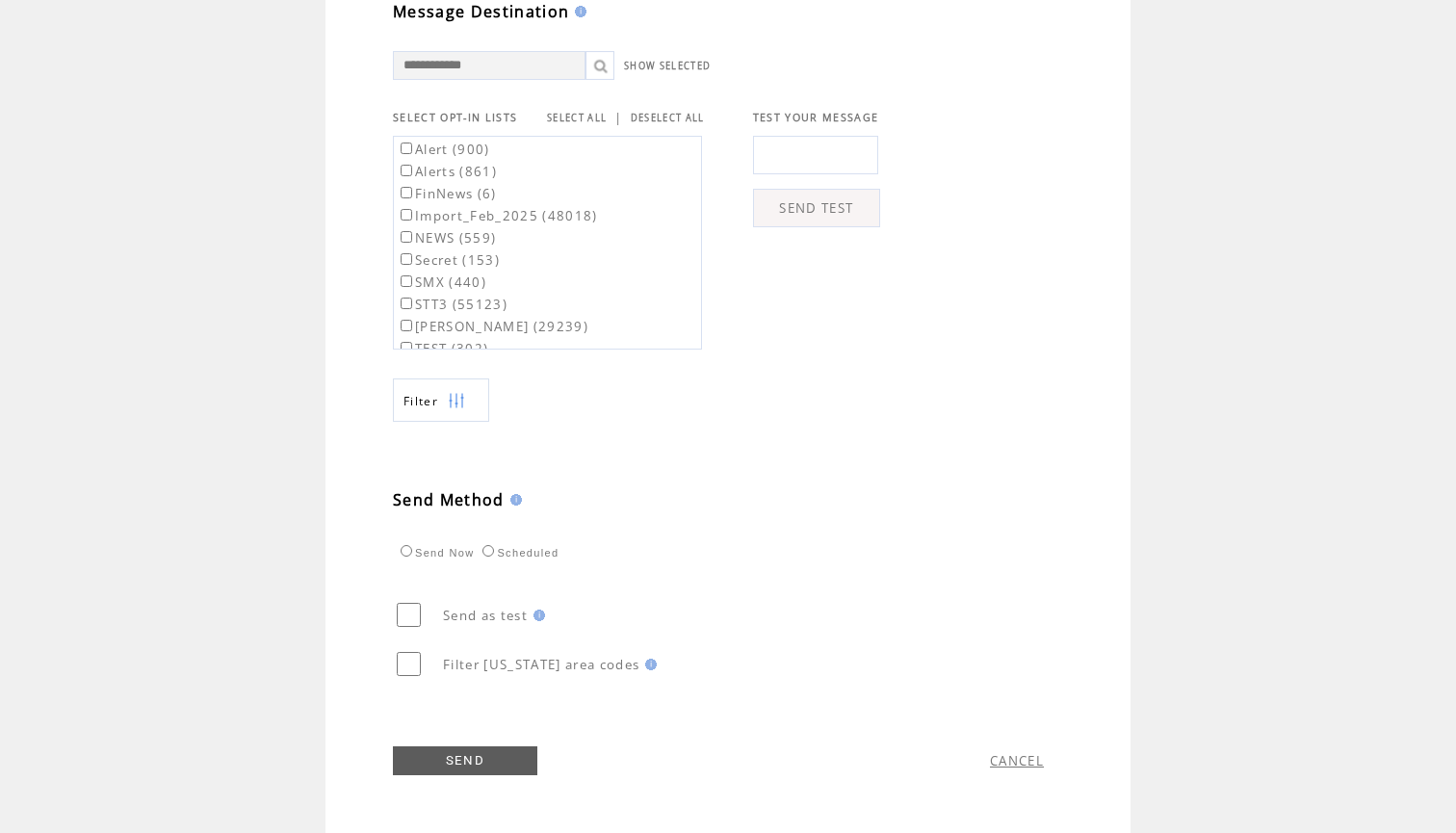
scroll to position [665, 0]
click at [457, 766] on link "SEND" at bounding box center [465, 761] width 145 height 29
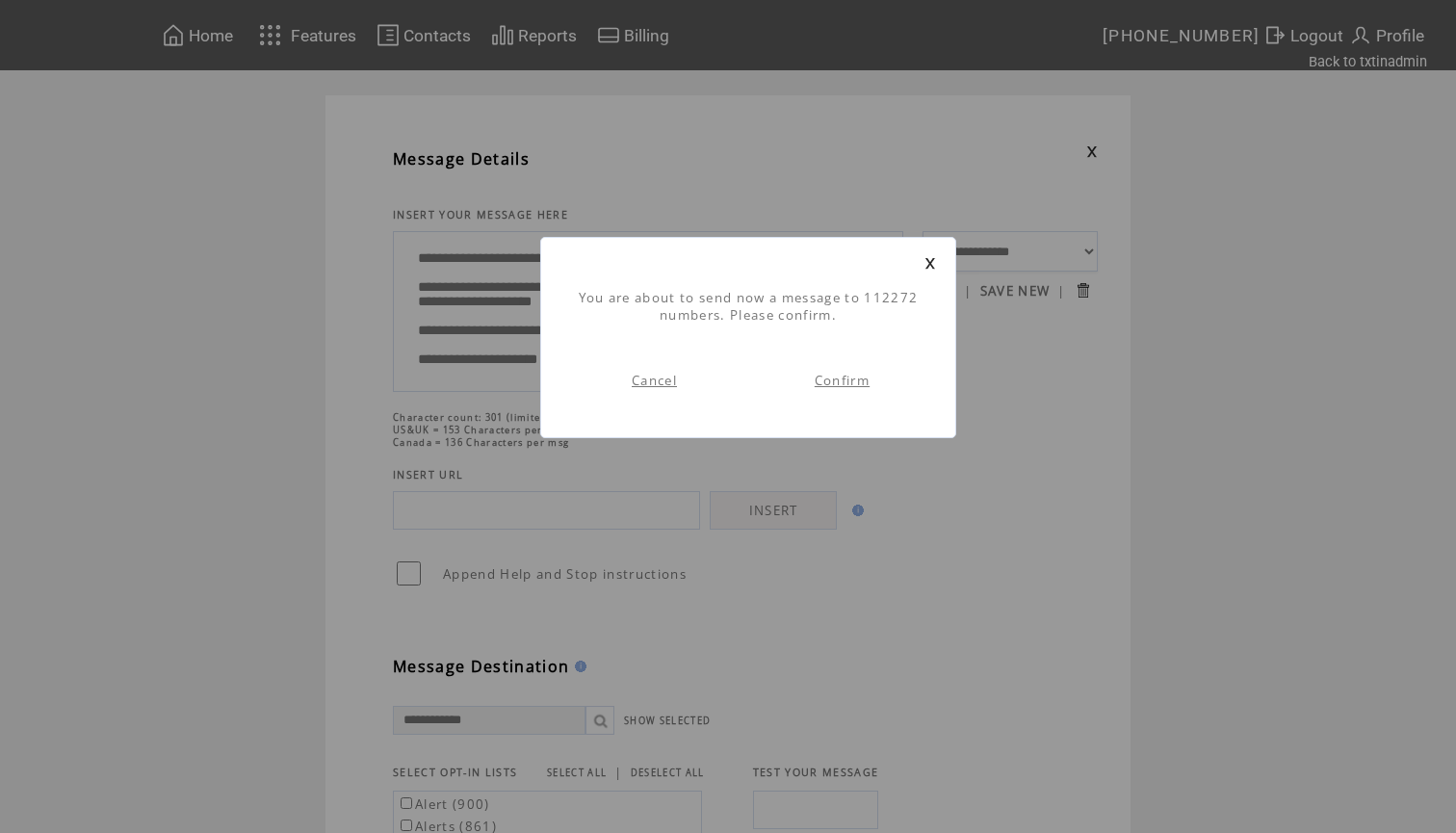
scroll to position [1, 0]
click at [858, 379] on link "Confirm" at bounding box center [842, 381] width 55 height 18
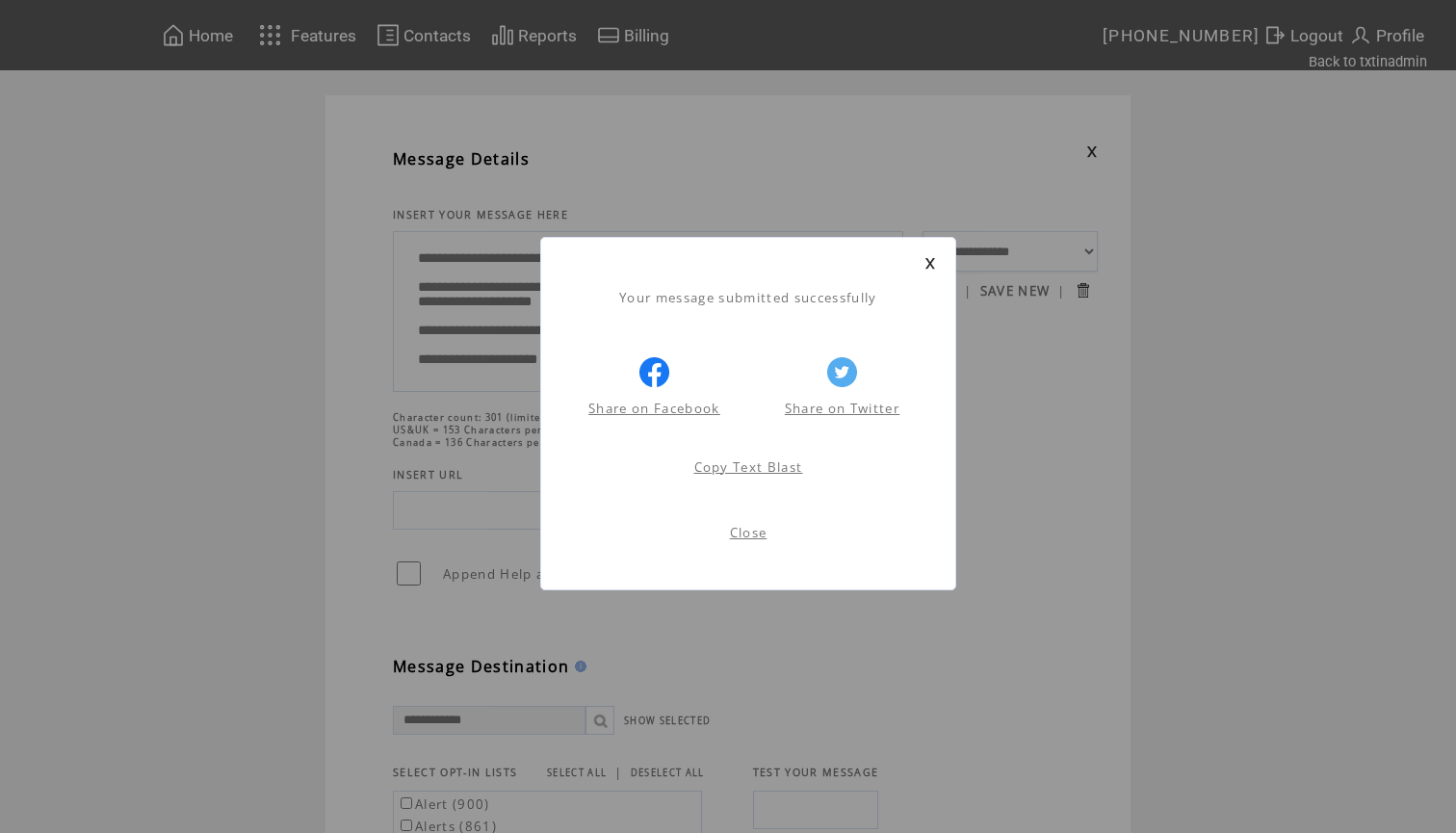
scroll to position [1, 0]
click at [931, 261] on link at bounding box center [931, 263] width 12 height 13
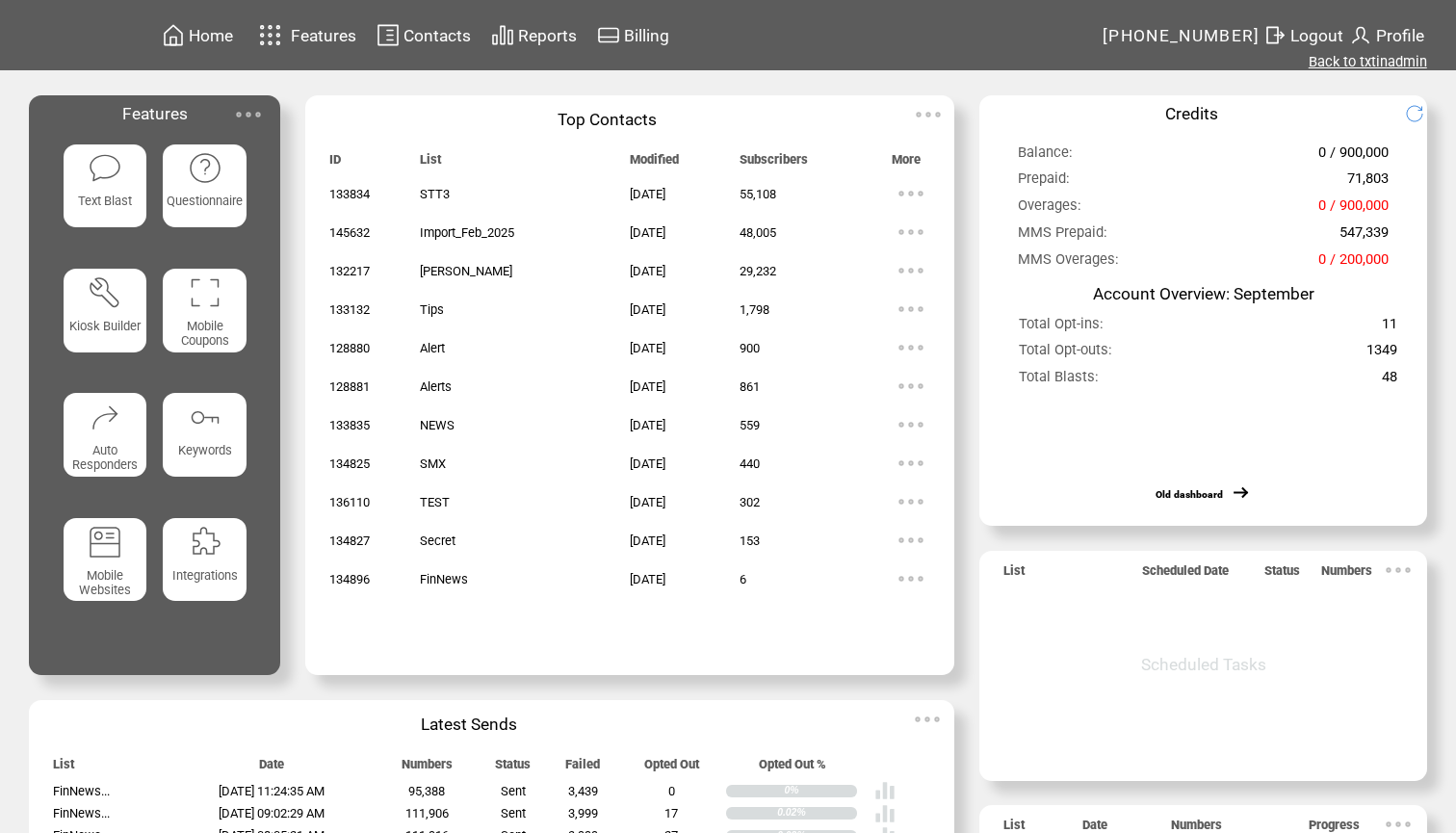
click at [1354, 61] on link "Back to txtinadmin" at bounding box center [1367, 62] width 118 height 18
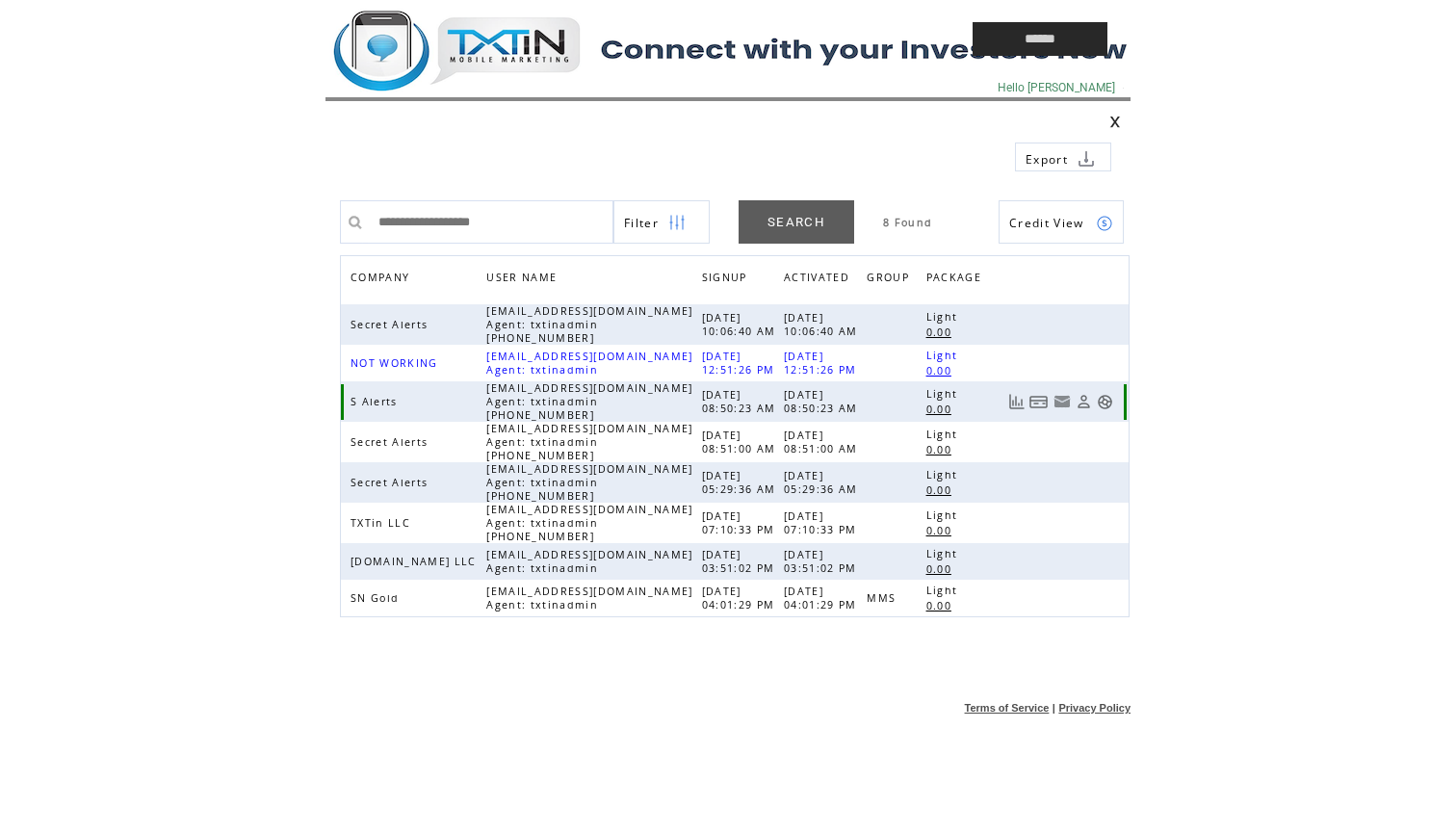
click at [1103, 399] on link at bounding box center [1104, 401] width 17 height 17
click at [489, 54] on td at bounding box center [604, 39] width 559 height 78
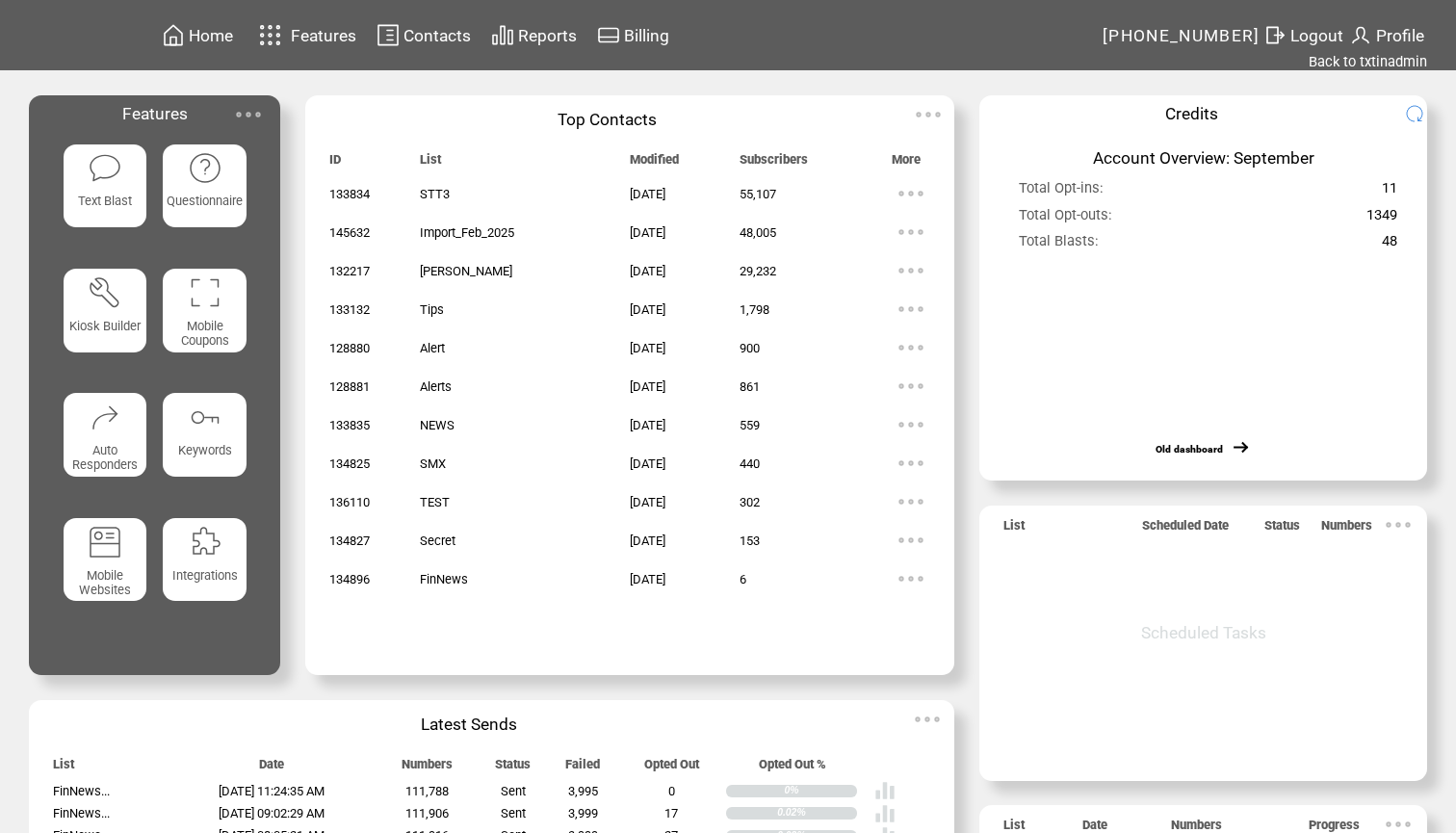
click at [546, 40] on span "Reports" at bounding box center [547, 36] width 59 height 20
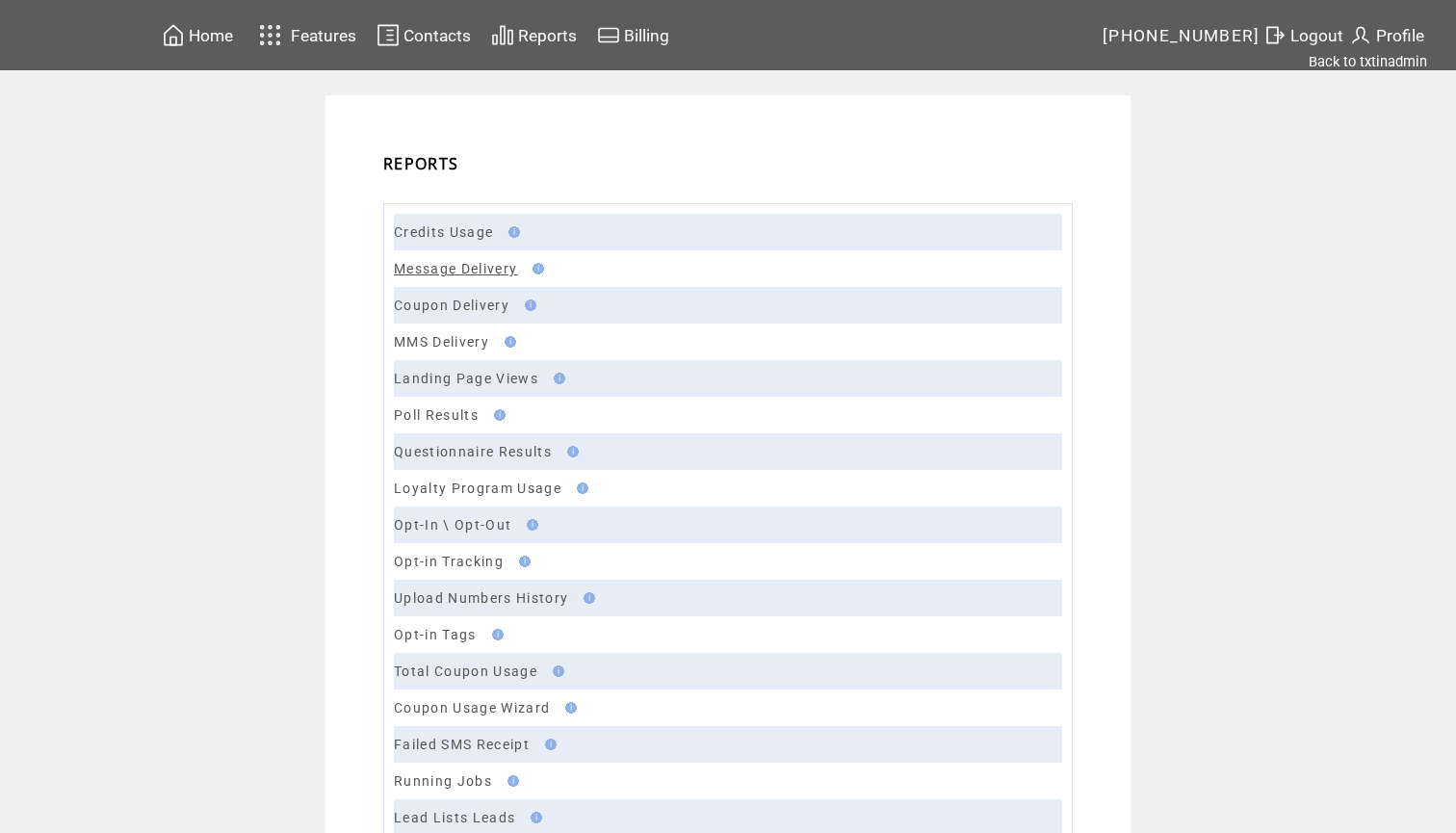
click at [487, 271] on link "Message Delivery" at bounding box center [455, 269] width 123 height 16
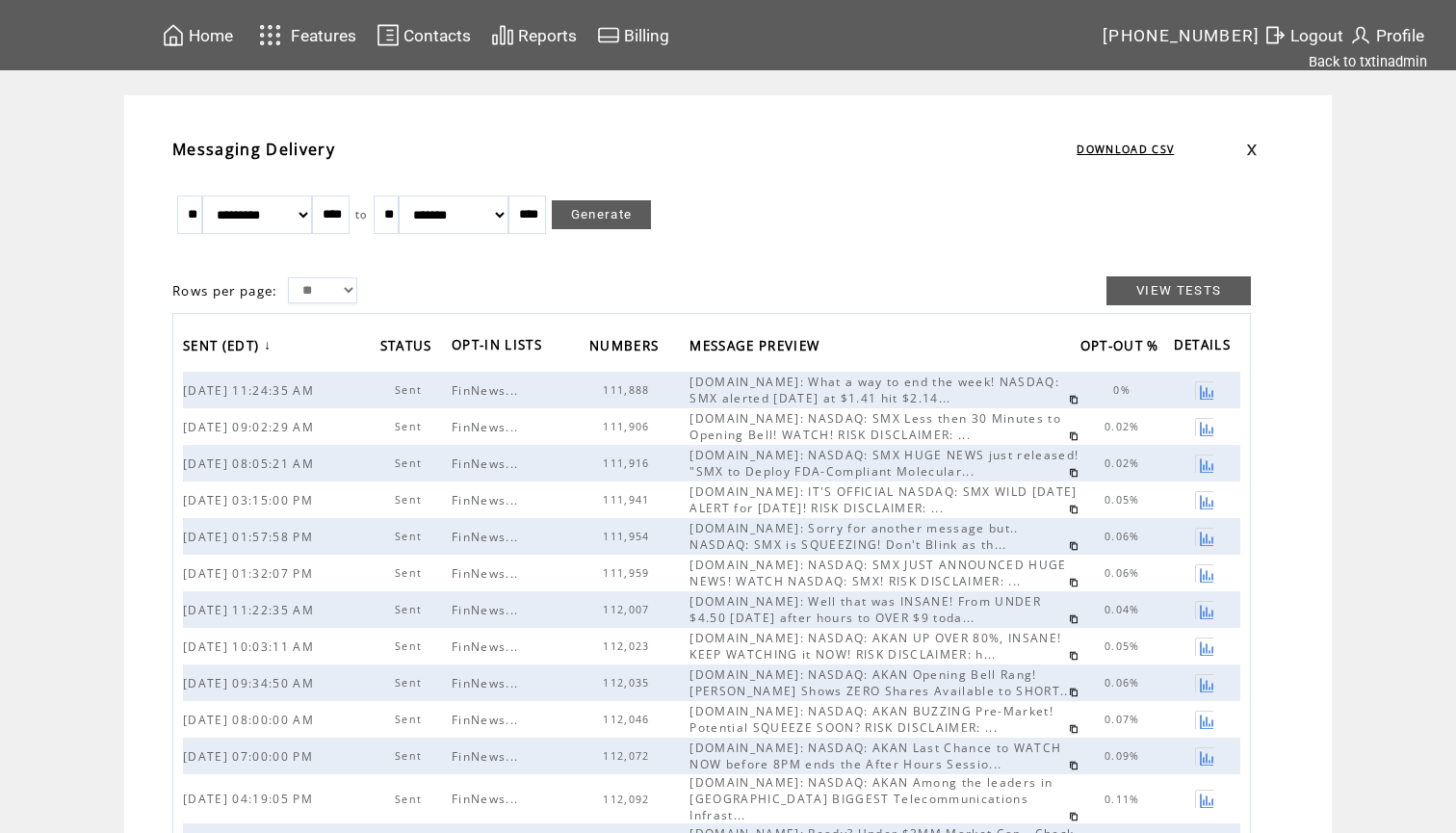
click at [1206, 396] on link at bounding box center [1204, 390] width 19 height 19
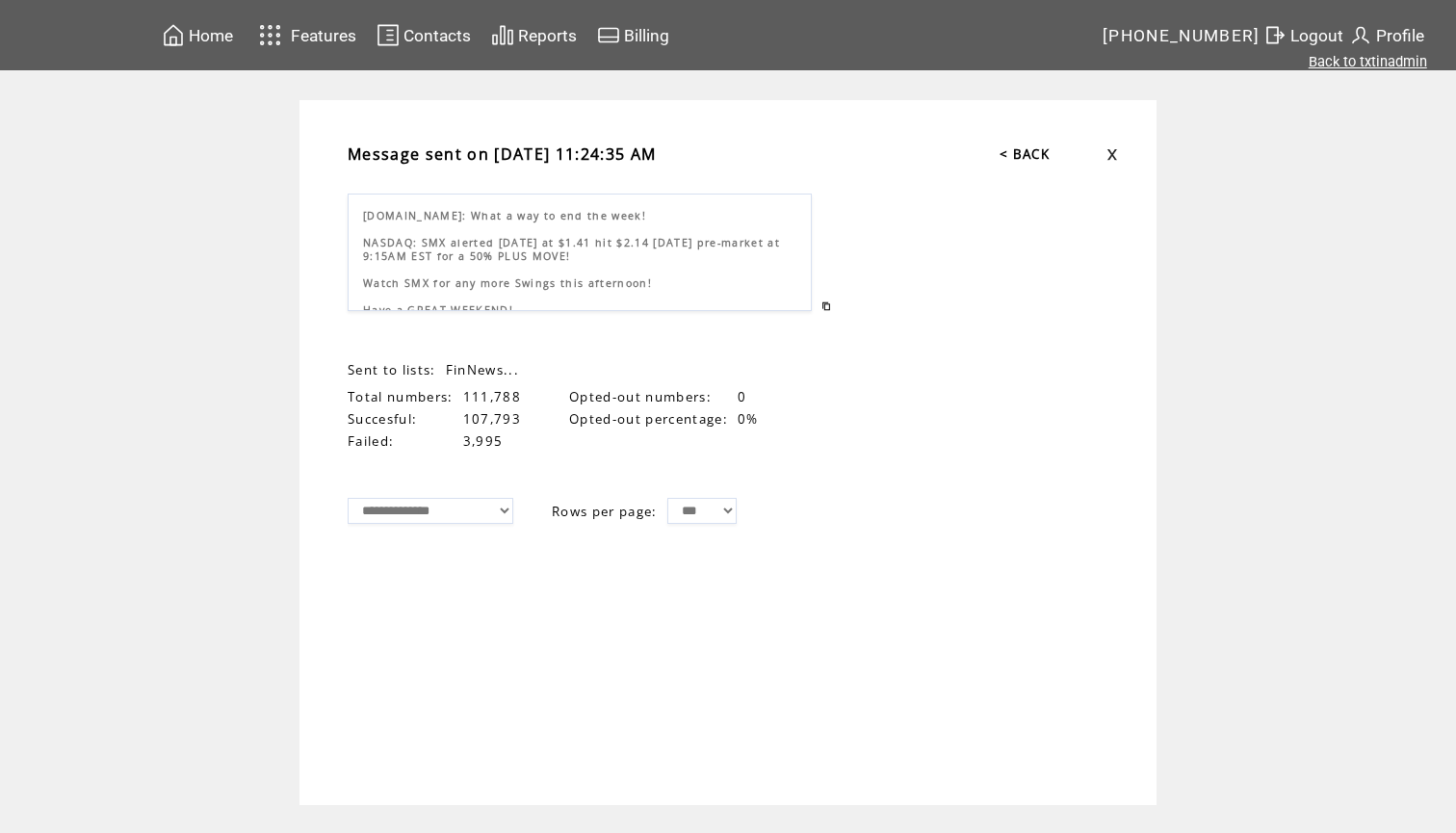
click at [1377, 60] on link "Back to txtinadmin" at bounding box center [1367, 62] width 118 height 18
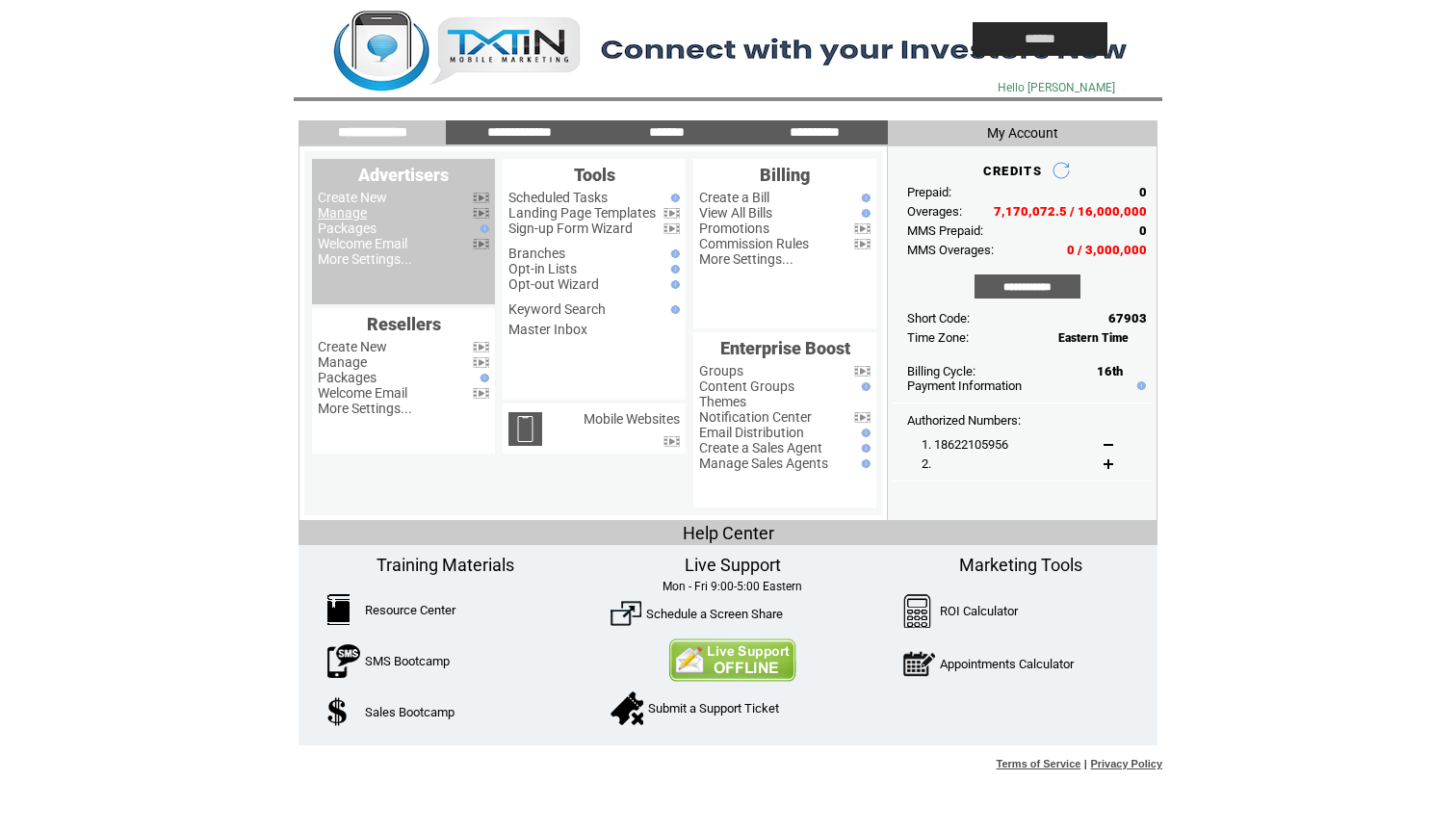
click at [357, 212] on link "Manage" at bounding box center [342, 213] width 49 height 16
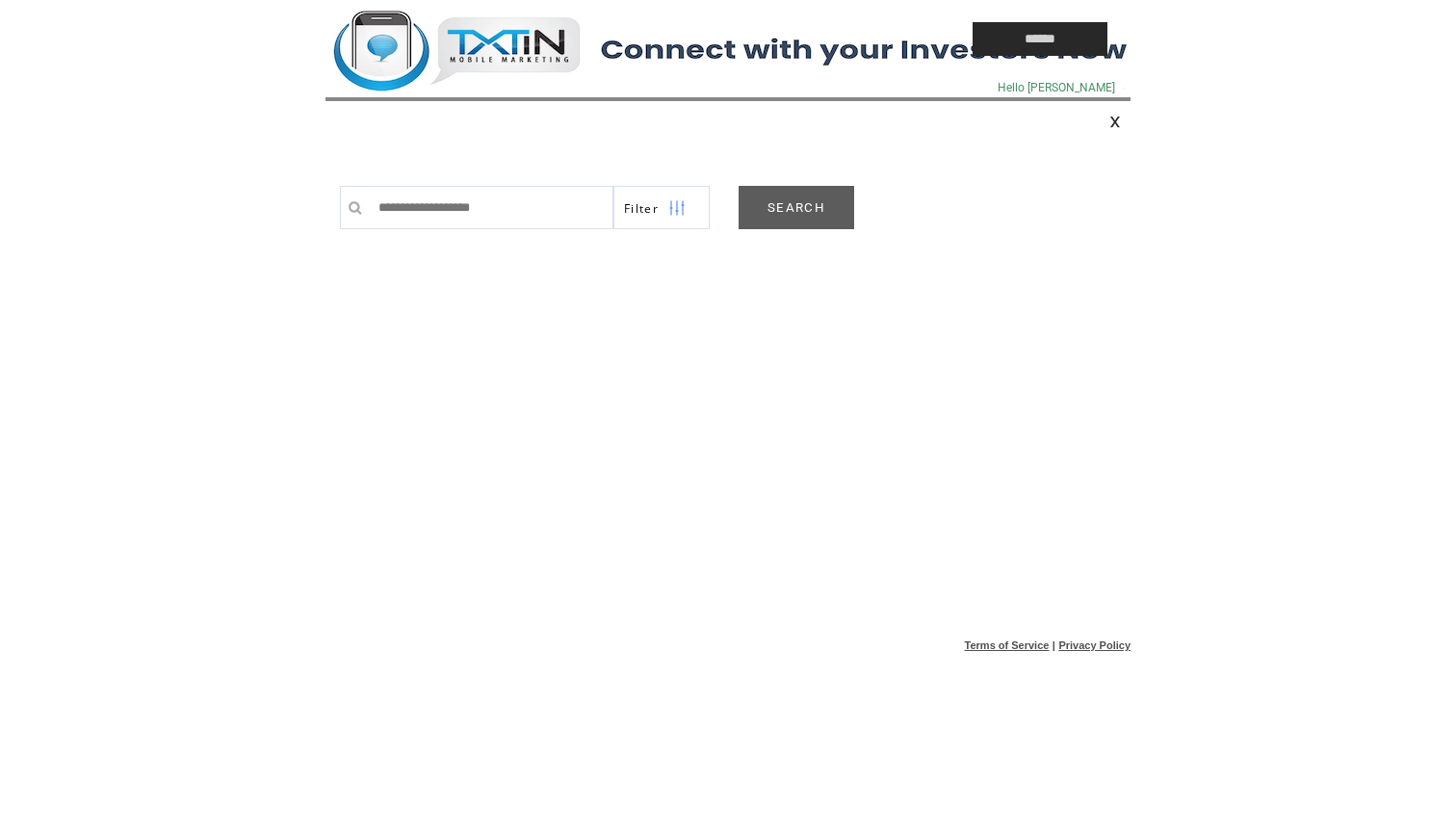
click at [811, 196] on link "SEARCH" at bounding box center [796, 207] width 115 height 43
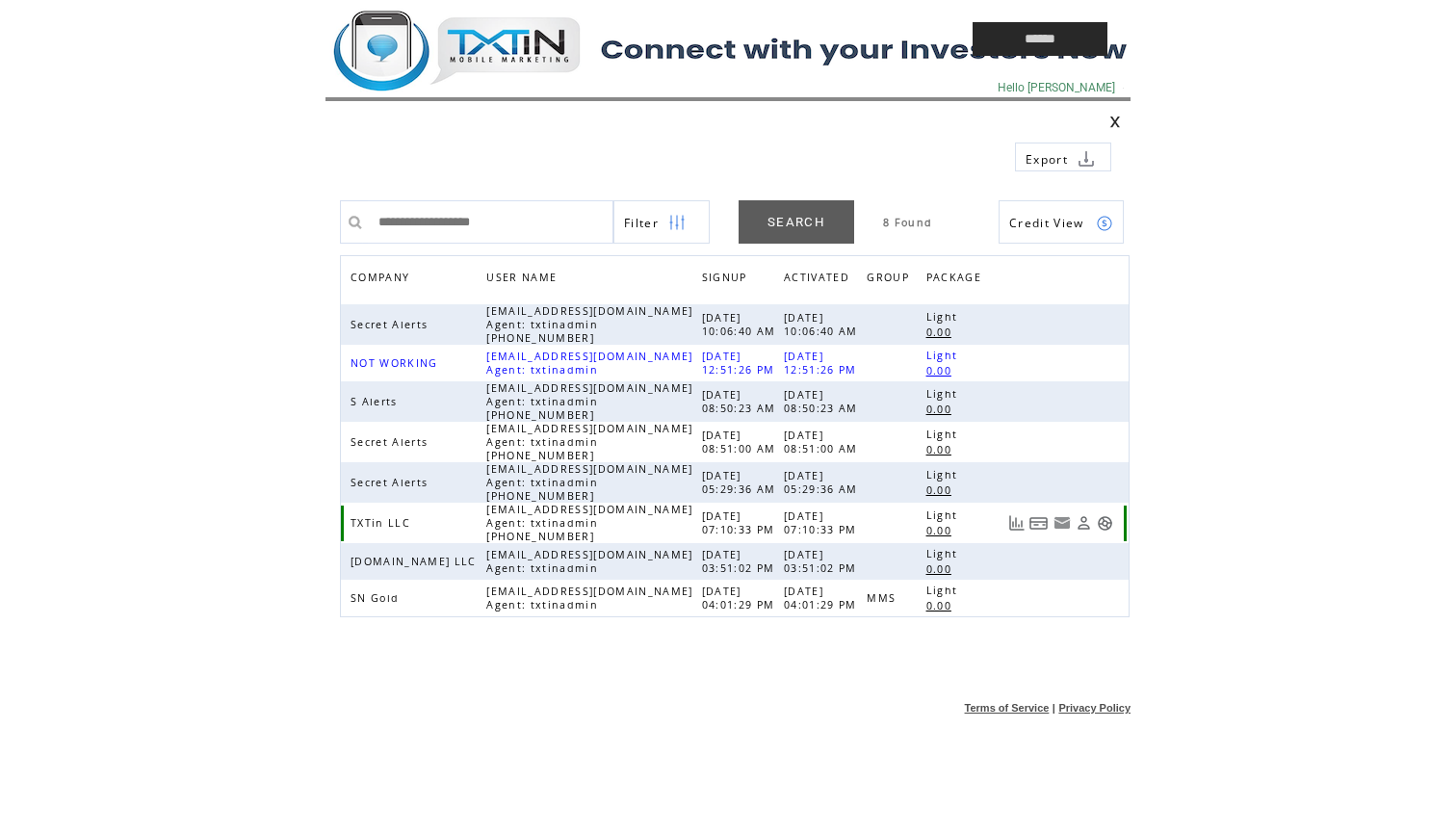
click at [1102, 523] on link at bounding box center [1104, 522] width 17 height 17
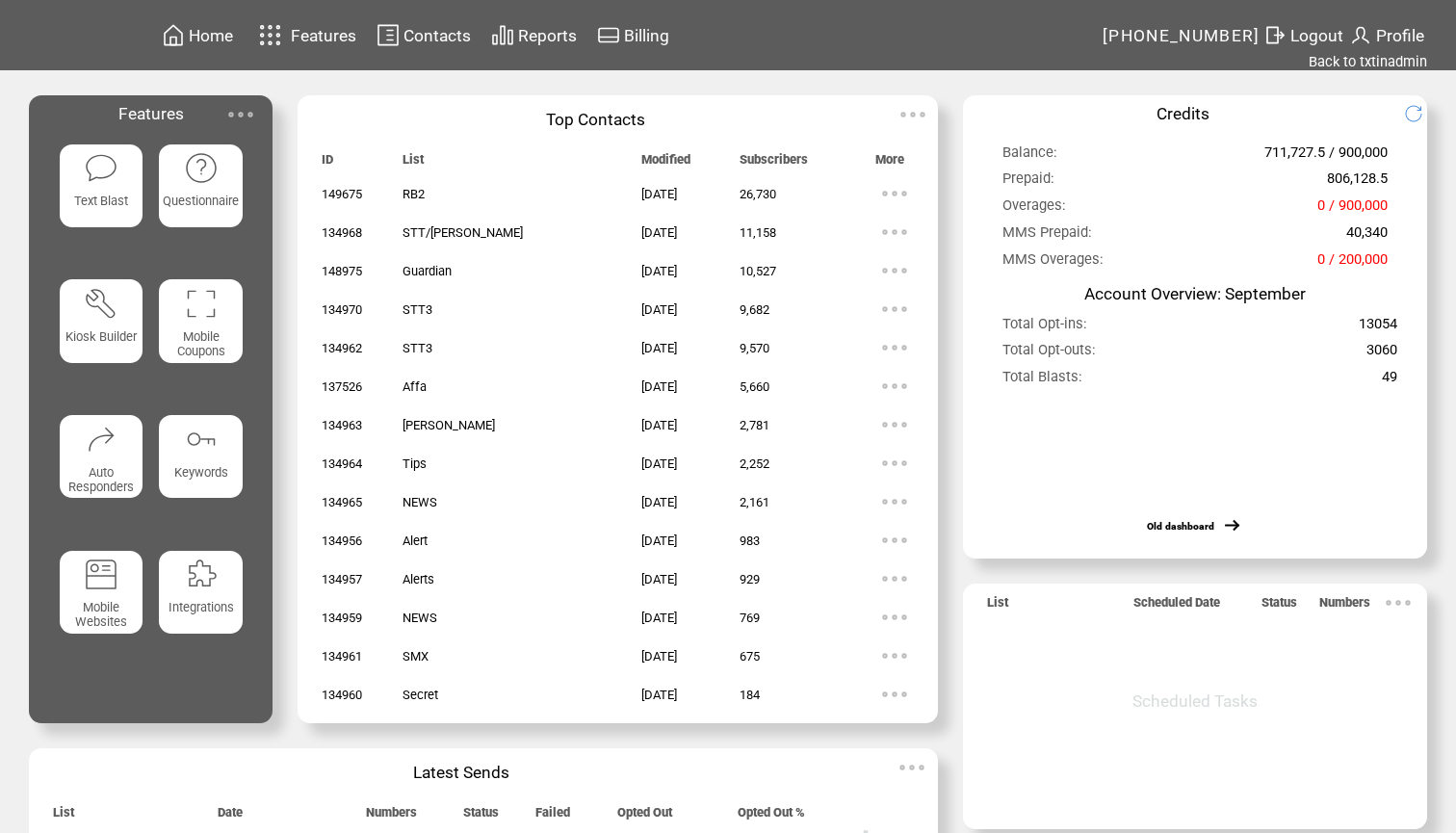
click at [564, 32] on span "Reports" at bounding box center [547, 36] width 59 height 20
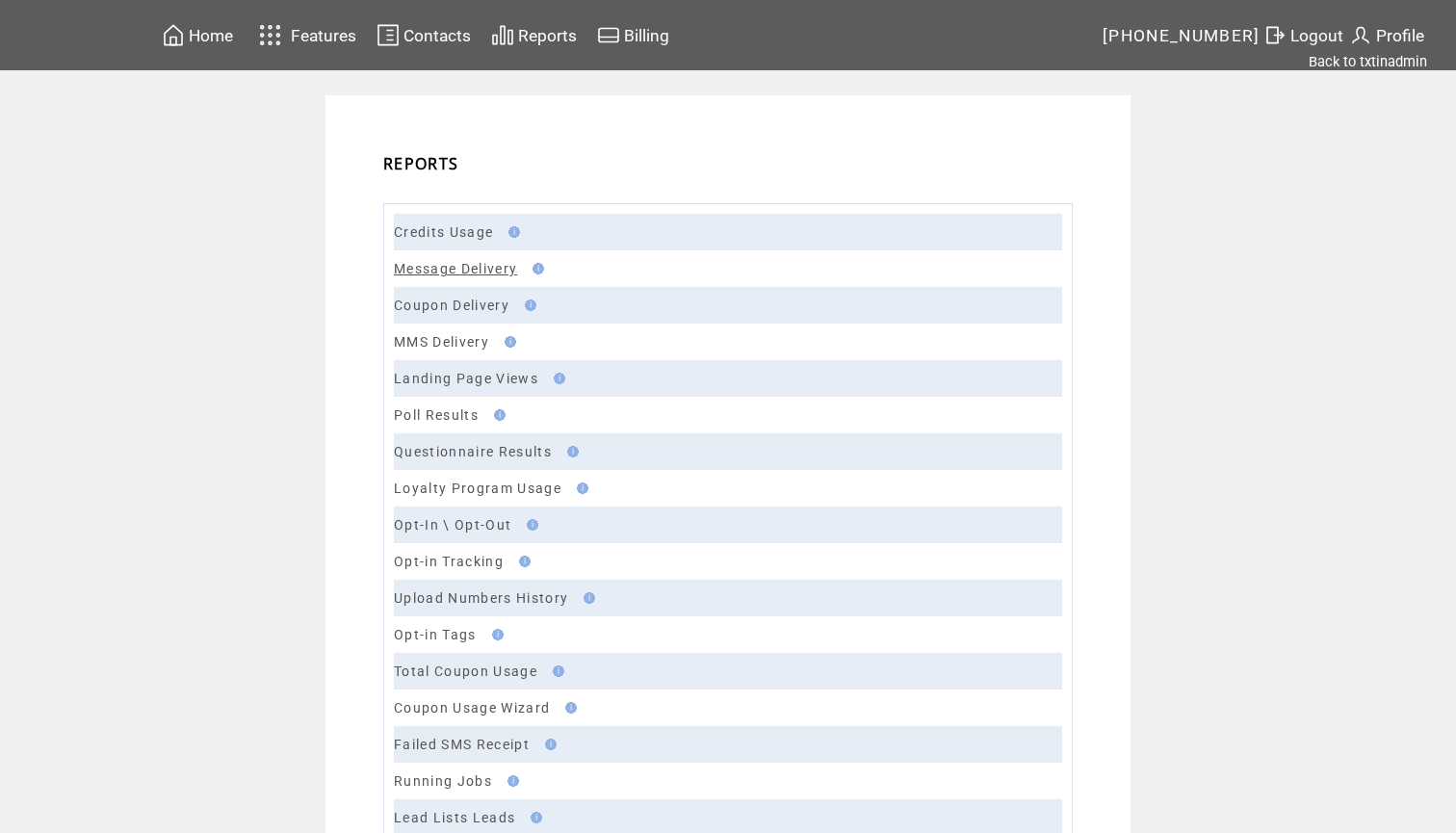
click at [471, 269] on link "Message Delivery" at bounding box center [455, 269] width 123 height 16
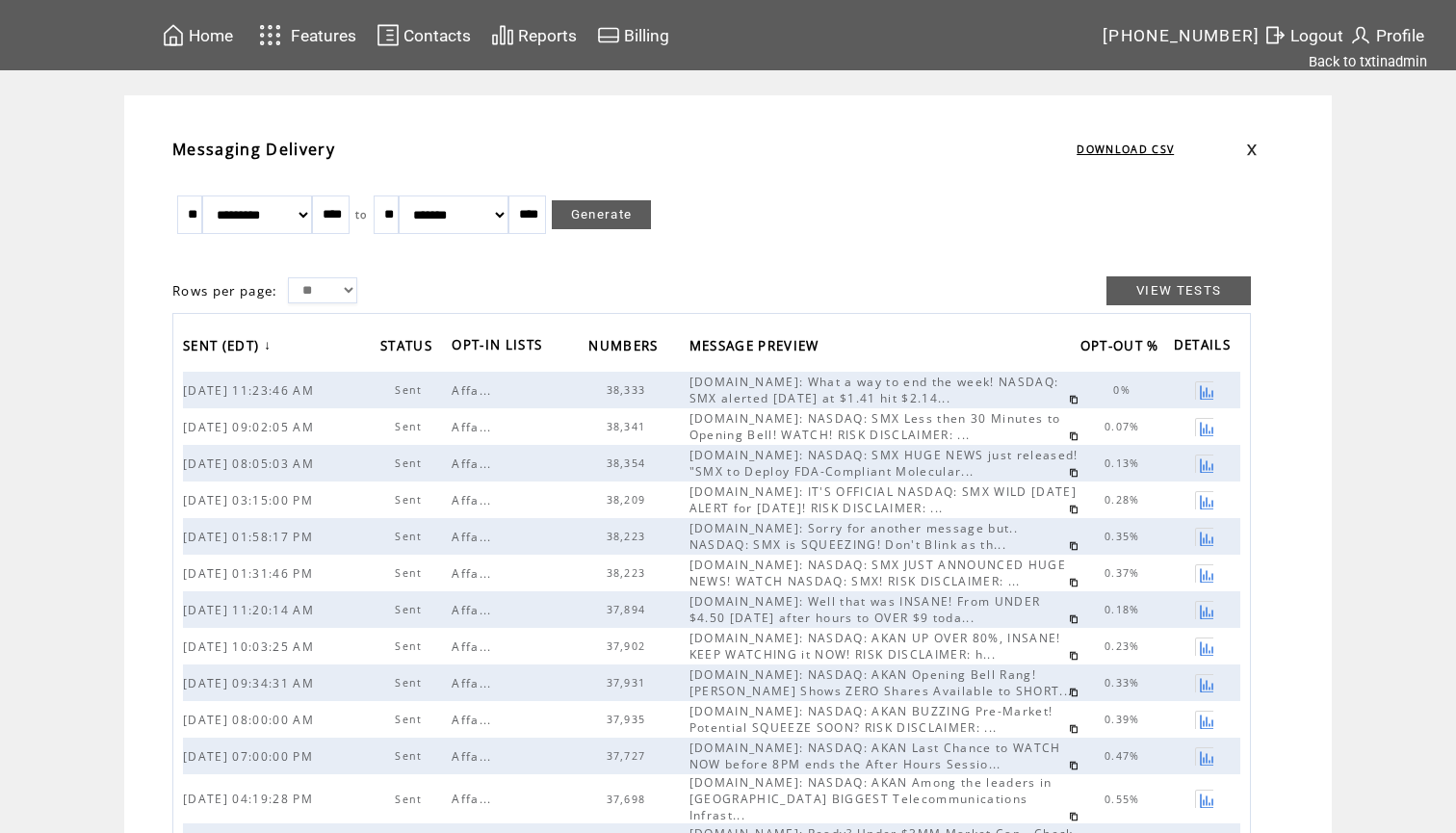
click at [1208, 391] on link at bounding box center [1204, 390] width 19 height 19
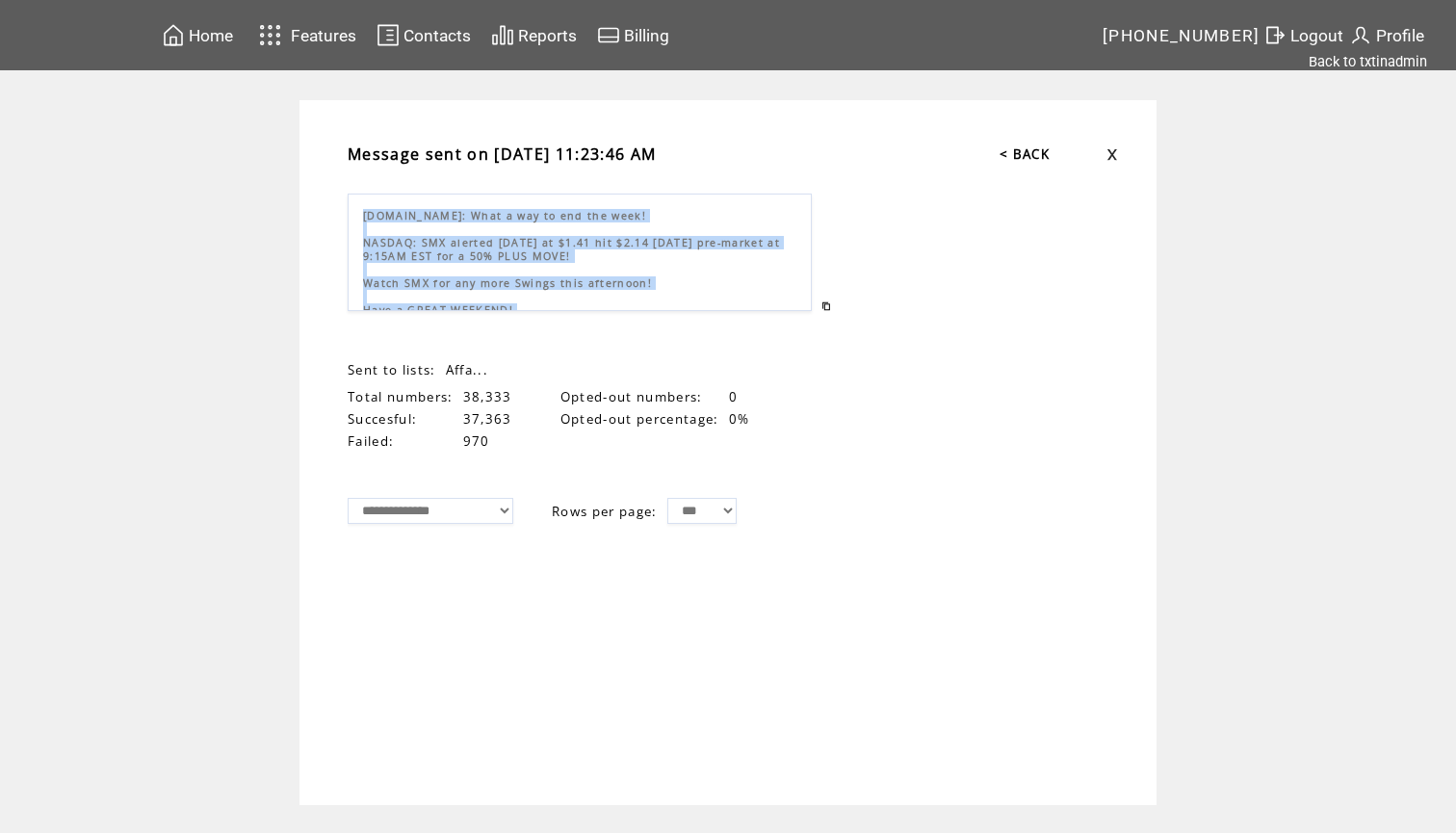
drag, startPoint x: 507, startPoint y: 287, endPoint x: 355, endPoint y: 215, distance: 168.2
click at [356, 215] on div "Stocks.News: What a way to end the week! NASDAQ: SMX alerted yesterday at $1.41…" at bounding box center [579, 252] width 464 height 117
copy span "Stocks.News: What a way to end the week! NASDAQ: SMX alerted yesterday at $1.41…"
click at [208, 34] on span "Home" at bounding box center [210, 36] width 44 height 20
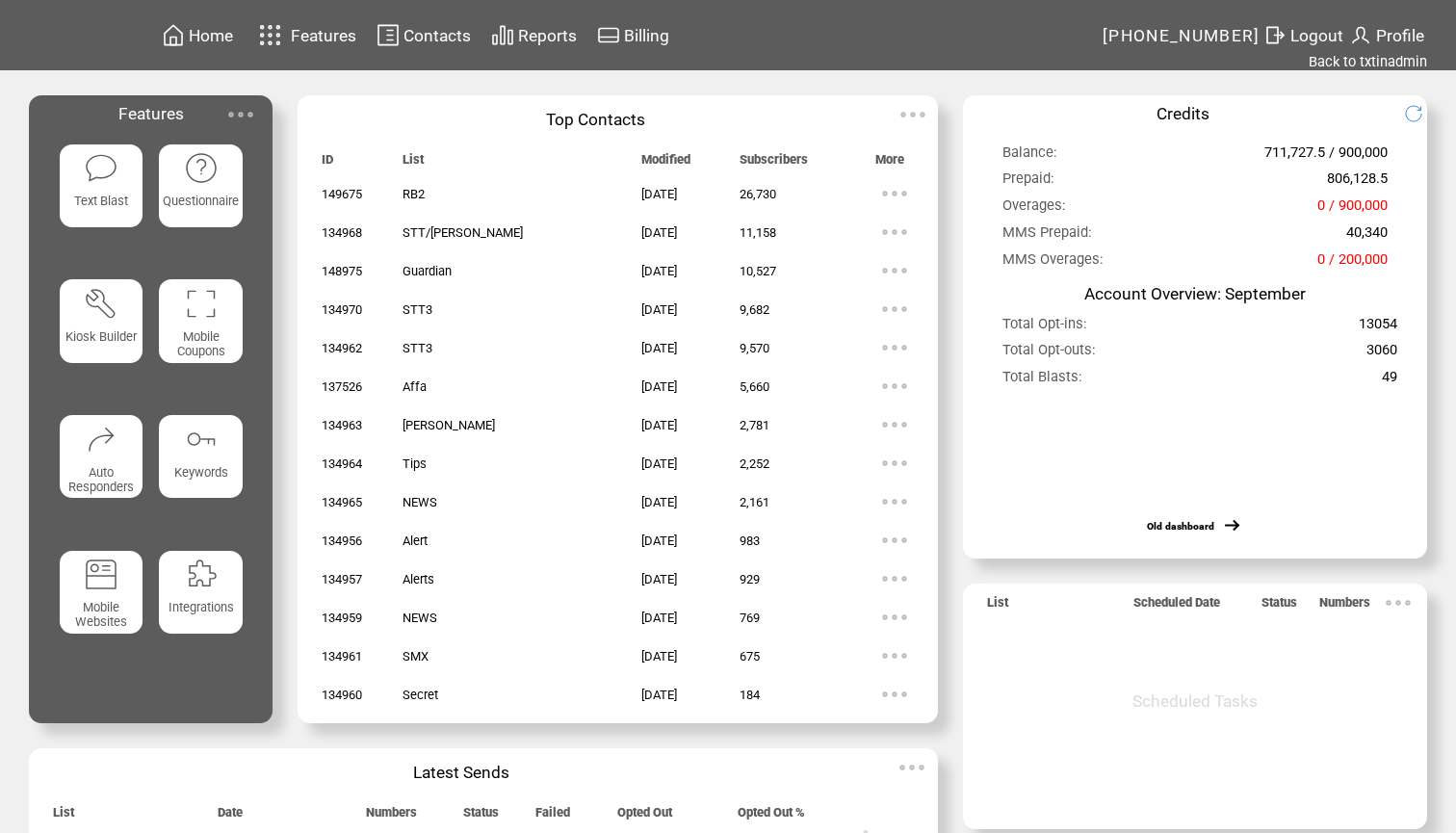
click at [111, 205] on span "Text Blast" at bounding box center [101, 200] width 54 height 15
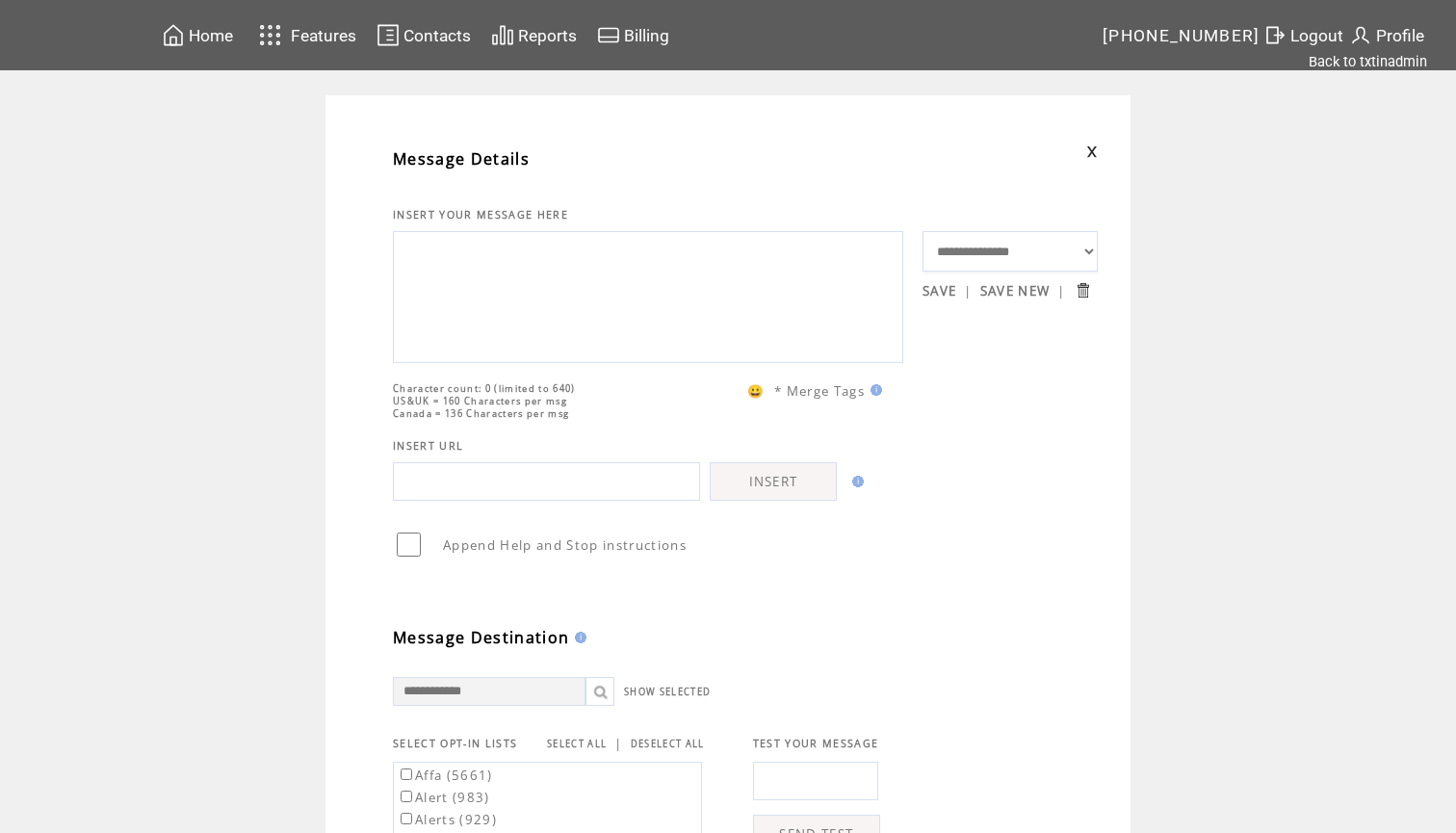
click at [490, 276] on textarea at bounding box center [647, 295] width 489 height 115
type textarea "*"
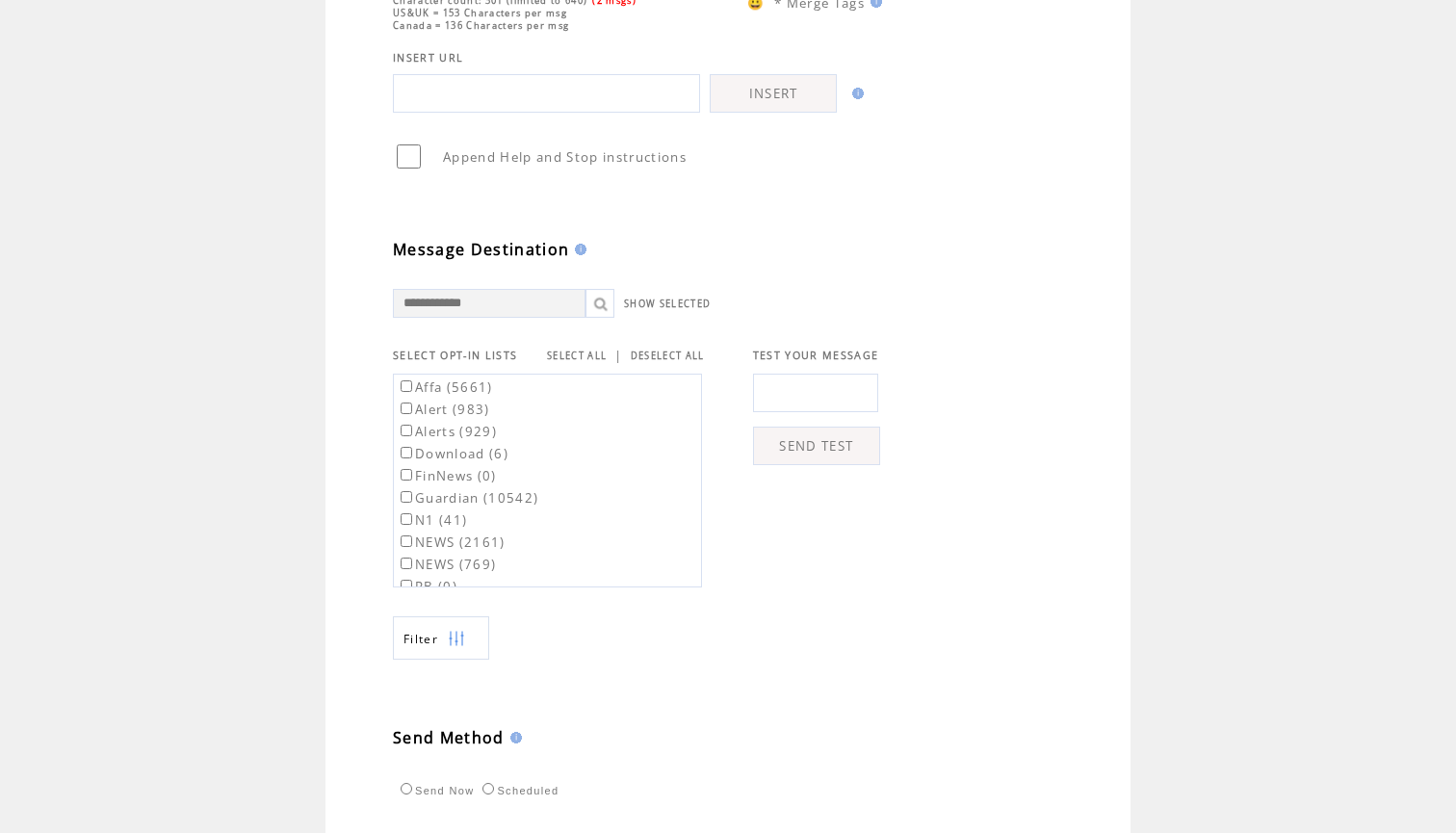
scroll to position [494, 0]
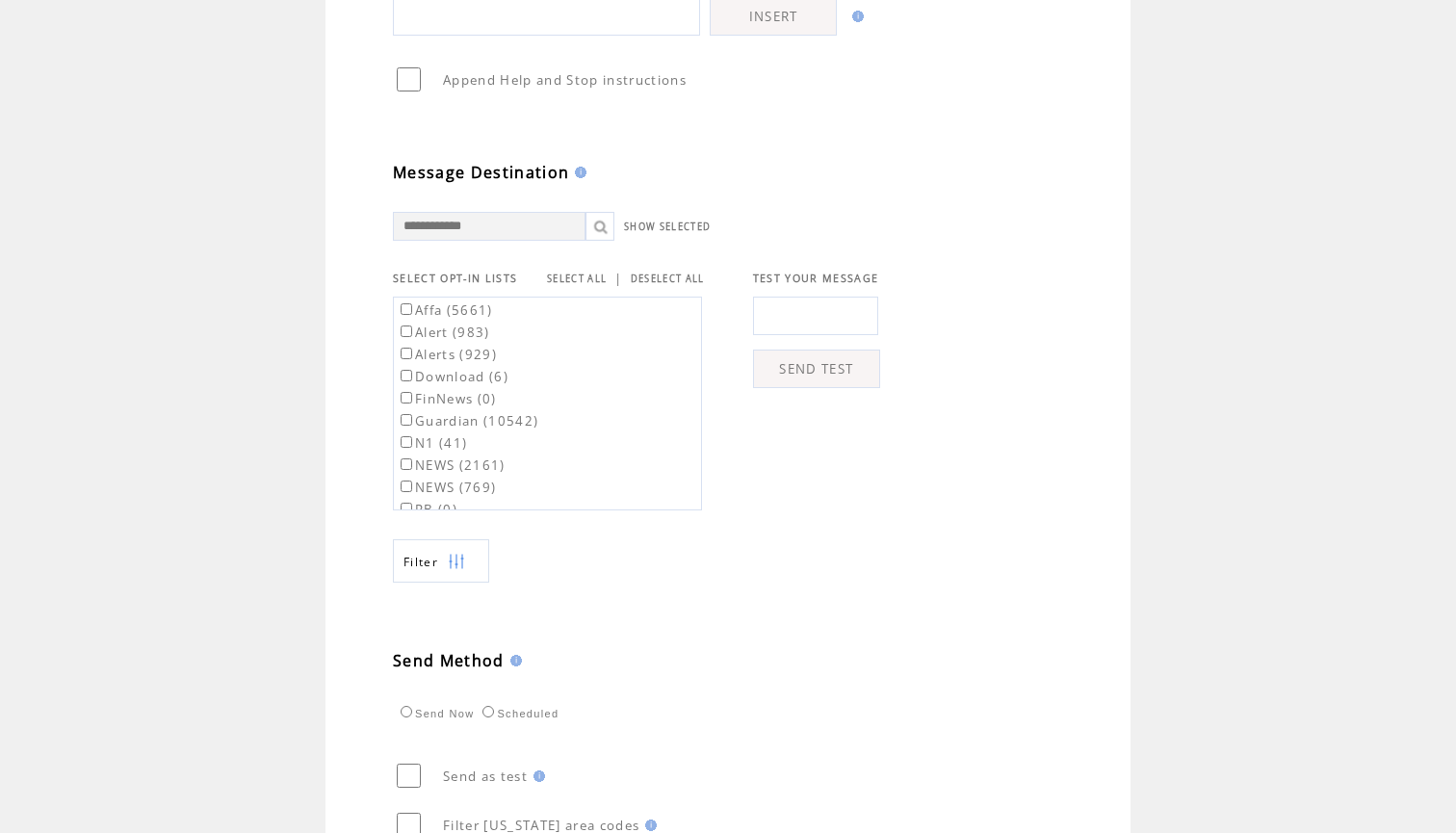
type textarea "**********"
click at [812, 335] on input "text" at bounding box center [815, 315] width 125 height 38
click at [1007, 300] on td at bounding box center [976, 398] width 192 height 224
click at [865, 328] on input "**********" at bounding box center [815, 315] width 125 height 38
type input "**********"
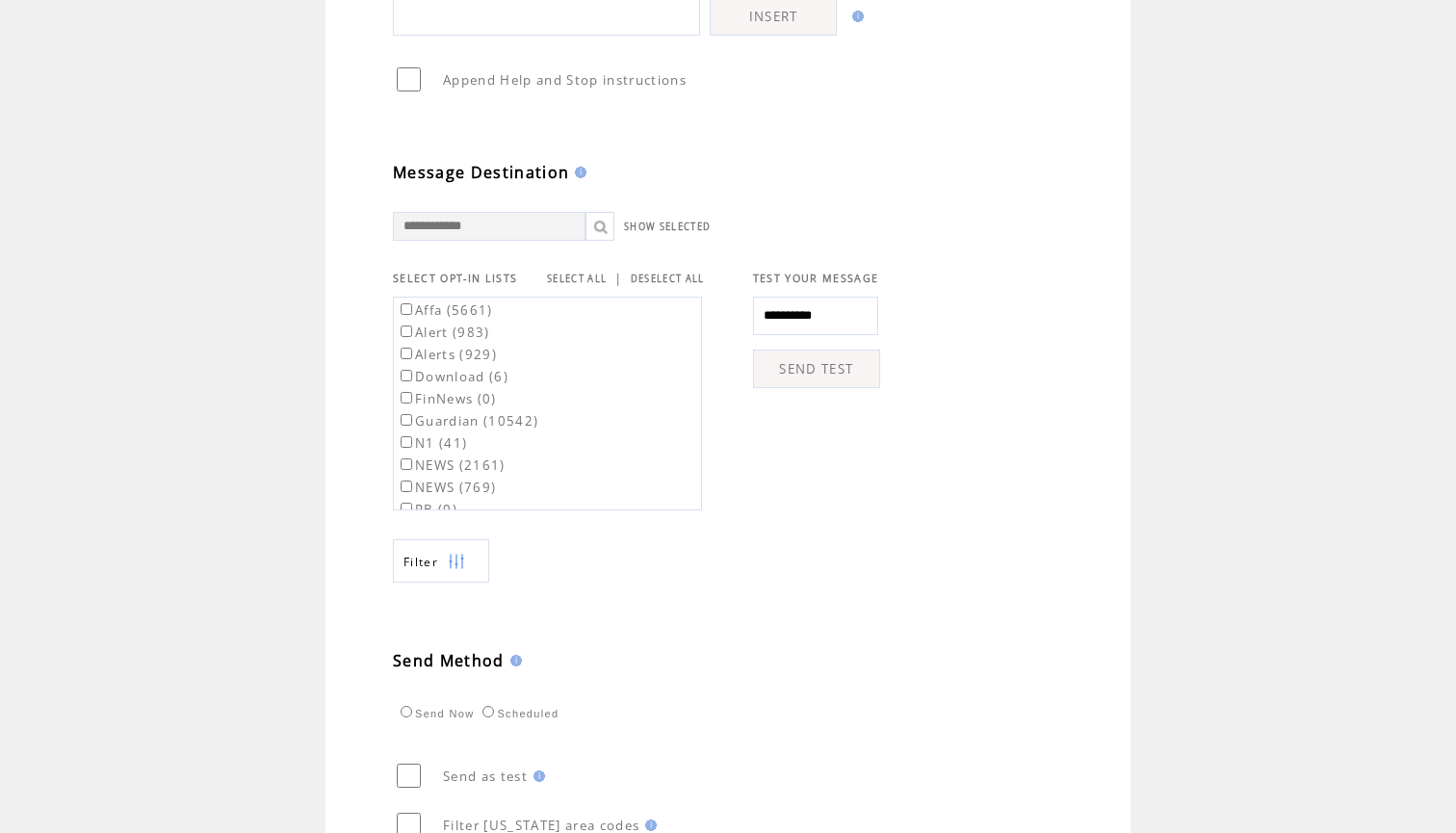
click at [975, 326] on td at bounding box center [976, 398] width 192 height 224
click at [826, 378] on link "SEND TEST" at bounding box center [816, 368] width 127 height 38
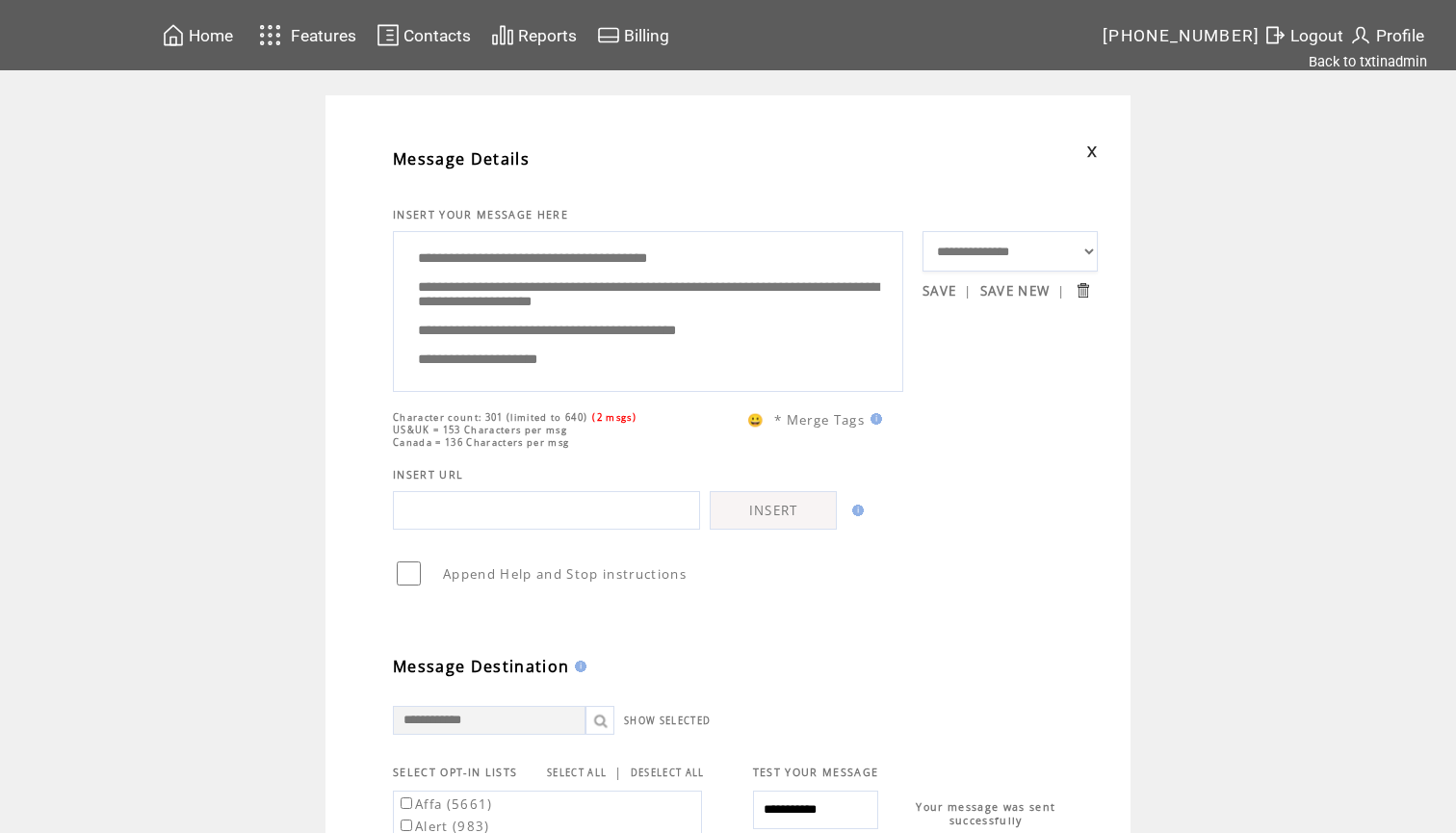
click at [216, 28] on span "Home" at bounding box center [210, 36] width 44 height 20
